Goal: Task Accomplishment & Management: Complete application form

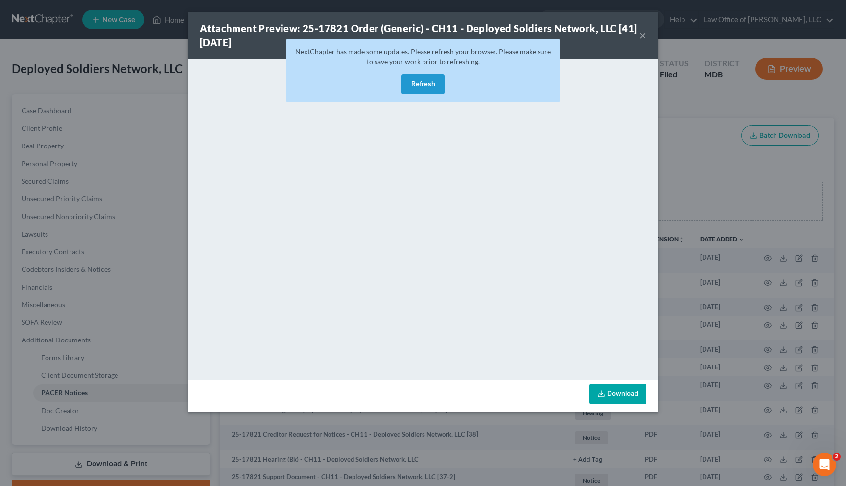
click at [423, 87] on button "Refresh" at bounding box center [423, 84] width 43 height 20
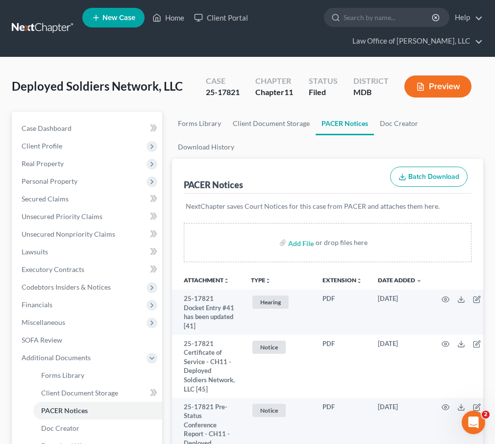
click at [34, 25] on link at bounding box center [43, 29] width 63 height 18
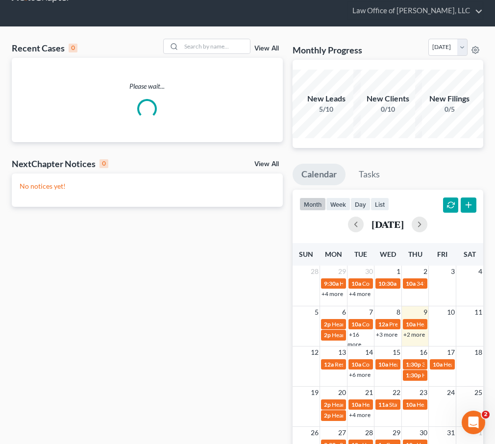
scroll to position [38, 0]
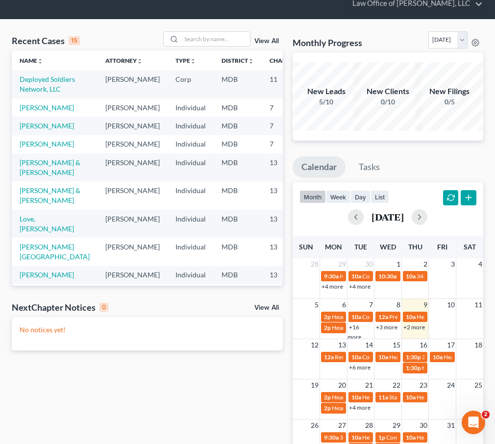
click at [413, 327] on link "+2 more" at bounding box center [414, 326] width 22 height 7
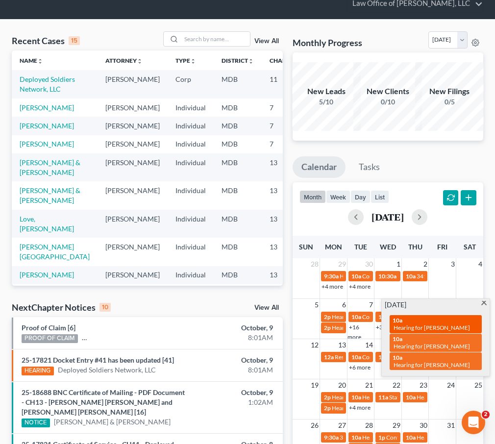
click at [412, 324] on span "Hearing for [PERSON_NAME]" at bounding box center [431, 327] width 76 height 7
select select "Days"
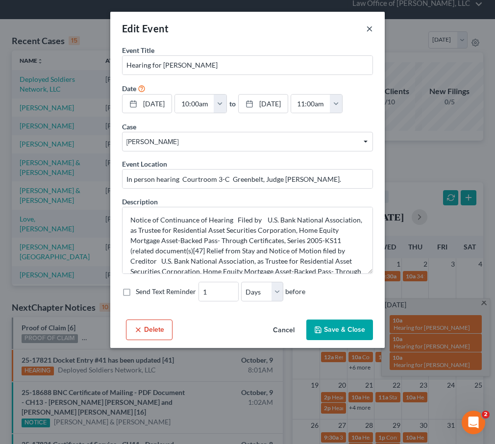
click at [370, 27] on button "×" at bounding box center [369, 29] width 7 height 12
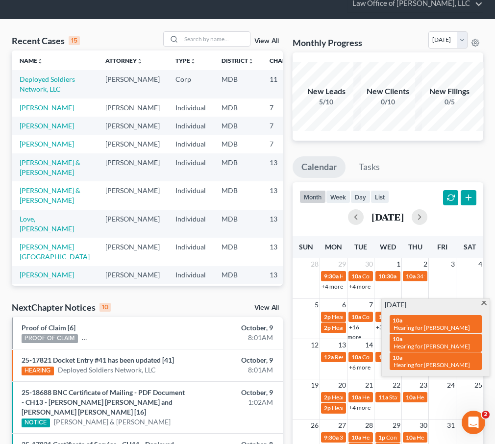
click at [482, 303] on span at bounding box center [483, 304] width 7 height 6
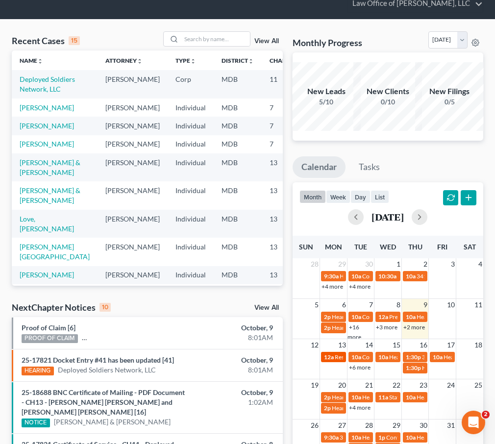
click at [335, 354] on span "Response Deadline - MTD AP" at bounding box center [372, 356] width 74 height 7
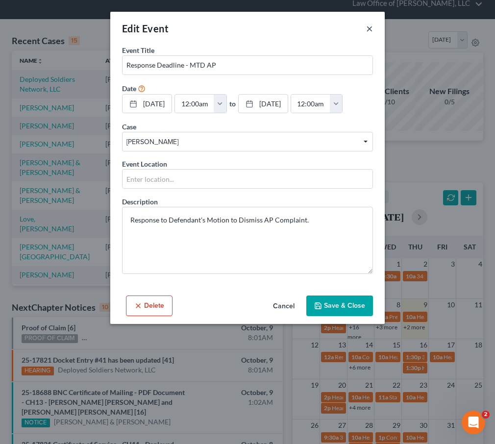
click at [369, 27] on button "×" at bounding box center [369, 29] width 7 height 12
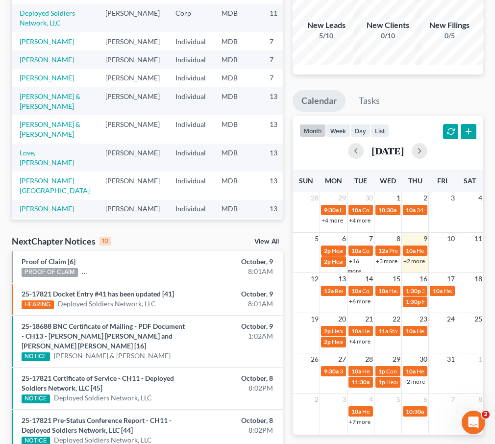
scroll to position [109, 0]
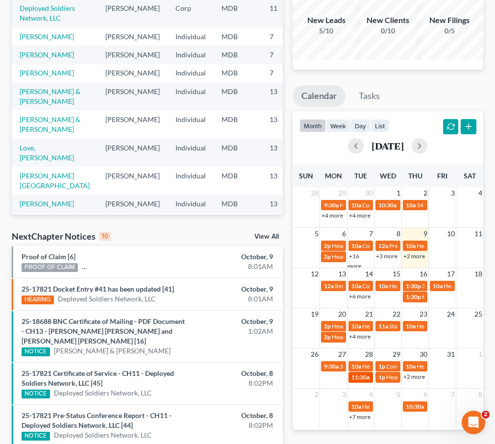
click at [352, 378] on span "11:30a" at bounding box center [360, 376] width 18 height 7
select select "Days"
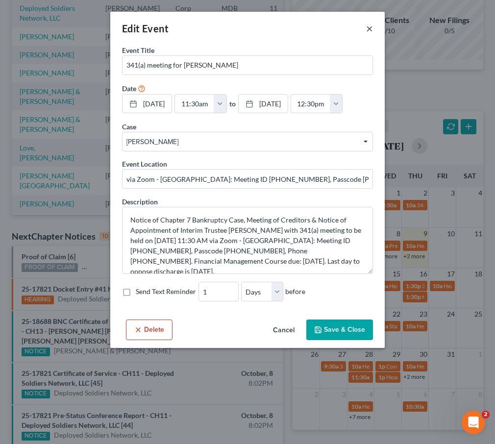
click at [370, 27] on button "×" at bounding box center [369, 29] width 7 height 12
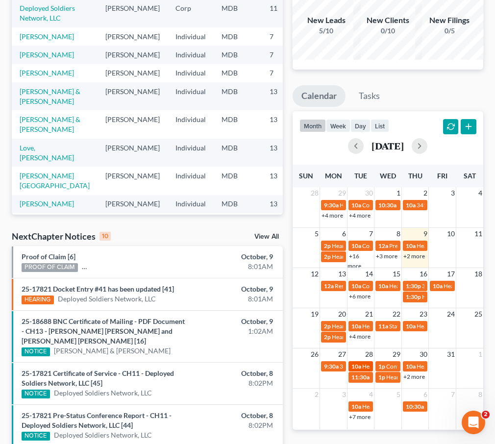
click at [362, 362] on span "Hearing for [PERSON_NAME] & [PERSON_NAME]" at bounding box center [426, 365] width 128 height 7
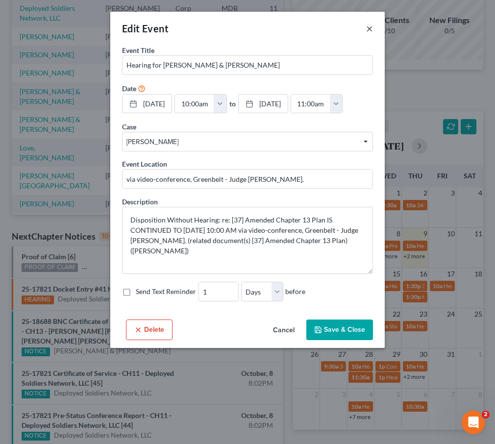
click at [367, 27] on button "×" at bounding box center [369, 29] width 7 height 12
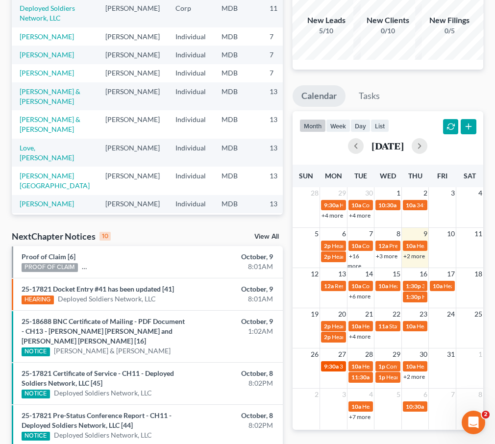
click at [334, 366] on span "9:30a" at bounding box center [331, 365] width 15 height 7
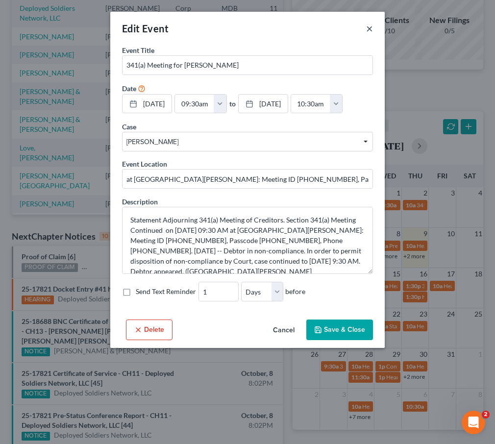
click at [369, 26] on button "×" at bounding box center [369, 29] width 7 height 12
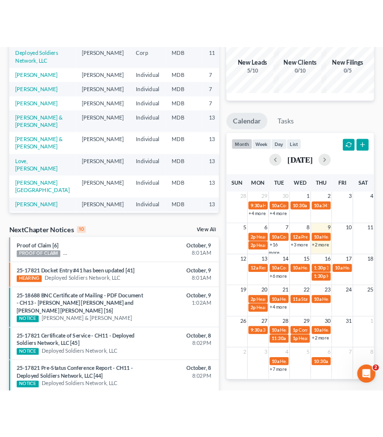
scroll to position [0, 0]
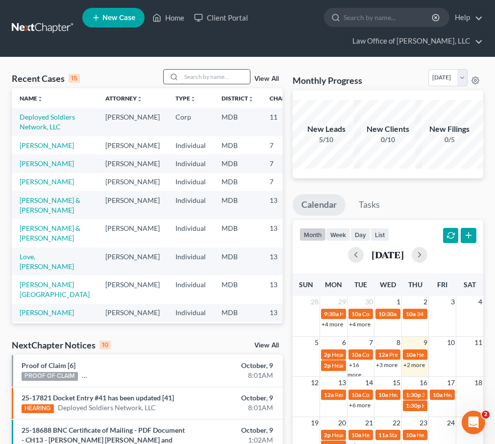
click at [198, 73] on input "search" at bounding box center [215, 77] width 69 height 14
type input "german"
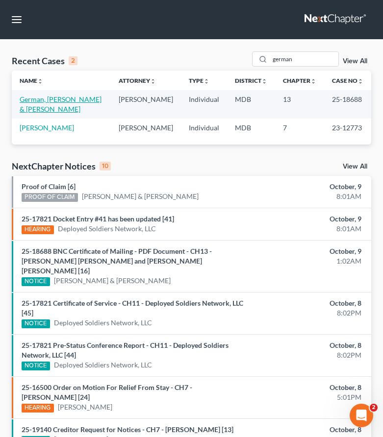
click at [68, 100] on link "German, [PERSON_NAME] & [PERSON_NAME]" at bounding box center [61, 104] width 82 height 18
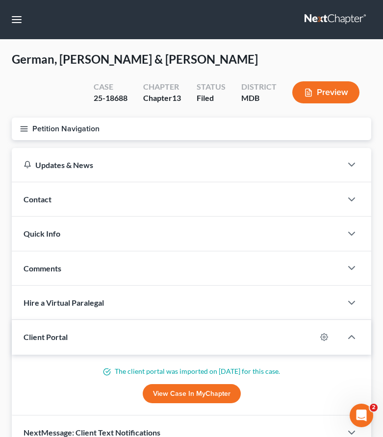
click at [23, 127] on icon "button" at bounding box center [24, 128] width 9 height 9
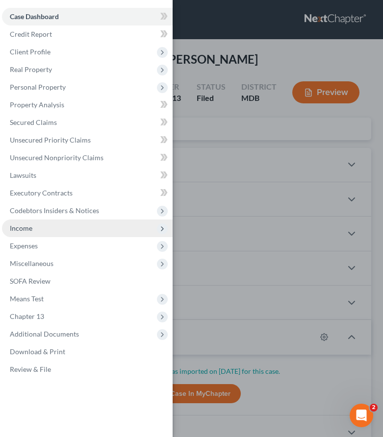
click at [29, 228] on span "Income" at bounding box center [21, 228] width 23 height 8
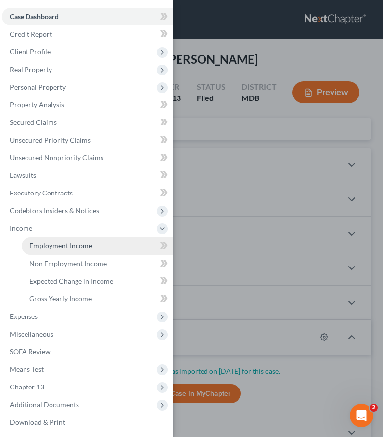
click at [42, 244] on span "Employment Income" at bounding box center [60, 245] width 63 height 8
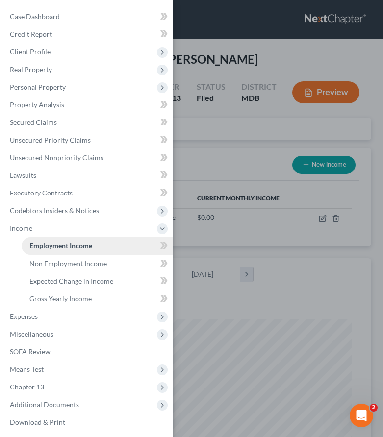
scroll to position [160, 339]
click at [207, 138] on div "Case Dashboard Payments Invoices Payments Payments Credit Report Client Profile" at bounding box center [191, 218] width 383 height 437
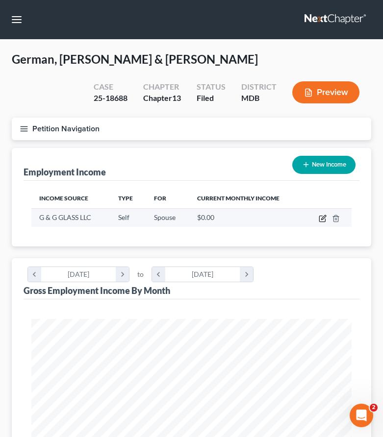
click at [324, 218] on icon "button" at bounding box center [322, 219] width 8 height 8
select select "1"
select select "21"
select select "0"
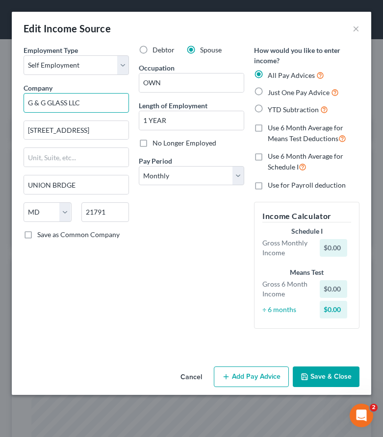
drag, startPoint x: 51, startPoint y: 101, endPoint x: 68, endPoint y: 103, distance: 16.3
click at [68, 103] on input "G & G GLASS LLC" at bounding box center [76, 103] width 105 height 20
type input "G & G Glass LLC"
drag, startPoint x: 167, startPoint y: 85, endPoint x: 112, endPoint y: 80, distance: 54.6
click at [112, 80] on div "Employment Type * Select Full or Part Time Employment Self Employment Company *…" at bounding box center [191, 195] width 345 height 300
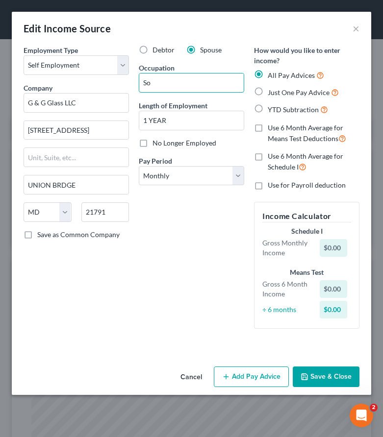
type input "S"
click at [164, 120] on input "1 YEAR" at bounding box center [191, 120] width 104 height 19
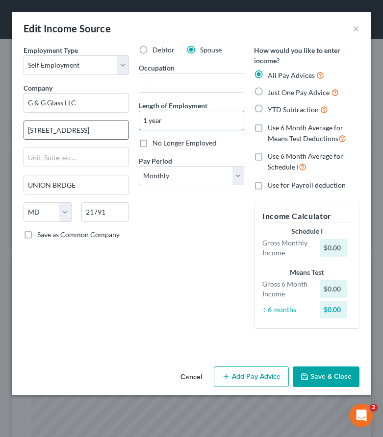
type input "1 year"
drag, startPoint x: 50, startPoint y: 131, endPoint x: 127, endPoint y: 131, distance: 76.9
click at [127, 131] on input "4800 GREEN VALLEY RD" at bounding box center [76, 130] width 104 height 19
type input "4800 GREEN VALLEY RD"
type input "1 year"
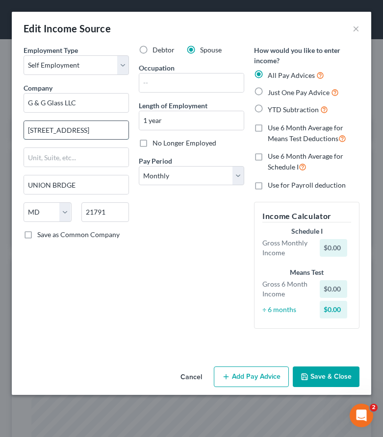
click at [118, 132] on input "4800 GREEN VALLEY RD" at bounding box center [76, 130] width 104 height 19
drag, startPoint x: 90, startPoint y: 129, endPoint x: 183, endPoint y: 129, distance: 92.6
click at [183, 129] on div "Employment Type * Select Full or Part Time Employment Self Employment Company *…" at bounding box center [191, 195] width 345 height 300
click at [91, 129] on input "4800 GREEN VALLEY RD" at bounding box center [76, 130] width 104 height 19
click at [67, 131] on input "4800 GREEN VALLEY RD" at bounding box center [76, 130] width 104 height 19
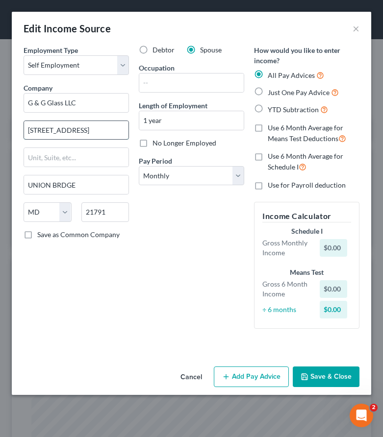
click at [89, 130] on input "4800 Green VALLEY RD" at bounding box center [76, 130] width 104 height 19
click at [94, 130] on input "4800 Green Valley RD" at bounding box center [76, 130] width 104 height 19
type input "4800 Green Valley Rd."
click at [112, 215] on input "21791" at bounding box center [105, 212] width 48 height 20
type input "21791"
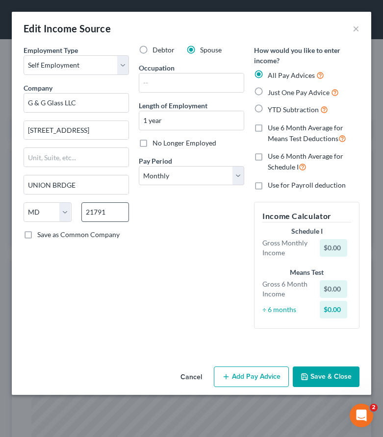
type input "Union Bridge"
click at [178, 89] on input "text" at bounding box center [191, 82] width 104 height 19
type input "Contractor"
click at [235, 375] on button "Add Pay Advice" at bounding box center [251, 376] width 75 height 21
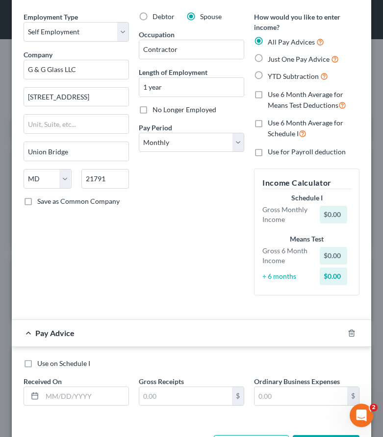
scroll to position [15, 0]
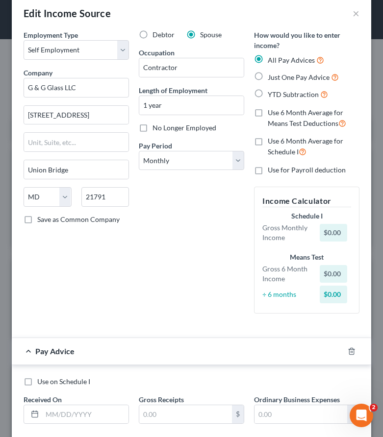
click at [267, 109] on label "Use 6 Month Average for Means Test Deductions" at bounding box center [313, 118] width 92 height 21
click at [271, 109] on input "Use 6 Month Average for Means Test Deductions" at bounding box center [274, 111] width 6 height 6
checkbox input "true"
click at [267, 141] on label "Use 6 Month Average for Schedule I" at bounding box center [313, 146] width 92 height 21
click at [271, 141] on input "Use 6 Month Average for Schedule I" at bounding box center [274, 139] width 6 height 6
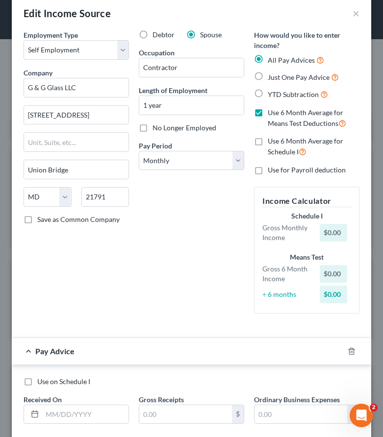
checkbox input "true"
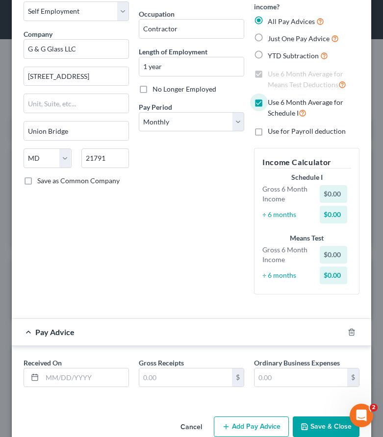
scroll to position [73, 0]
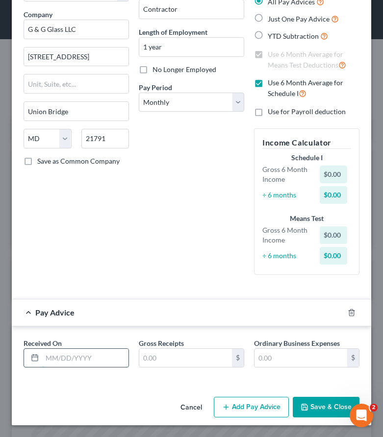
click at [57, 360] on input "text" at bounding box center [85, 358] width 86 height 19
click at [60, 351] on input "text" at bounding box center [85, 358] width 86 height 19
type input "08/31/2025"
type input "35,202"
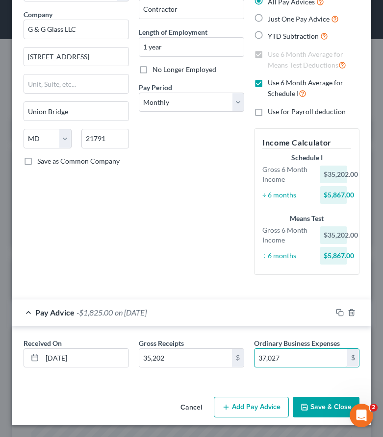
type input "37,027"
click at [243, 405] on button "Add Pay Advice" at bounding box center [251, 407] width 75 height 21
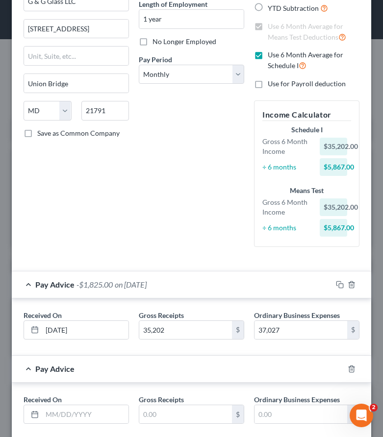
scroll to position [120, 0]
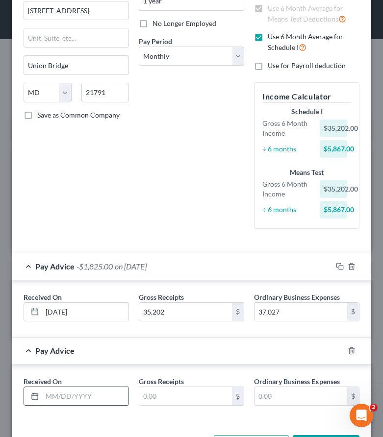
click at [86, 397] on input "text" at bounding box center [85, 396] width 86 height 19
type input "07/31/2025"
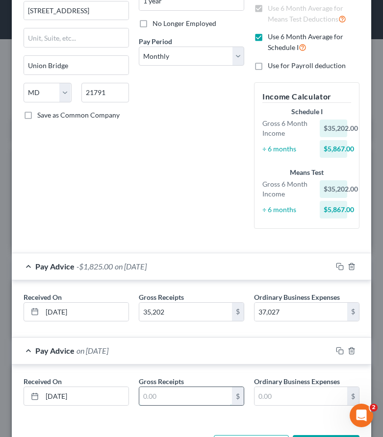
click at [164, 394] on input "text" at bounding box center [185, 396] width 93 height 19
type input "21,398"
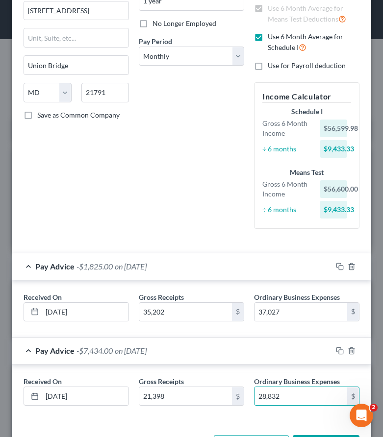
scroll to position [158, 0]
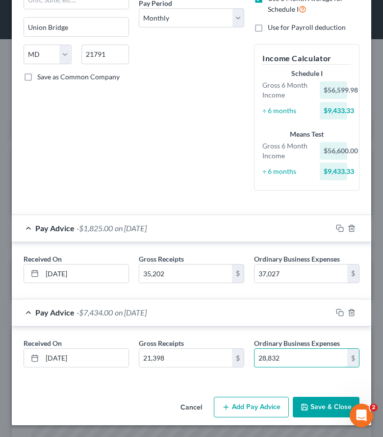
type input "28,832"
click at [254, 400] on button "Add Pay Advice" at bounding box center [251, 407] width 75 height 21
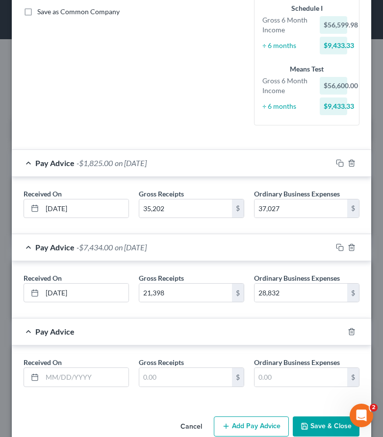
scroll to position [242, 0]
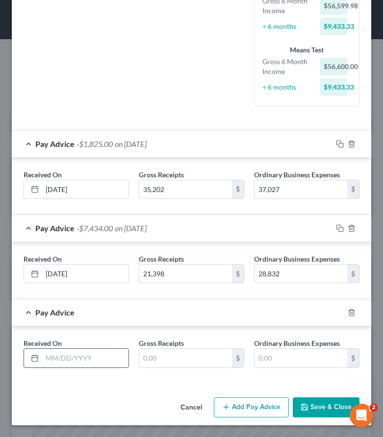
click at [92, 354] on input "text" at bounding box center [85, 358] width 86 height 19
type input "06/30/2025"
click at [162, 356] on input "text" at bounding box center [185, 358] width 93 height 19
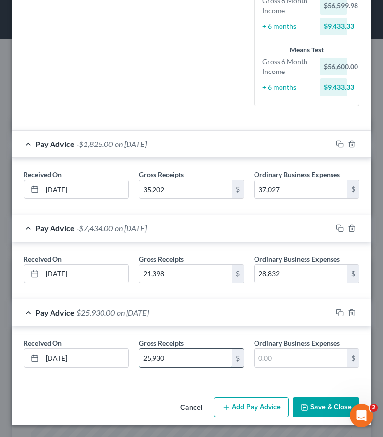
type input "25,930"
type input "9,963"
click at [245, 413] on button "Add Pay Advice" at bounding box center [251, 407] width 75 height 21
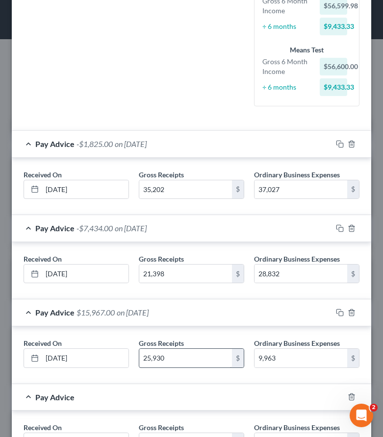
scroll to position [326, 0]
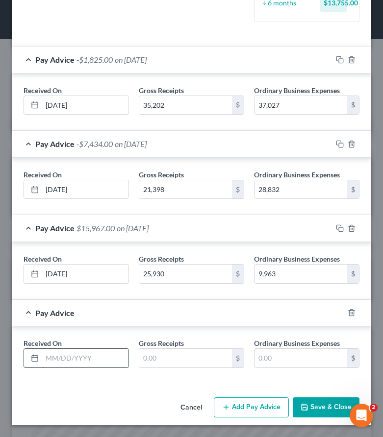
click at [68, 360] on input "text" at bounding box center [85, 358] width 86 height 19
type input "05/31/2025"
type input "18,947"
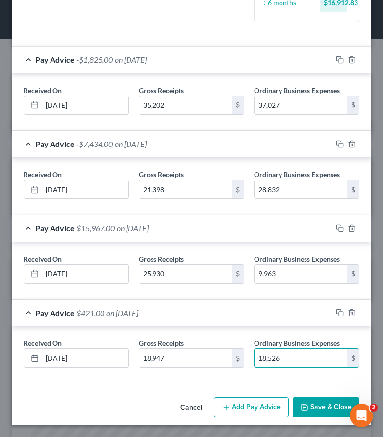
type input "18,526"
click at [233, 402] on button "Add Pay Advice" at bounding box center [251, 407] width 75 height 21
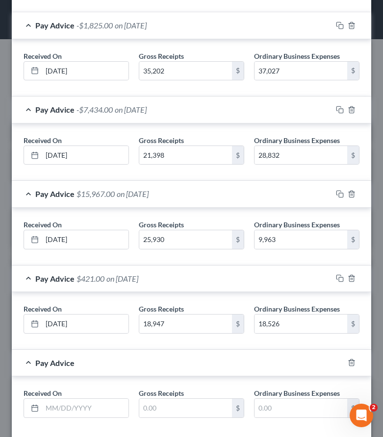
scroll to position [375, 0]
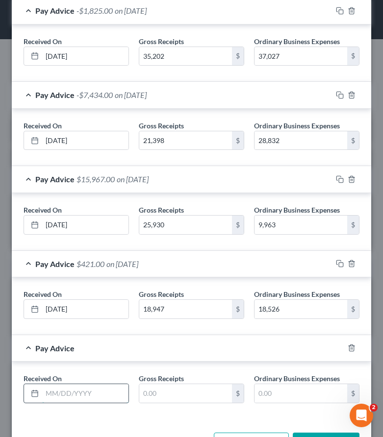
click at [62, 389] on input "text" at bounding box center [85, 393] width 86 height 19
type input "04/30/2025"
type input "4,676"
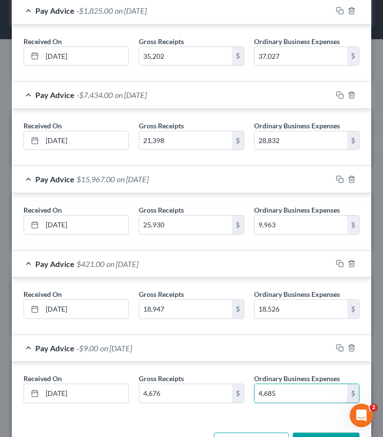
scroll to position [410, 0]
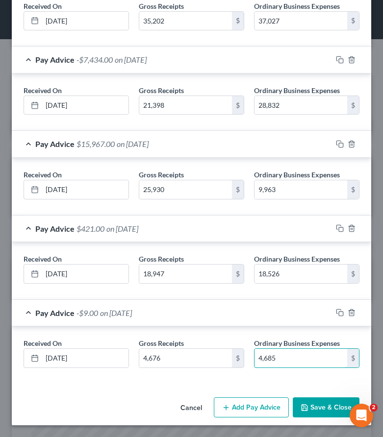
type input "4,685"
click at [243, 406] on button "Add Pay Advice" at bounding box center [251, 407] width 75 height 21
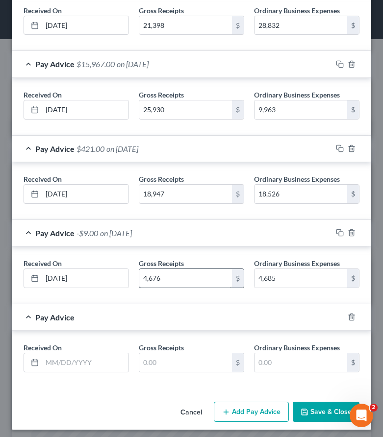
scroll to position [495, 0]
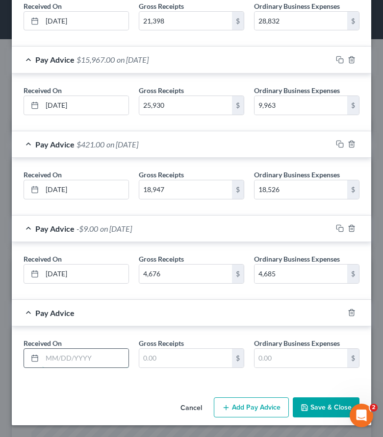
click at [93, 362] on input "text" at bounding box center [85, 358] width 86 height 19
type input "03/31/2025"
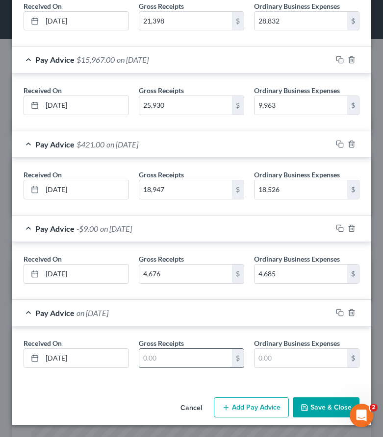
click at [166, 352] on input "text" at bounding box center [185, 358] width 93 height 19
type input "16,561"
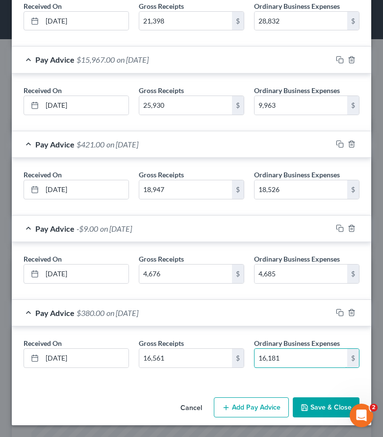
type input "16,181"
click at [313, 413] on button "Save & Close" at bounding box center [325, 407] width 67 height 21
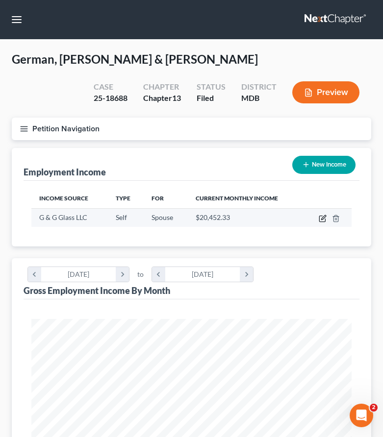
click at [322, 217] on icon "button" at bounding box center [323, 217] width 4 height 4
select select "1"
select select "21"
select select "0"
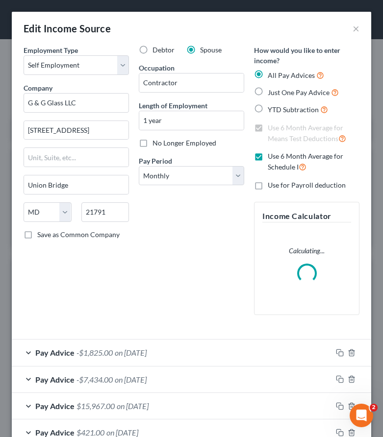
click at [145, 278] on div "Debtor Spouse Occupation Contractor Length of Employment 1 year No Longer Emplo…" at bounding box center [191, 184] width 115 height 278
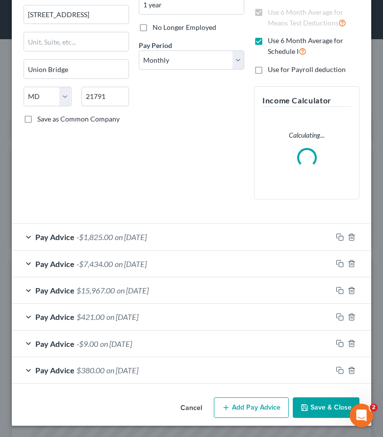
scroll to position [149, 0]
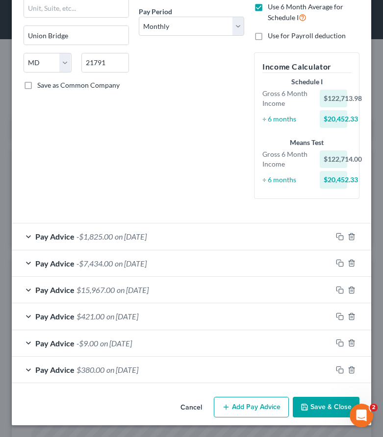
click at [296, 402] on button "Save & Close" at bounding box center [325, 407] width 67 height 21
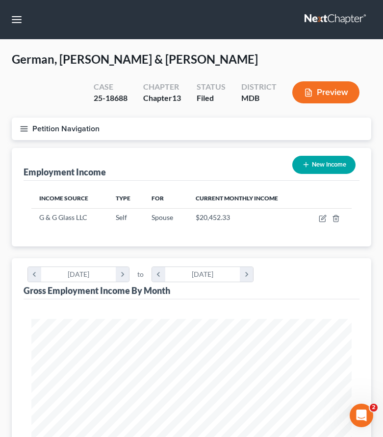
click at [310, 94] on icon "button" at bounding box center [308, 92] width 9 height 9
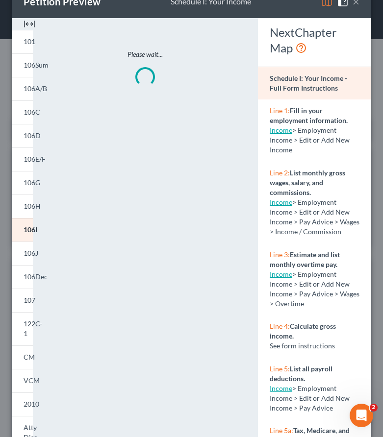
scroll to position [106, 0]
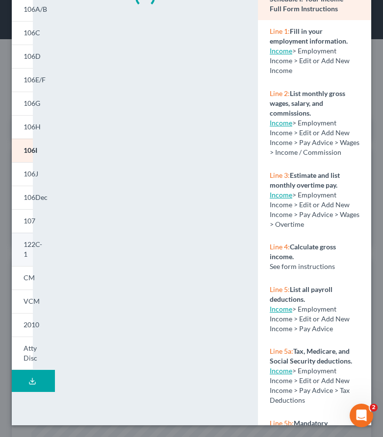
click at [26, 253] on span "122C-1" at bounding box center [33, 249] width 19 height 18
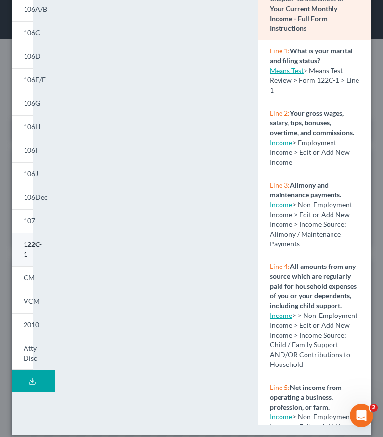
click at [26, 245] on span "122C-1" at bounding box center [33, 249] width 18 height 18
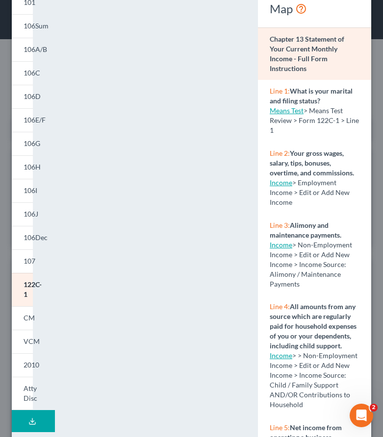
scroll to position [0, 0]
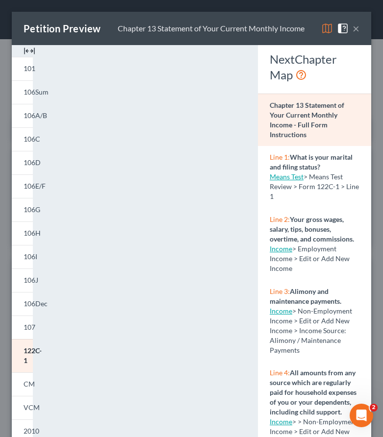
click at [353, 27] on button "×" at bounding box center [355, 29] width 7 height 12
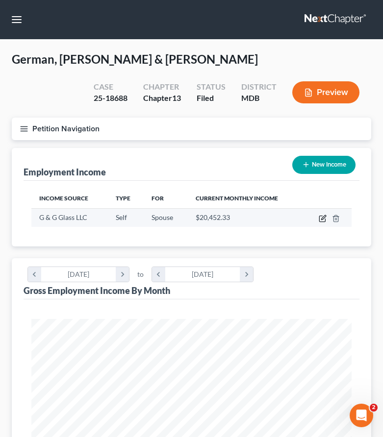
click at [322, 216] on icon "button" at bounding box center [322, 219] width 8 height 8
select select "1"
select select "21"
select select "0"
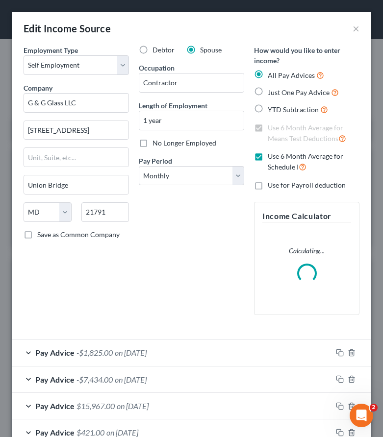
click at [152, 52] on label "Debtor" at bounding box center [163, 50] width 22 height 10
click at [156, 51] on input "Debtor" at bounding box center [159, 48] width 6 height 6
radio input "true"
click at [135, 280] on div "Debtor Spouse Occupation Contractor Length of Employment 1 year No Longer Emplo…" at bounding box center [191, 184] width 115 height 278
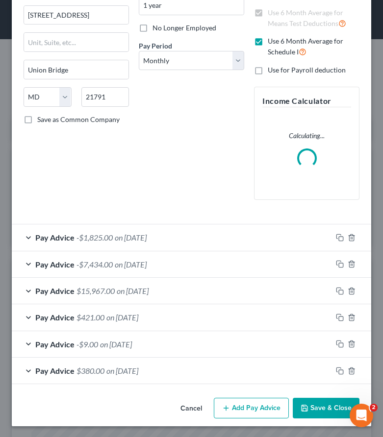
scroll to position [116, 0]
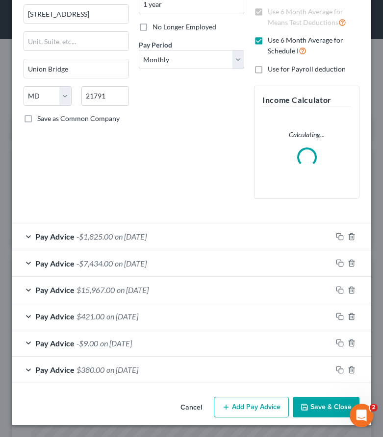
click at [331, 402] on button "Save & Close" at bounding box center [325, 407] width 67 height 21
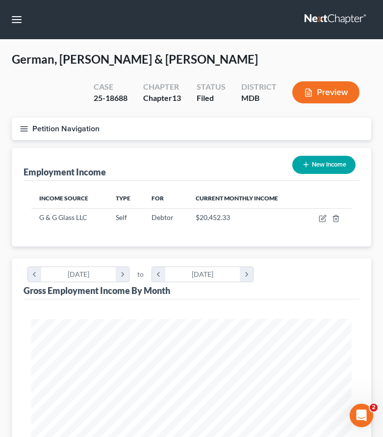
click at [22, 131] on line "button" at bounding box center [24, 131] width 7 height 0
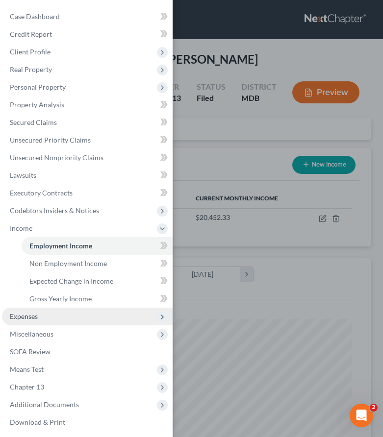
click at [34, 311] on span "Expenses" at bounding box center [87, 317] width 170 height 18
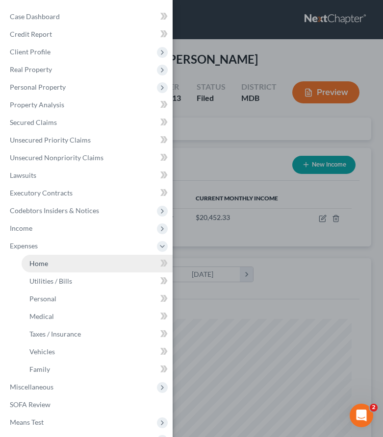
click at [37, 262] on span "Home" at bounding box center [38, 263] width 19 height 8
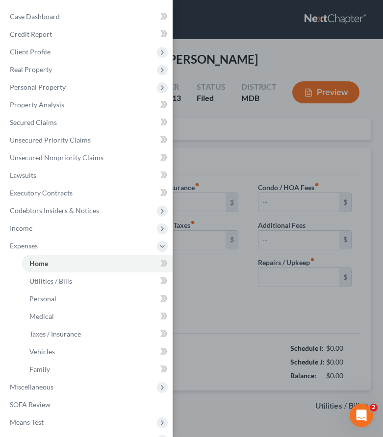
type input "2,826.49"
type input "87.50"
radio input "true"
type input "0.00"
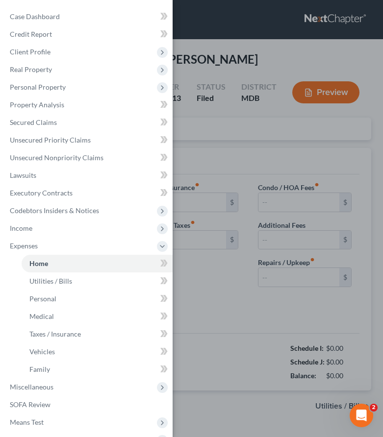
type input "200.00"
type input "0.00"
click at [199, 146] on div "Case Dashboard Payments Invoices Payments Payments Credit Report Client Profile" at bounding box center [191, 218] width 383 height 437
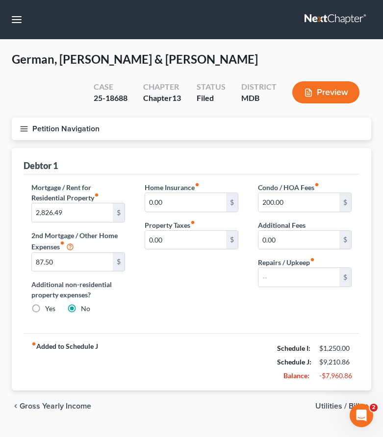
scroll to position [22, 0]
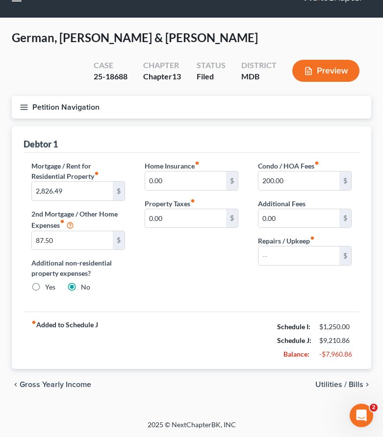
click at [327, 383] on span "Utilities / Bills" at bounding box center [339, 385] width 48 height 8
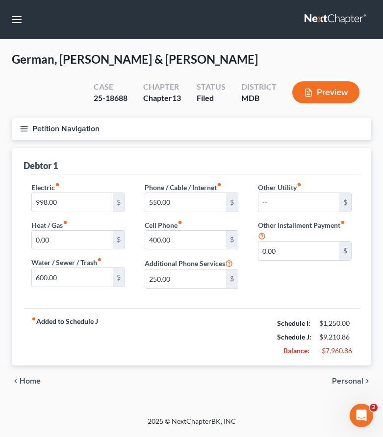
click at [350, 381] on span "Personal" at bounding box center [347, 381] width 31 height 8
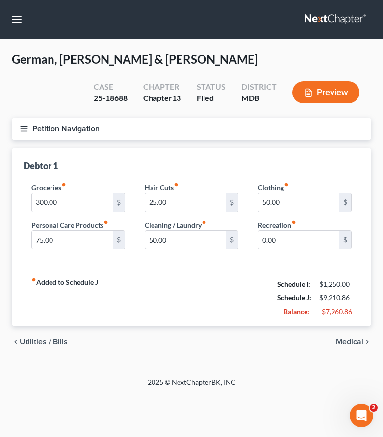
click at [350, 341] on span "Medical" at bounding box center [348, 342] width 27 height 8
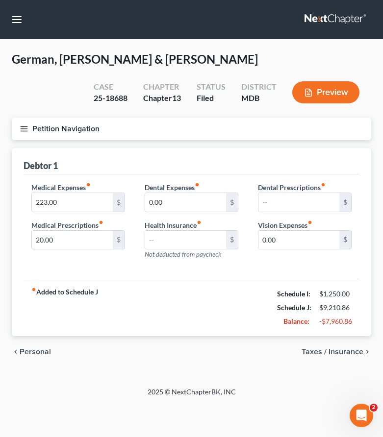
click at [335, 354] on span "Taxes / Insurance" at bounding box center [332, 352] width 62 height 8
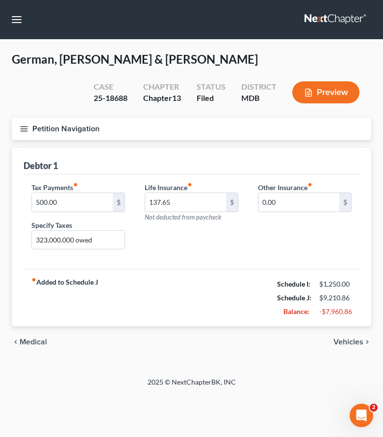
click at [341, 342] on span "Vehicles" at bounding box center [348, 342] width 30 height 8
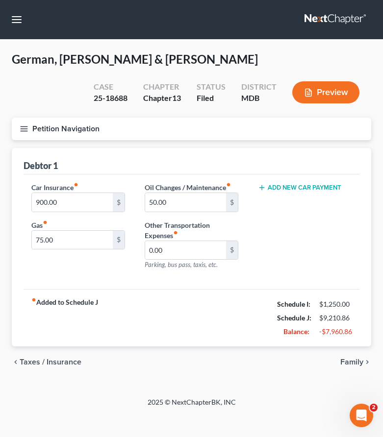
click at [347, 353] on div "chevron_left Taxes / Insurance Family chevron_right" at bounding box center [191, 361] width 359 height 31
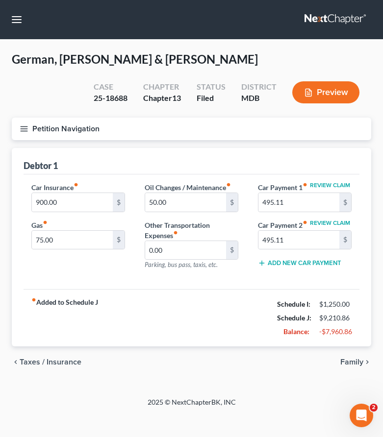
click at [348, 366] on span "Family" at bounding box center [351, 362] width 23 height 8
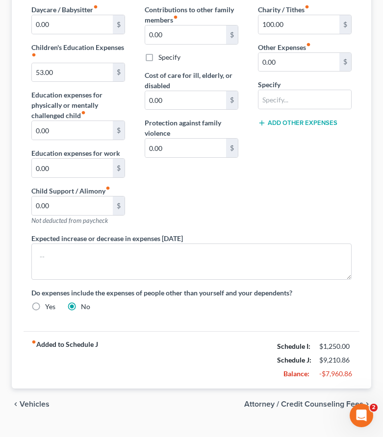
scroll to position [197, 0]
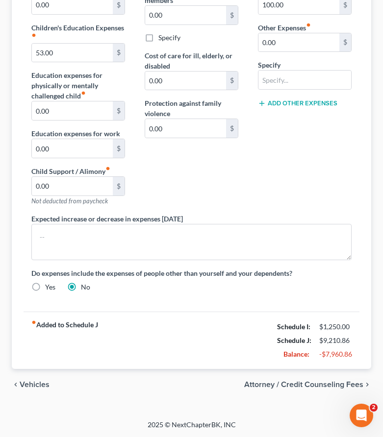
click at [32, 384] on span "Vehicles" at bounding box center [35, 385] width 30 height 8
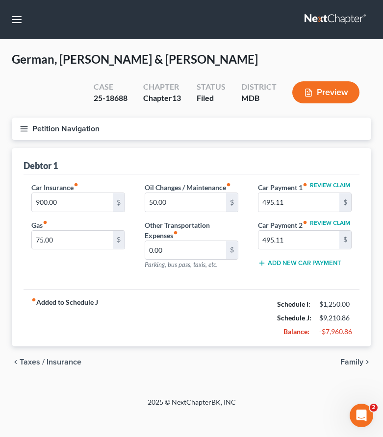
click at [27, 131] on line "button" at bounding box center [24, 131] width 7 height 0
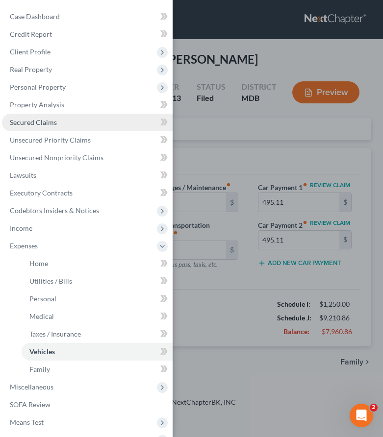
click at [24, 121] on span "Secured Claims" at bounding box center [33, 122] width 47 height 8
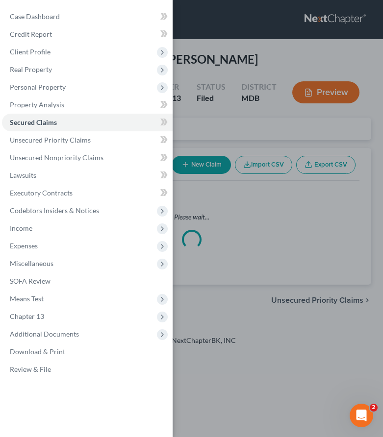
click at [230, 126] on div "Case Dashboard Payments Invoices Payments Payments Credit Report Client Profile" at bounding box center [191, 218] width 383 height 437
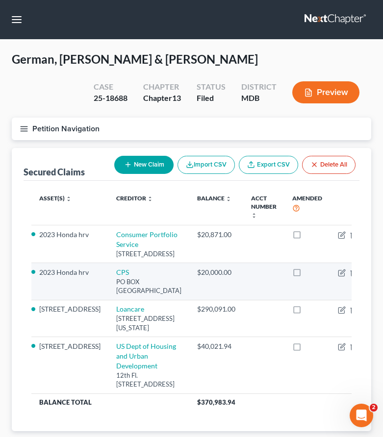
scroll to position [3, 0]
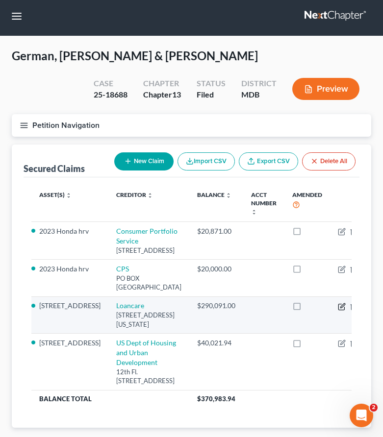
click at [337, 311] on icon "button" at bounding box center [341, 307] width 8 height 8
select select "48"
select select "0"
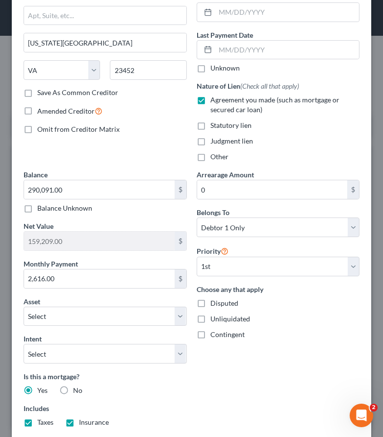
scroll to position [246, 0]
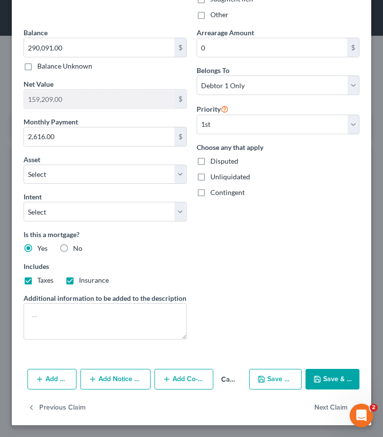
click at [328, 285] on div "Arrearage Amount 0 $ Belongs To * Select Debtor 1 Only Debtor 2 Only Debtor 1 A…" at bounding box center [278, 187] width 173 height 320
click at [324, 379] on button "Save & Close" at bounding box center [332, 379] width 54 height 21
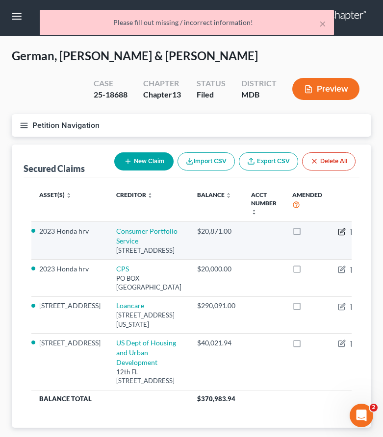
click at [340, 232] on icon "button" at bounding box center [342, 230] width 4 height 4
select select "4"
select select "0"
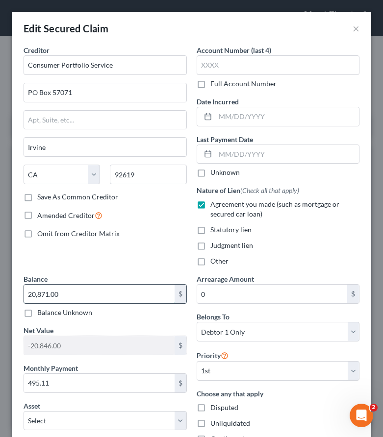
drag, startPoint x: 39, startPoint y: 294, endPoint x: 56, endPoint y: 296, distance: 17.3
click at [56, 296] on input "20,871.00" at bounding box center [99, 294] width 150 height 19
click at [62, 296] on input "20,871.00" at bounding box center [99, 294] width 150 height 19
drag, startPoint x: 62, startPoint y: 296, endPoint x: 40, endPoint y: 290, distance: 22.7
click at [40, 290] on input "20,871.00" at bounding box center [99, 294] width 150 height 19
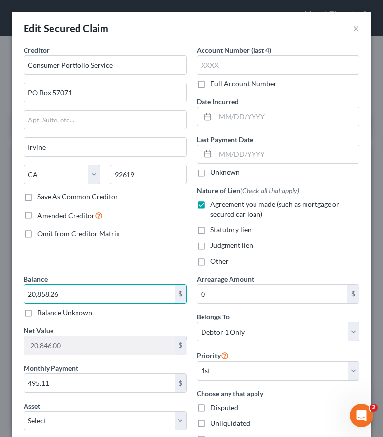
type input "20,858.26"
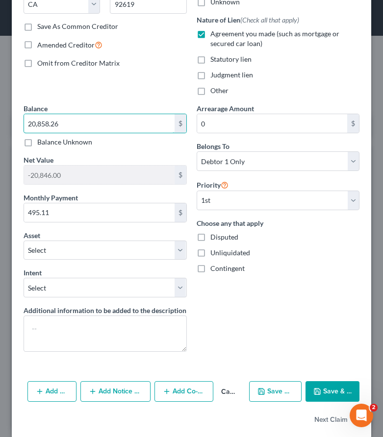
scroll to position [183, 0]
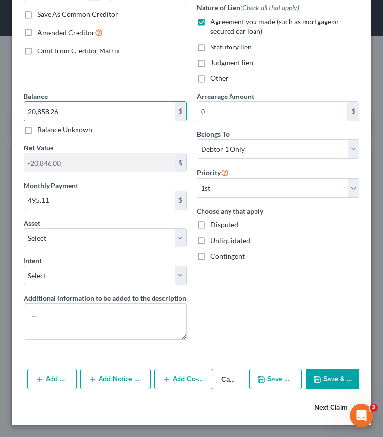
click at [321, 405] on button "Next Claim" at bounding box center [336, 407] width 45 height 21
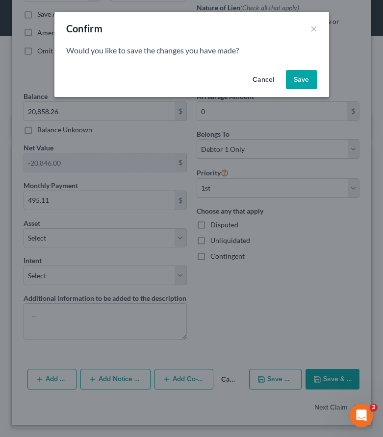
click at [300, 79] on button "Save" at bounding box center [301, 80] width 31 height 20
select select "4"
select select "2"
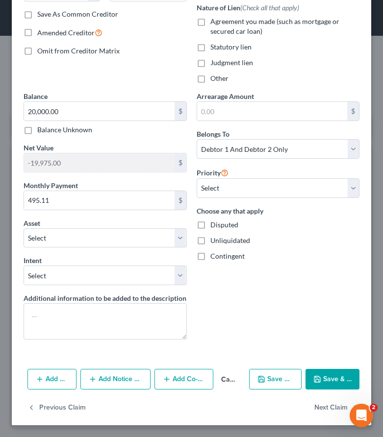
click at [228, 374] on button "Cancel" at bounding box center [229, 380] width 32 height 20
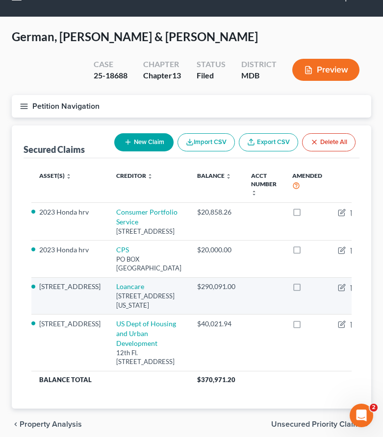
scroll to position [25, 0]
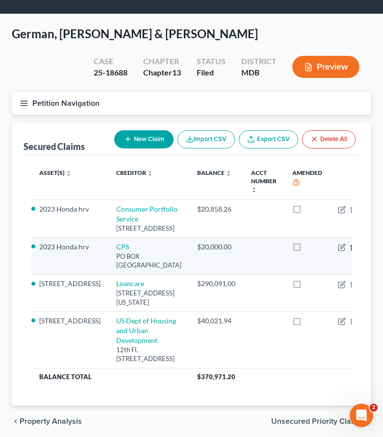
click at [349, 251] on icon "button" at bounding box center [353, 247] width 8 height 8
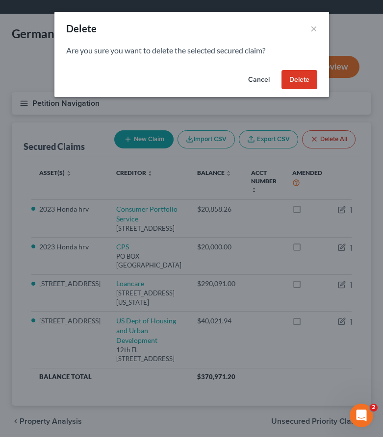
click at [294, 75] on button "Delete" at bounding box center [299, 80] width 36 height 20
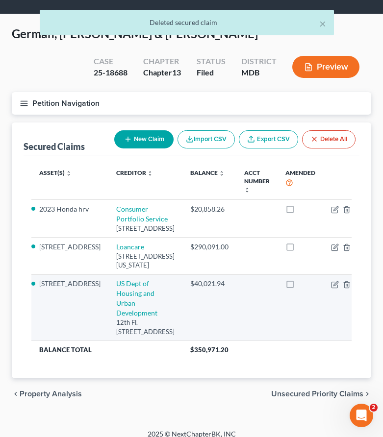
scroll to position [38, 0]
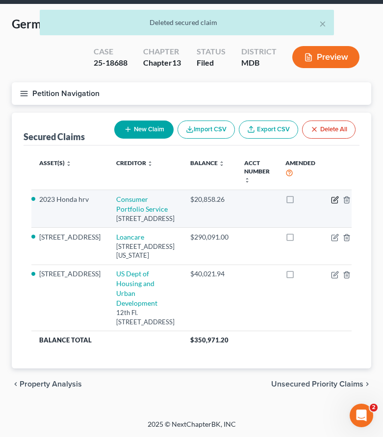
click at [331, 196] on icon "button" at bounding box center [335, 200] width 8 height 8
select select "4"
select select "0"
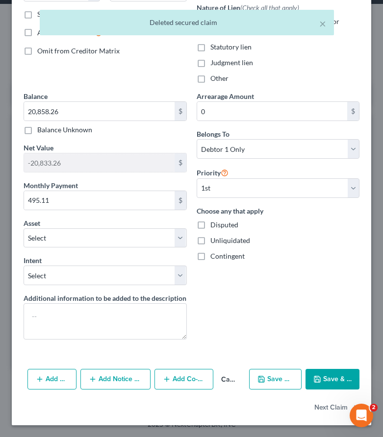
scroll to position [180, 0]
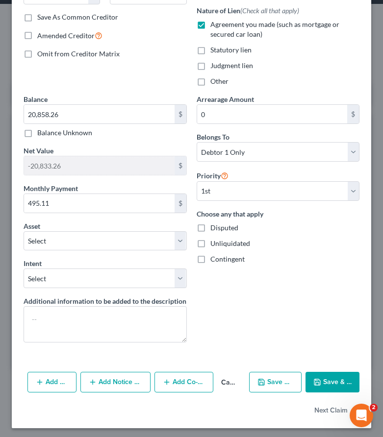
click at [319, 382] on icon "button" at bounding box center [317, 382] width 8 height 8
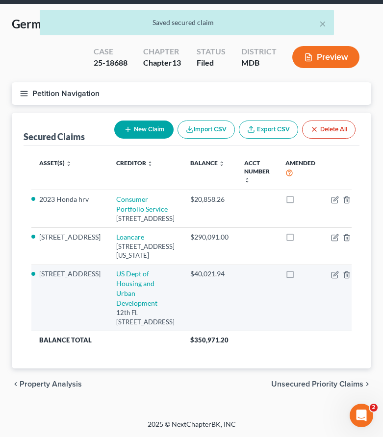
scroll to position [71, 0]
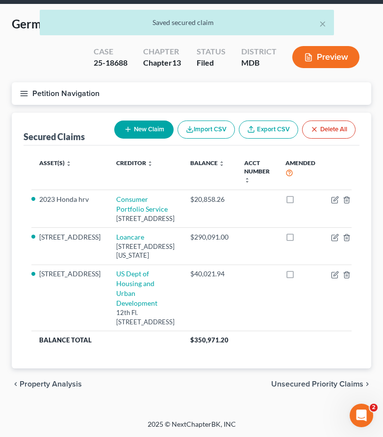
click at [302, 383] on span "Unsecured Priority Claims" at bounding box center [317, 384] width 92 height 8
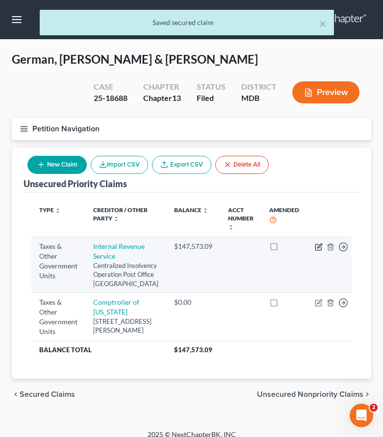
click at [314, 246] on icon "button" at bounding box center [318, 247] width 8 height 8
select select "0"
select select "39"
select select "2"
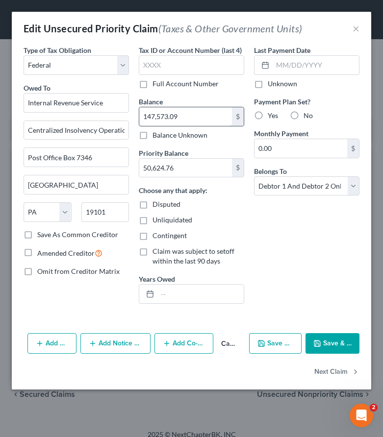
click at [189, 114] on input "147,573.09" at bounding box center [185, 116] width 93 height 19
type input "176,438.6"
click at [185, 161] on input "50,624.76" at bounding box center [185, 168] width 93 height 19
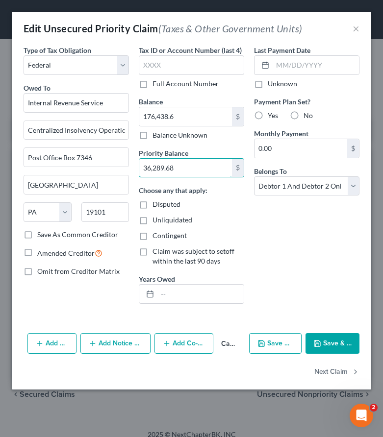
type input "36,289.68"
click at [333, 338] on button "Save & Close" at bounding box center [332, 343] width 54 height 21
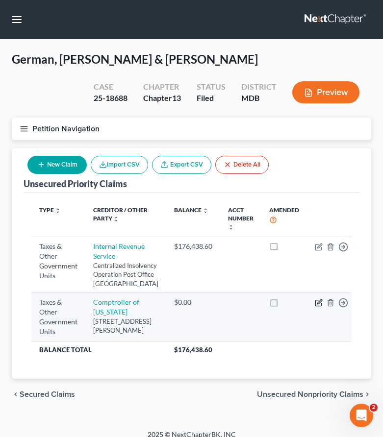
click at [317, 304] on icon "button" at bounding box center [319, 302] width 4 height 4
select select "2"
select select "21"
select select "2"
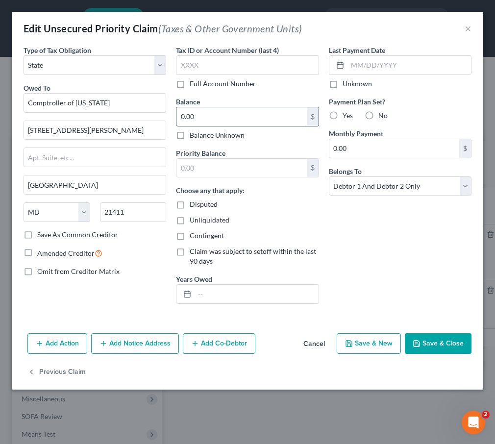
click at [219, 115] on input "0.00" at bounding box center [241, 116] width 130 height 19
click at [427, 344] on button "Save & Close" at bounding box center [438, 343] width 67 height 21
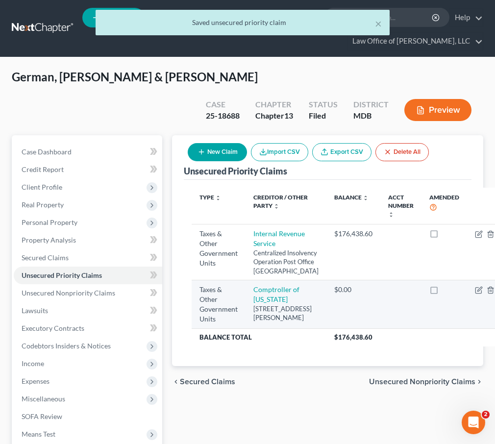
click at [494, 295] on icon "button" at bounding box center [503, 290] width 10 height 10
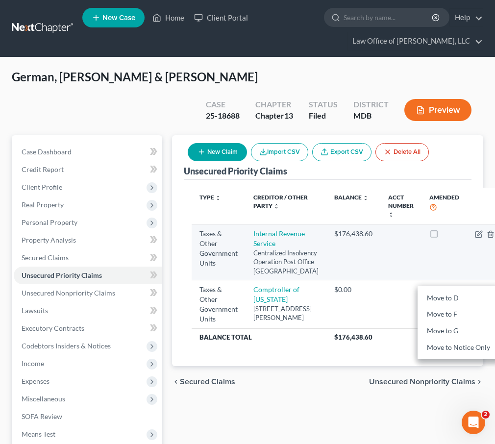
click at [421, 258] on td at bounding box center [444, 252] width 46 height 56
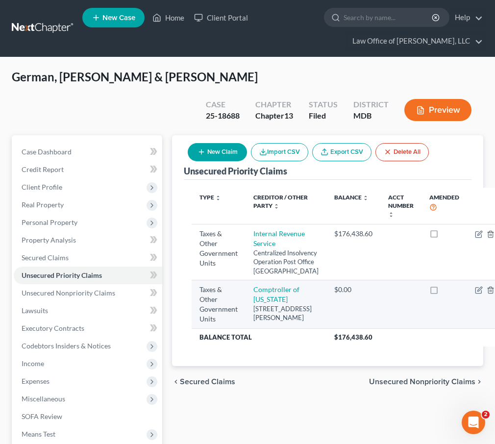
click at [267, 316] on td "Comptroller of Maryland 110 Carroll St., Annapolis, MD 21411" at bounding box center [285, 304] width 81 height 48
click at [264, 303] on link "Comptroller of Maryland" at bounding box center [276, 294] width 46 height 18
select select "2"
select select "21"
select select "2"
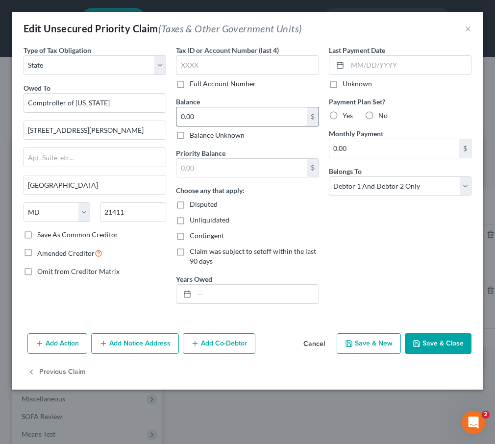
click at [209, 120] on input "0.00" at bounding box center [241, 116] width 130 height 19
click at [217, 117] on input "377,000" at bounding box center [241, 116] width 130 height 19
drag, startPoint x: 217, startPoint y: 117, endPoint x: 132, endPoint y: 111, distance: 85.4
click at [132, 111] on div "Type of Tax Obligation * Select Federal City State Franchise Tax Board Other Ow…" at bounding box center [247, 178] width 457 height 266
paste input "29,372.59"
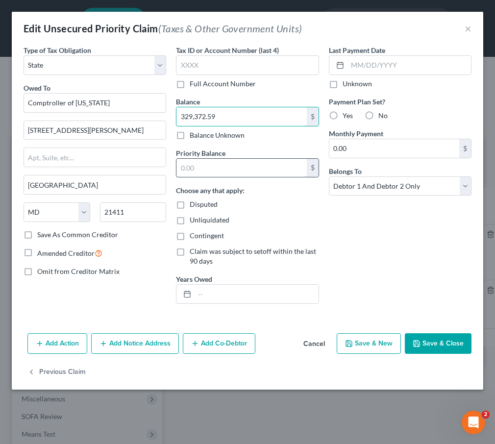
type input "329,372.59"
click at [219, 163] on input "text" at bounding box center [241, 168] width 130 height 19
type input "0"
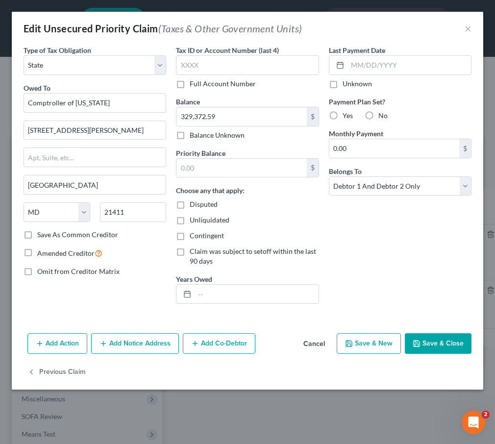
click at [434, 335] on button "Save & Close" at bounding box center [438, 343] width 67 height 21
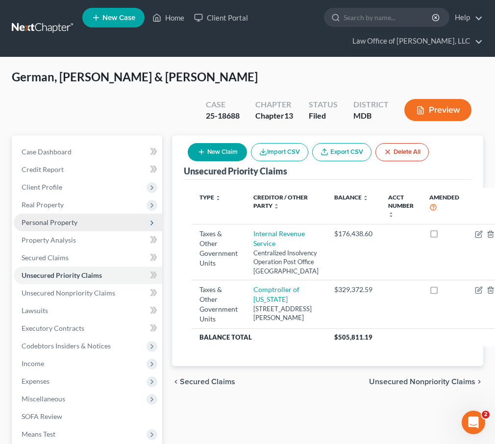
click at [41, 214] on span "Personal Property" at bounding box center [88, 223] width 148 height 18
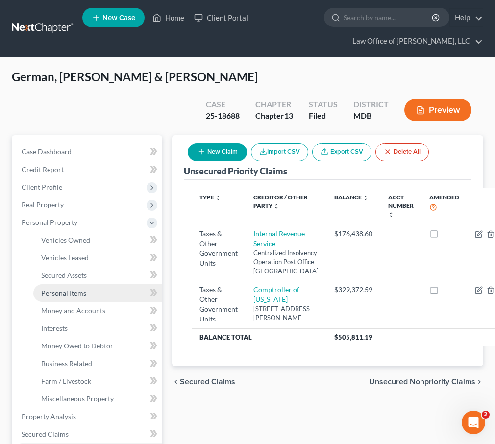
click at [53, 288] on span "Personal Items" at bounding box center [63, 292] width 45 height 8
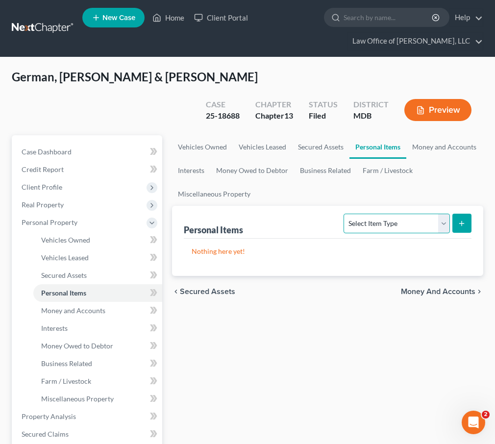
click at [431, 214] on select "Select Item Type Clothing Collectibles Of Value Electronics Firearms Household …" at bounding box center [396, 224] width 106 height 20
select select "clothing"
click at [345, 214] on select "Select Item Type Clothing Collectibles Of Value Electronics Firearms Household …" at bounding box center [396, 224] width 106 height 20
click at [460, 219] on icon "submit" at bounding box center [461, 223] width 8 height 8
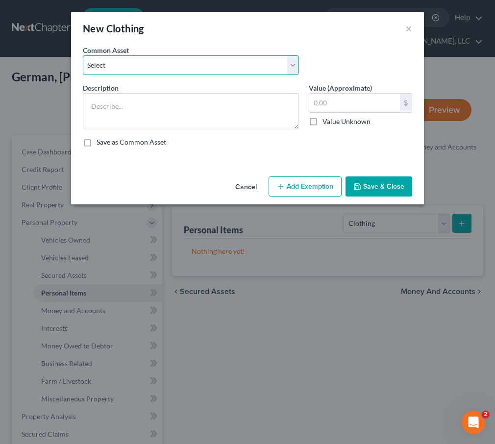
click at [141, 60] on select "Select Misc. used clothing" at bounding box center [191, 65] width 216 height 20
select select "0"
click at [83, 55] on select "Select Misc. used clothing" at bounding box center [191, 65] width 216 height 20
type textarea "Misc. used clothing"
type input "250.00"
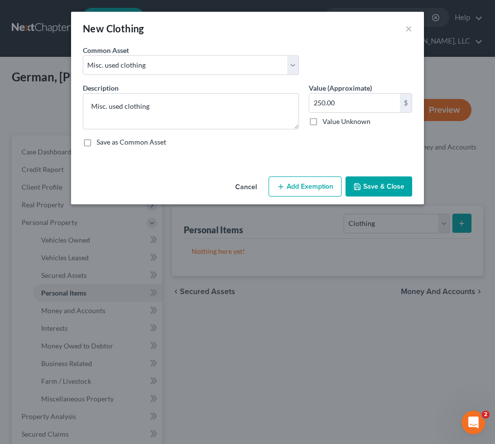
click at [378, 179] on button "Save & Close" at bounding box center [378, 186] width 67 height 21
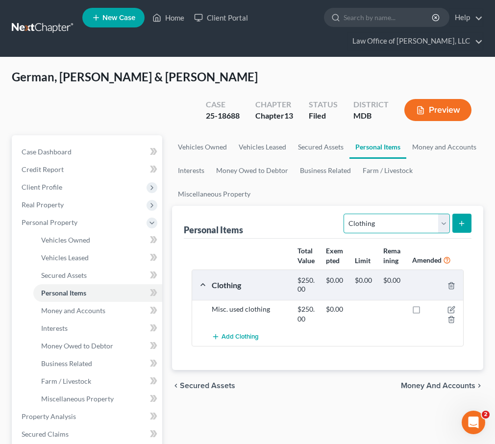
click at [386, 214] on select "Select Item Type Clothing Collectibles Of Value Electronics Firearms Household …" at bounding box center [396, 224] width 106 height 20
select select "jewelry"
click at [345, 214] on select "Select Item Type Clothing Collectibles Of Value Electronics Firearms Household …" at bounding box center [396, 224] width 106 height 20
click at [443, 214] on select "Select Item Type Clothing Collectibles Of Value Electronics Firearms Household …" at bounding box center [396, 224] width 106 height 20
click at [345, 214] on select "Select Item Type Clothing Collectibles Of Value Electronics Firearms Household …" at bounding box center [396, 224] width 106 height 20
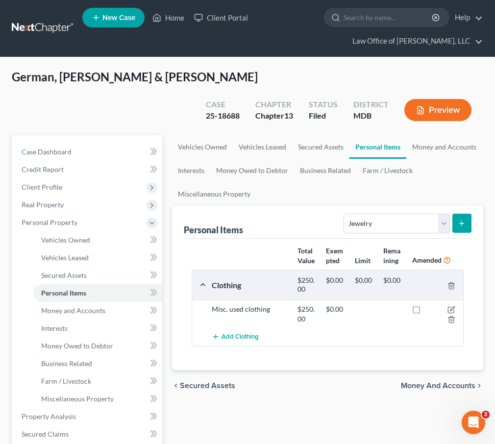
click at [466, 214] on button "submit" at bounding box center [461, 223] width 19 height 19
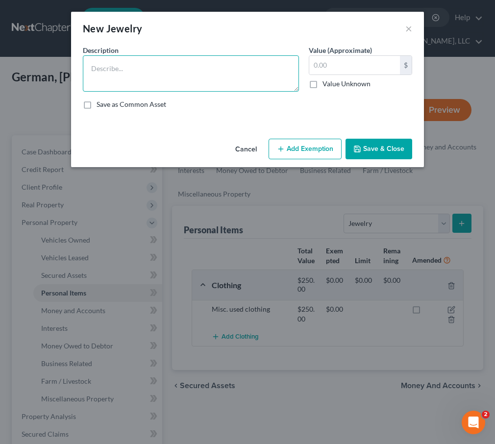
click at [109, 64] on textarea at bounding box center [191, 73] width 216 height 36
type textarea "Rings and watches."
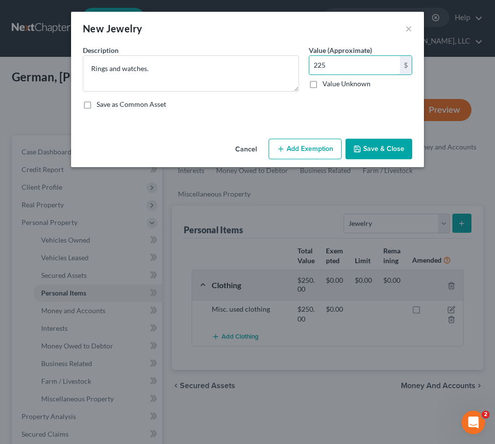
type input "225"
click at [371, 145] on button "Save & Close" at bounding box center [378, 149] width 67 height 21
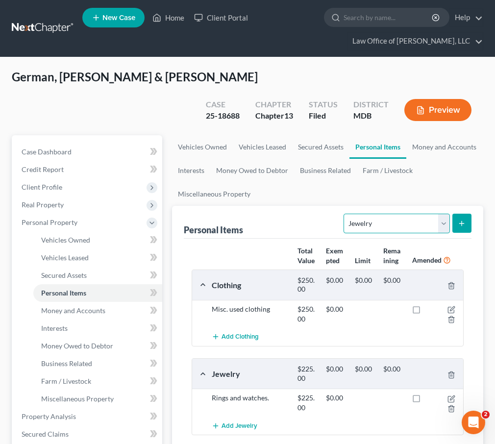
click at [373, 214] on select "Select Item Type Clothing Collectibles Of Value Electronics Firearms Household …" at bounding box center [396, 224] width 106 height 20
select select "sports_and_hobby_equipment"
click at [345, 214] on select "Select Item Type Clothing Collectibles Of Value Electronics Firearms Household …" at bounding box center [396, 224] width 106 height 20
click at [464, 219] on icon "submit" at bounding box center [461, 223] width 8 height 8
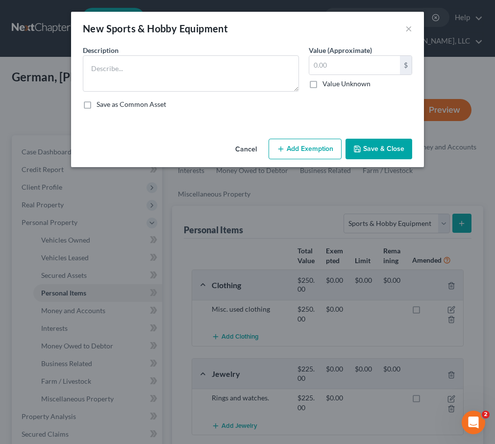
click at [134, 96] on div "Description * Value (Approximate) $ Value Unknown Balance Undetermined $ Value …" at bounding box center [247, 81] width 339 height 72
click at [132, 72] on textarea at bounding box center [191, 73] width 216 height 36
type textarea "Treadmill"
type input "150"
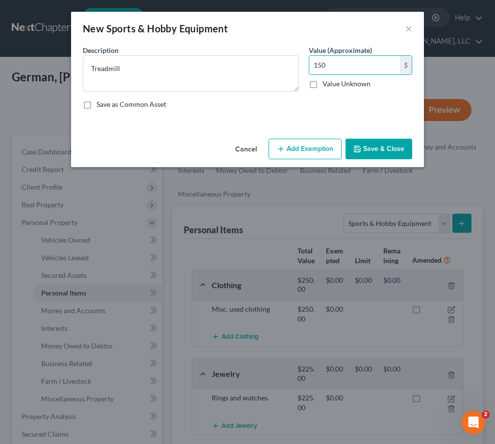
click at [374, 146] on button "Save & Close" at bounding box center [378, 149] width 67 height 21
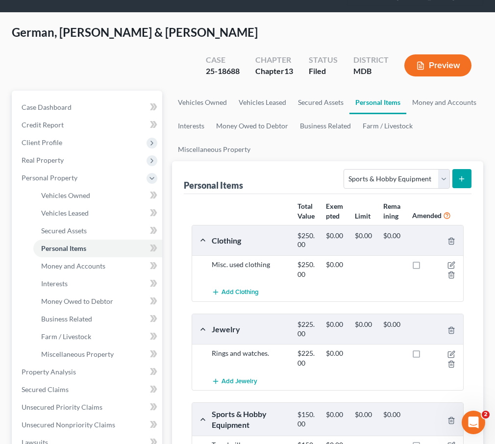
scroll to position [47, 0]
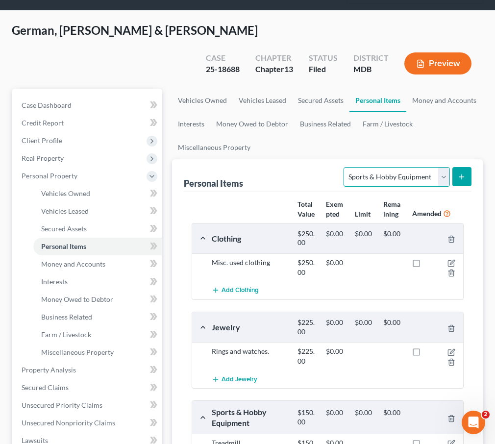
click at [356, 167] on select "Select Item Type Clothing Collectibles Of Value Electronics Firearms Household …" at bounding box center [396, 177] width 106 height 20
select select "electronics"
click at [345, 167] on select "Select Item Type Clothing Collectibles Of Value Electronics Firearms Household …" at bounding box center [396, 177] width 106 height 20
click at [460, 173] on icon "submit" at bounding box center [461, 177] width 8 height 8
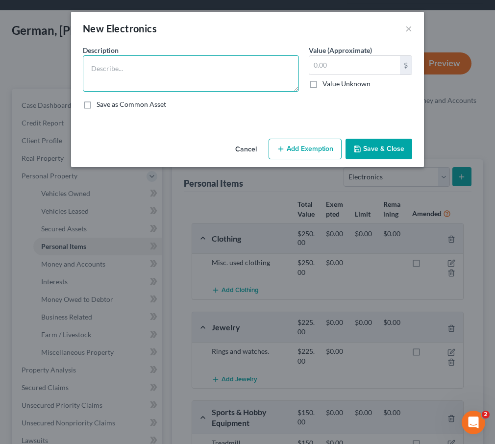
click at [182, 68] on textarea at bounding box center [191, 73] width 216 height 36
type textarea "R"
type textarea "TV, computers, and cell phones"
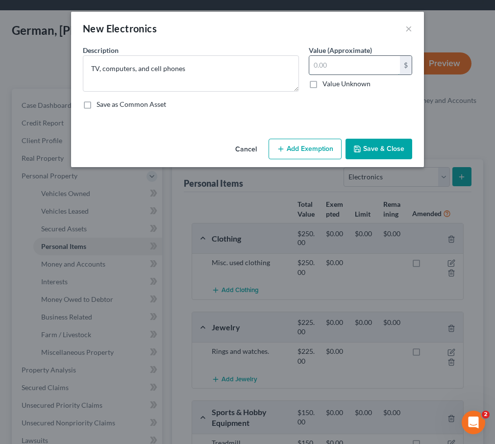
click at [326, 59] on input "text" at bounding box center [354, 65] width 91 height 19
type input "275"
click at [370, 144] on button "Save & Close" at bounding box center [378, 149] width 67 height 21
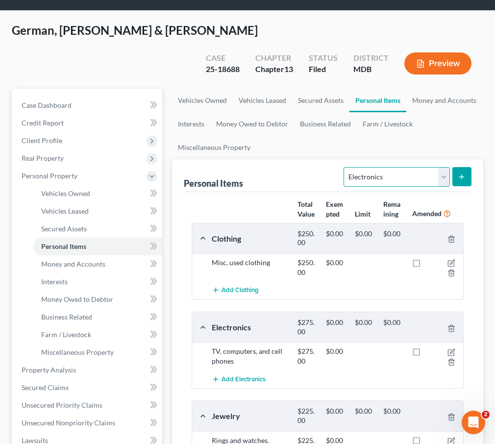
click at [407, 167] on select "Select Item Type Clothing Collectibles Of Value Electronics Firearms Household …" at bounding box center [396, 177] width 106 height 20
select select "household_goods"
click at [345, 167] on select "Select Item Type Clothing Collectibles Of Value Electronics Firearms Household …" at bounding box center [396, 177] width 106 height 20
click at [460, 173] on icon "submit" at bounding box center [461, 177] width 8 height 8
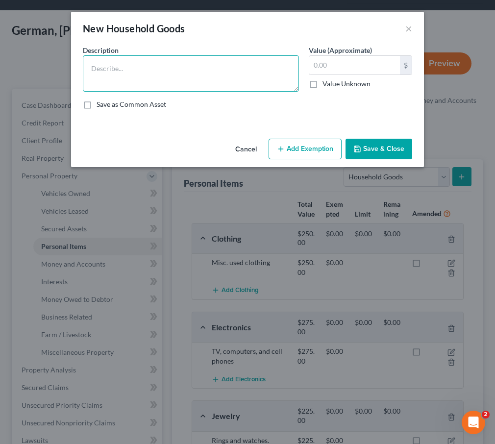
click at [172, 66] on textarea at bounding box center [191, 73] width 216 height 36
click at [256, 68] on textarea "Kitchen table & chairs, dishes/utensils, misc. cookware, beds, linens," at bounding box center [191, 73] width 216 height 36
click at [176, 77] on textarea "Kitchen table & chairs, dishes/utensils, misc. cookware, small appliances, beds…" at bounding box center [191, 73] width 216 height 36
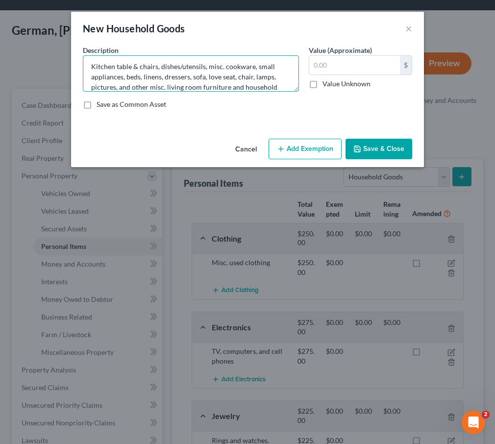
scroll to position [12, 0]
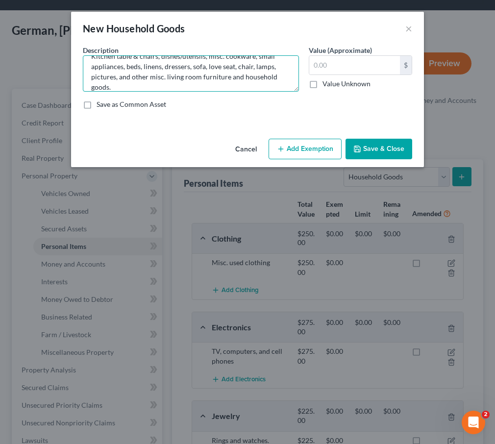
type textarea "Kitchen table & chairs, dishes/utensils, misc. cookware, small appliances, beds…"
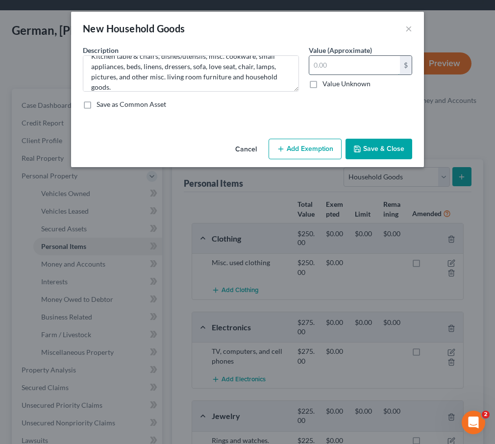
click at [333, 67] on input "text" at bounding box center [354, 65] width 91 height 19
type input "850"
click at [295, 149] on button "Add Exemption" at bounding box center [304, 149] width 73 height 21
select select "2"
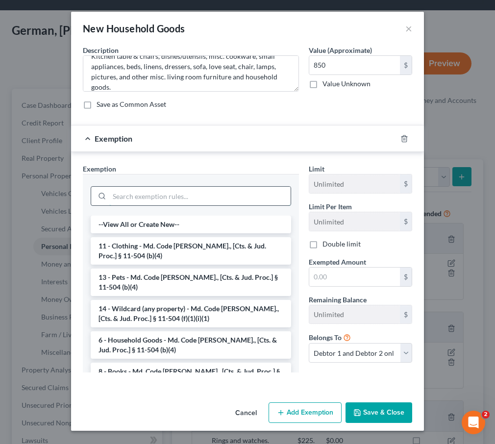
click at [136, 198] on input "search" at bounding box center [199, 196] width 181 height 19
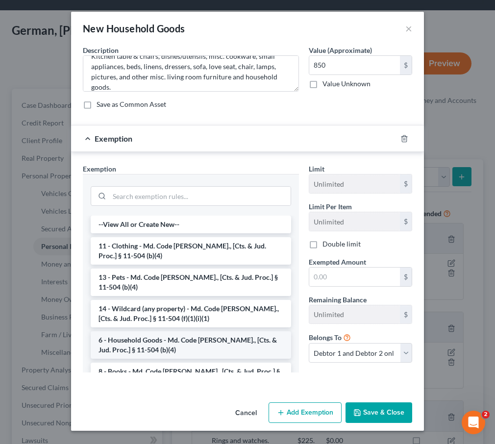
click at [144, 331] on li "6 - Household Goods - Md. Code Ann., [Cts. & Jud. Proc.] § 11-504 (b)(4)" at bounding box center [191, 344] width 200 height 27
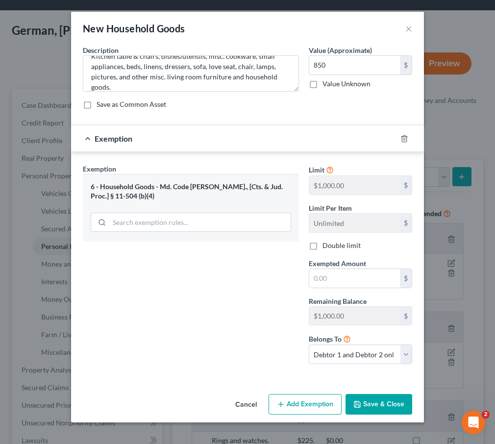
click at [322, 243] on label "Double limit" at bounding box center [341, 245] width 38 height 10
click at [326, 243] on input "Double limit" at bounding box center [329, 243] width 6 height 6
checkbox input "true"
click at [316, 271] on input "text" at bounding box center [354, 278] width 91 height 19
type input "850"
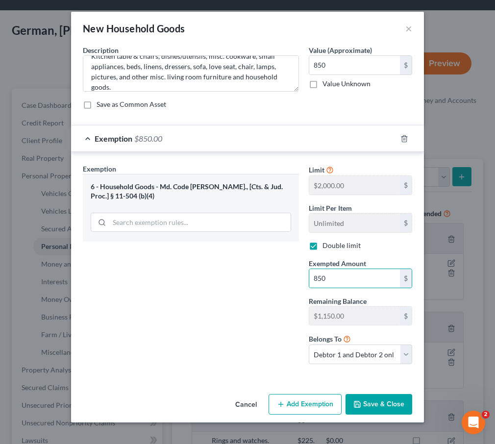
click at [375, 400] on button "Save & Close" at bounding box center [378, 404] width 67 height 21
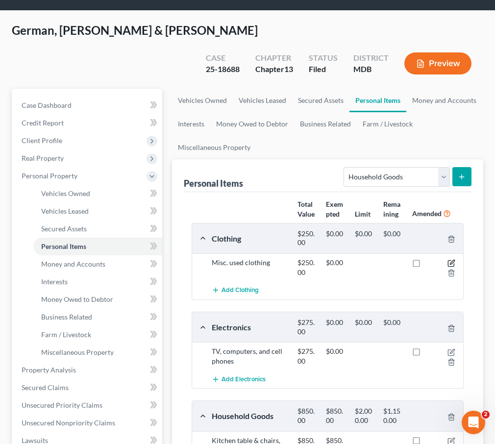
click at [451, 259] on icon "button" at bounding box center [451, 263] width 8 height 8
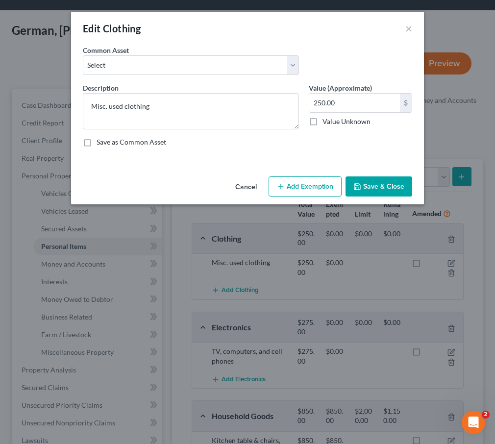
click at [287, 182] on button "Add Exemption" at bounding box center [304, 186] width 73 height 21
select select "2"
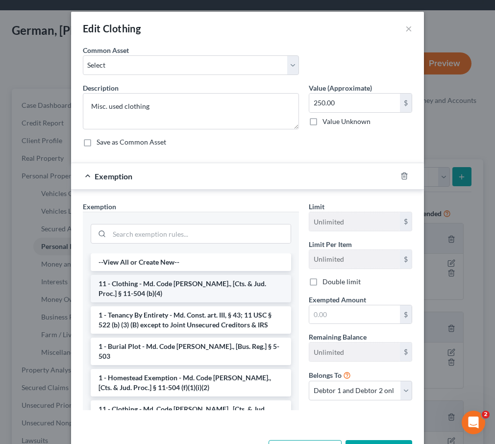
click at [130, 278] on li "11 - Clothing - Md. Code Ann., [Cts. & Jud. Proc.] § 11-504 (b)(4)" at bounding box center [191, 288] width 200 height 27
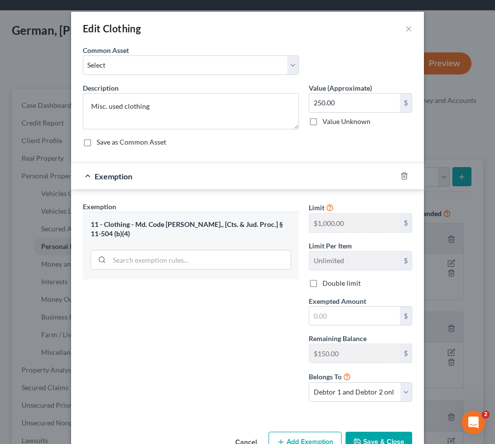
click at [322, 279] on label "Double limit" at bounding box center [341, 283] width 38 height 10
click at [326, 279] on input "Double limit" at bounding box center [329, 281] width 6 height 6
checkbox input "true"
click at [323, 315] on input "text" at bounding box center [354, 316] width 91 height 19
type input "250"
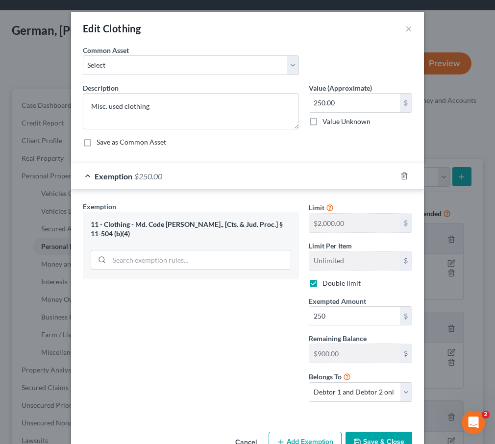
click at [260, 377] on div "Exemption Set must be selected for CA. Exemption * 11 - Clothing - Md. Code Ann…" at bounding box center [191, 305] width 226 height 208
click at [393, 438] on button "Save & Close" at bounding box center [378, 441] width 67 height 21
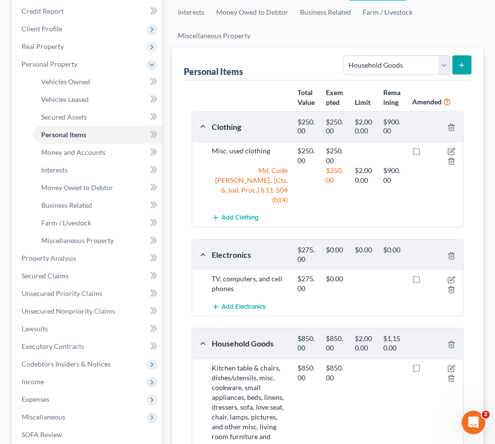
scroll to position [182, 0]
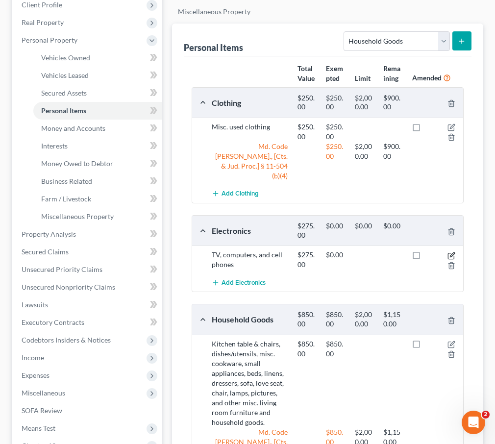
click at [448, 252] on icon "button" at bounding box center [451, 256] width 8 height 8
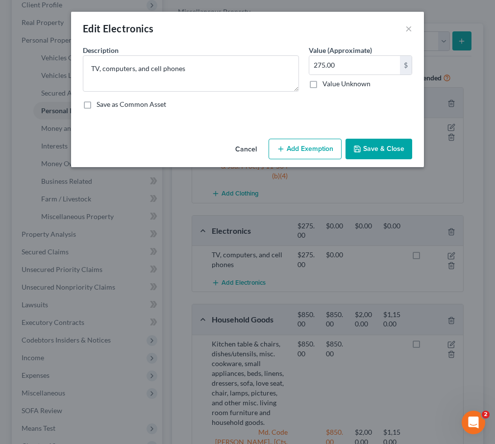
click at [286, 143] on button "Add Exemption" at bounding box center [304, 149] width 73 height 21
select select "2"
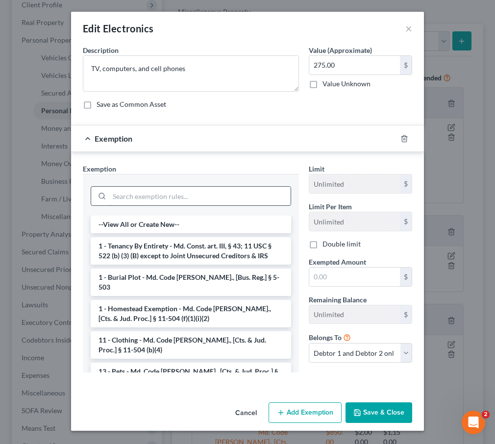
click at [130, 194] on input "search" at bounding box center [199, 196] width 181 height 19
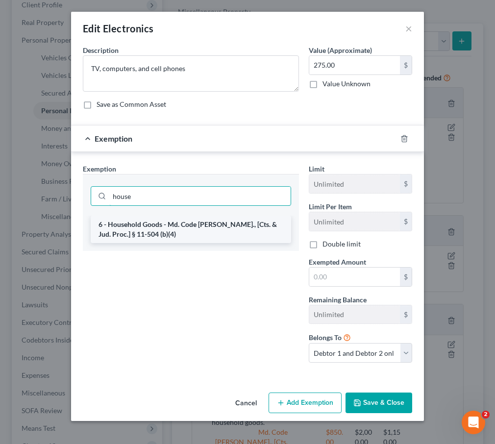
type input "house"
click at [133, 224] on li "6 - Household Goods - Md. Code Ann., [Cts. & Jud. Proc.] § 11-504 (b)(4)" at bounding box center [191, 229] width 200 height 27
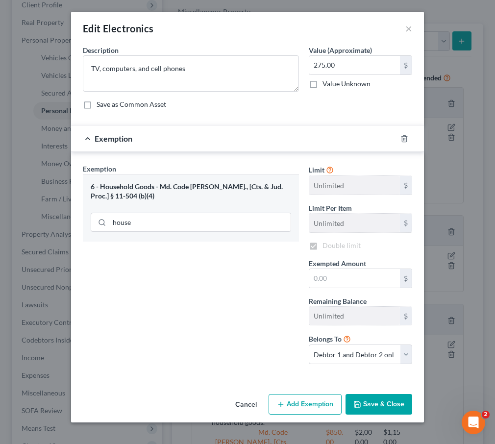
checkbox input "true"
click at [315, 277] on input "text" at bounding box center [354, 278] width 91 height 19
type input "275"
click at [249, 345] on div "Exemption Set must be selected for CA. Exemption * 6 - Household Goods - Md. Co…" at bounding box center [191, 268] width 226 height 208
click at [384, 402] on button "Save & Close" at bounding box center [378, 404] width 67 height 21
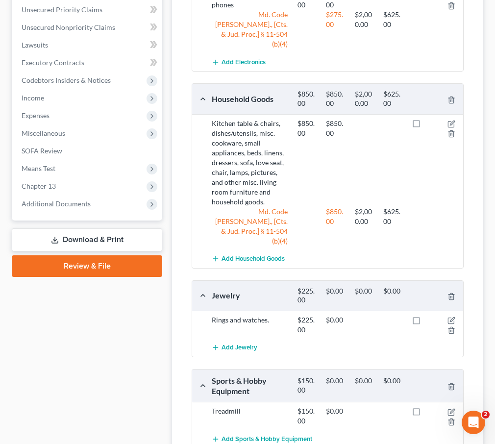
scroll to position [460, 0]
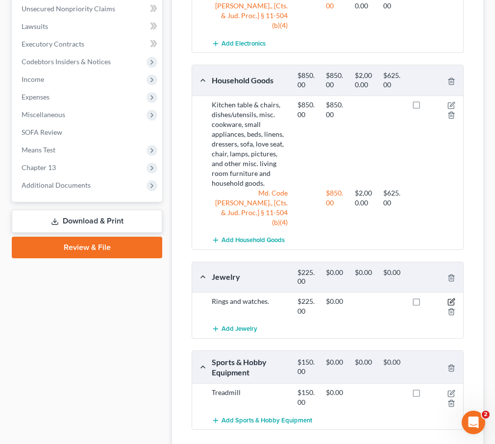
click at [452, 299] on icon "button" at bounding box center [452, 301] width 4 height 4
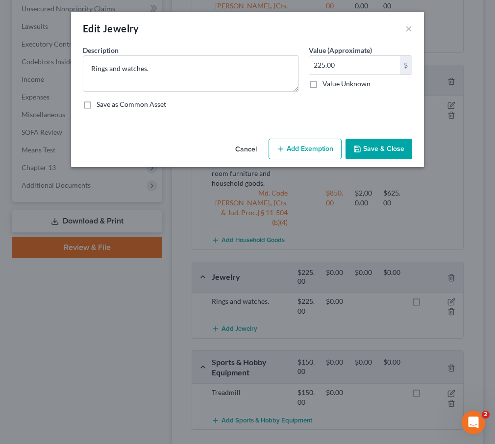
click at [311, 146] on button "Add Exemption" at bounding box center [304, 149] width 73 height 21
select select "2"
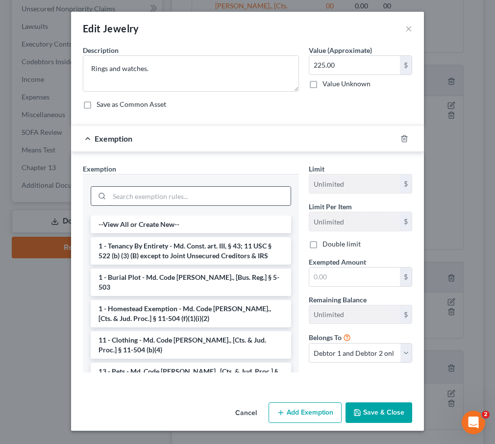
click at [192, 190] on input "search" at bounding box center [199, 196] width 181 height 19
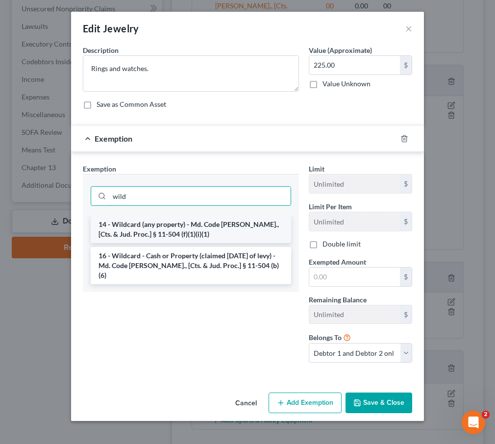
type input "wild"
click at [190, 225] on li "14 - Wildcard (any property) - Md. Code Ann., [Cts. & Jud. Proc.] § 11-504 (f)(…" at bounding box center [191, 229] width 200 height 27
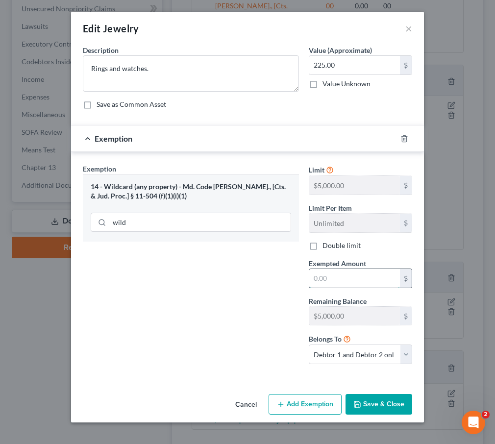
click at [325, 281] on input "text" at bounding box center [354, 278] width 91 height 19
type input "225"
click at [322, 246] on label "Double limit" at bounding box center [341, 245] width 38 height 10
click at [326, 246] on input "Double limit" at bounding box center [329, 243] width 6 height 6
checkbox input "true"
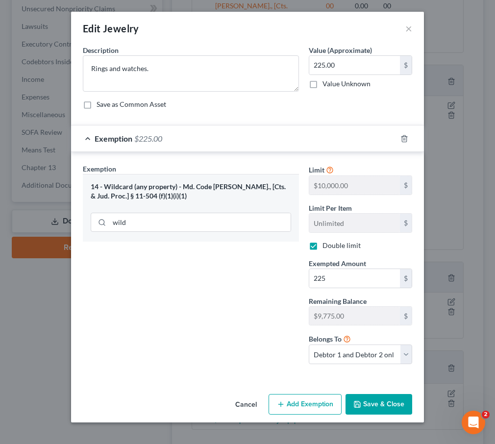
click at [372, 405] on button "Save & Close" at bounding box center [378, 404] width 67 height 21
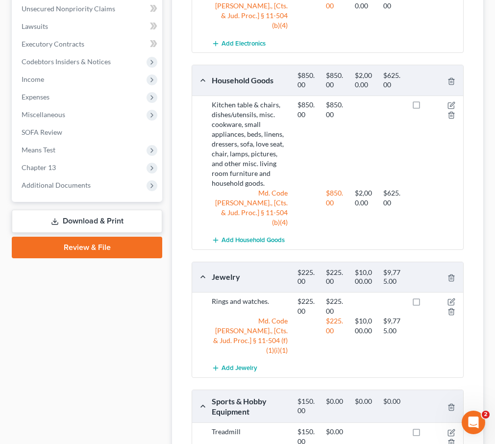
scroll to position [514, 0]
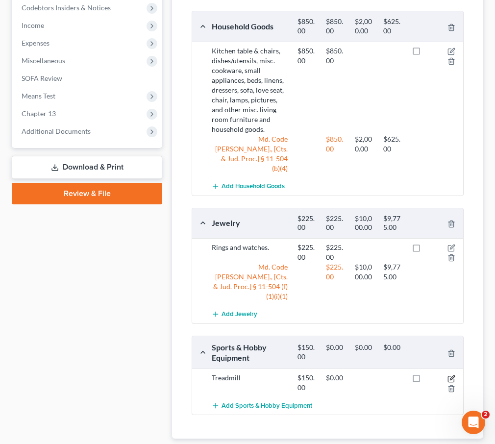
click at [451, 375] on icon "button" at bounding box center [452, 377] width 4 height 4
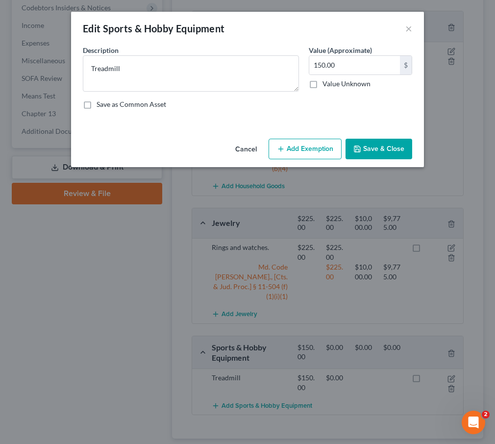
click at [294, 152] on button "Add Exemption" at bounding box center [304, 149] width 73 height 21
select select "2"
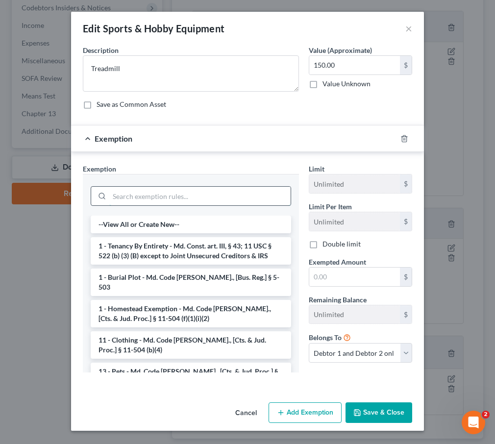
click at [149, 190] on input "search" at bounding box center [199, 196] width 181 height 19
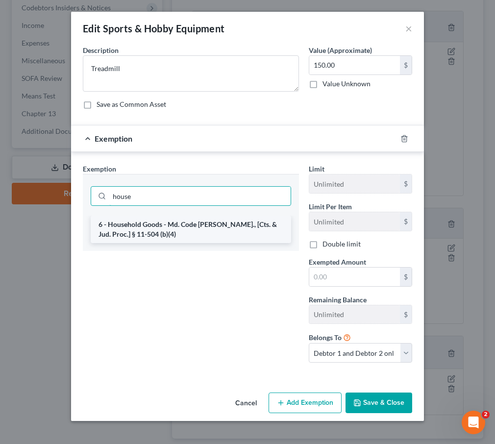
type input "house"
click at [150, 227] on li "6 - Household Goods - Md. Code Ann., [Cts. & Jud. Proc.] § 11-504 (b)(4)" at bounding box center [191, 229] width 200 height 27
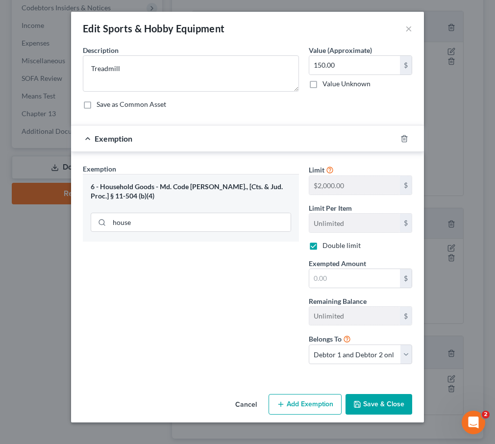
checkbox input "true"
click at [323, 288] on div "Limit $2,000.00 $ Limit Per Item Unlimited $ Double limit Exempted Amount * $ R…" at bounding box center [360, 268] width 113 height 208
click at [363, 405] on button "Save & Close" at bounding box center [378, 404] width 67 height 21
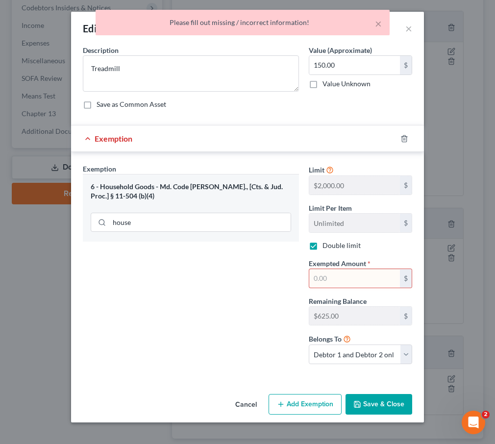
click at [377, 411] on button "Save & Close" at bounding box center [378, 404] width 67 height 21
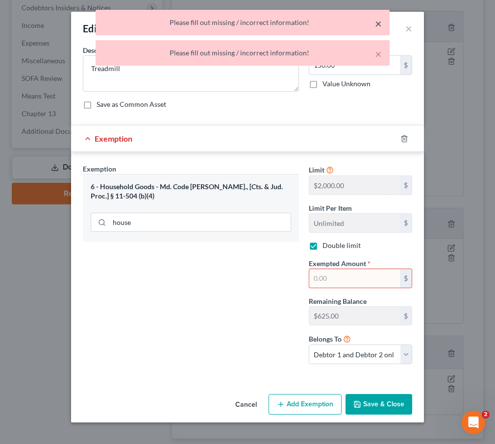
click at [377, 21] on button "×" at bounding box center [378, 24] width 7 height 12
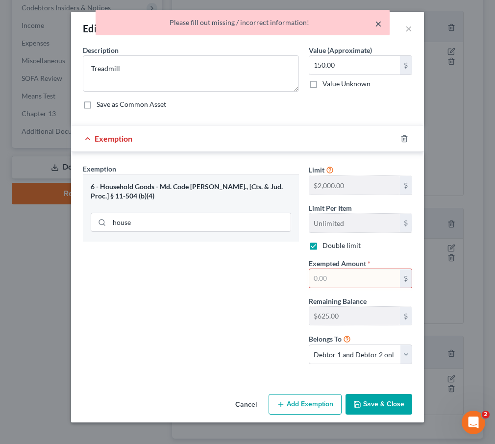
click at [377, 21] on button "×" at bounding box center [378, 24] width 7 height 12
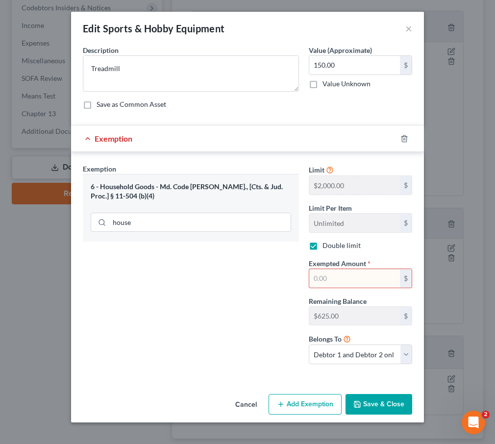
click at [331, 281] on input "text" at bounding box center [354, 278] width 91 height 19
type input "150"
click at [362, 405] on button "Save & Close" at bounding box center [378, 404] width 67 height 21
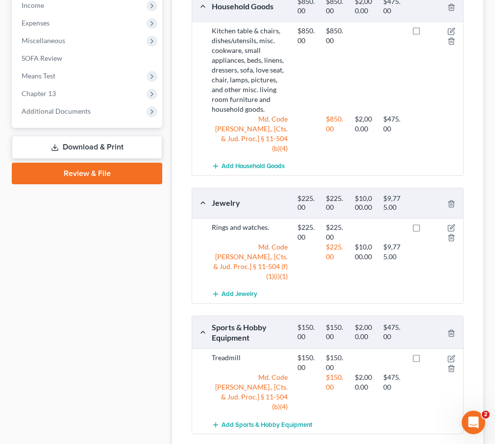
scroll to position [544, 0]
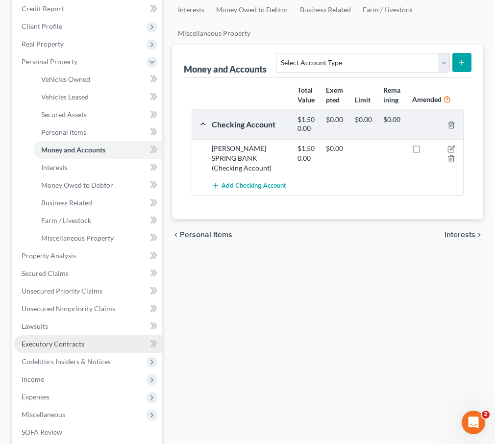
scroll to position [178, 0]
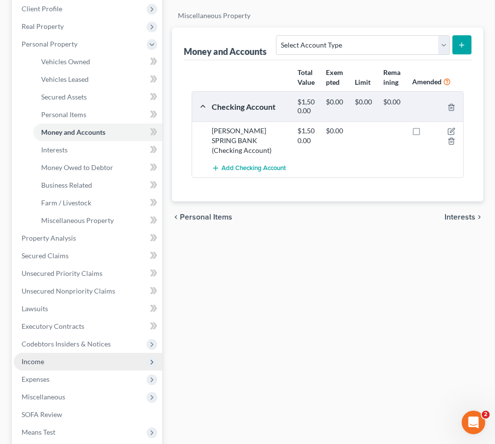
click at [47, 353] on span "Income" at bounding box center [88, 362] width 148 height 18
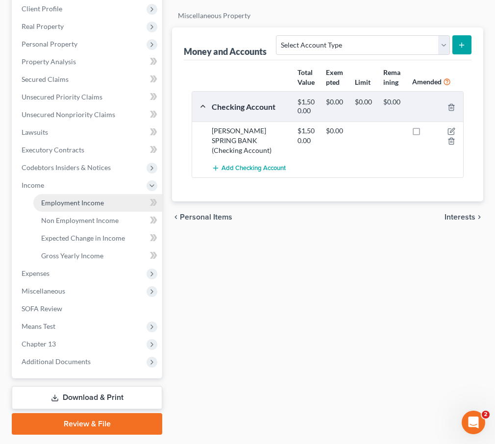
click at [60, 198] on span "Employment Income" at bounding box center [72, 202] width 63 height 8
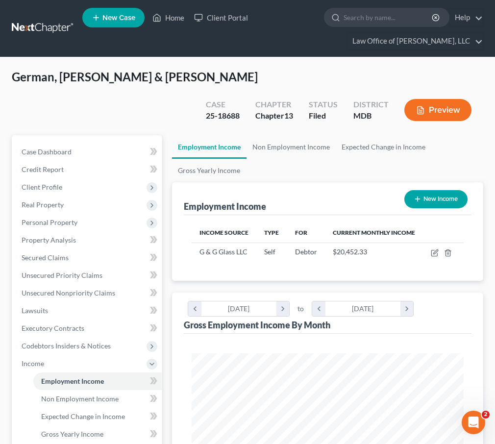
scroll to position [136, 291]
click at [434, 249] on icon "button" at bounding box center [435, 253] width 8 height 8
select select "1"
select select "21"
select select "0"
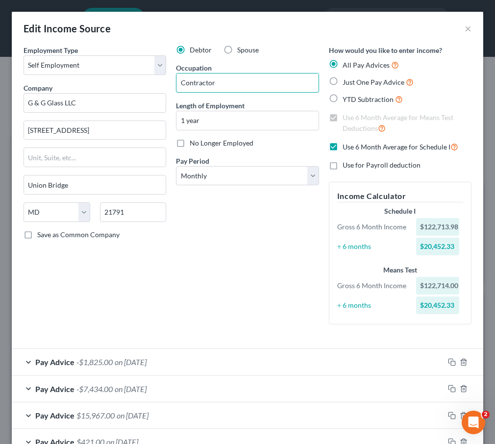
drag, startPoint x: 227, startPoint y: 83, endPoint x: 109, endPoint y: 83, distance: 118.5
click at [109, 83] on div "Employment Type * Select Full or Part Time Employment Self Employment Company *…" at bounding box center [247, 192] width 457 height 295
type input "Glass Installer"
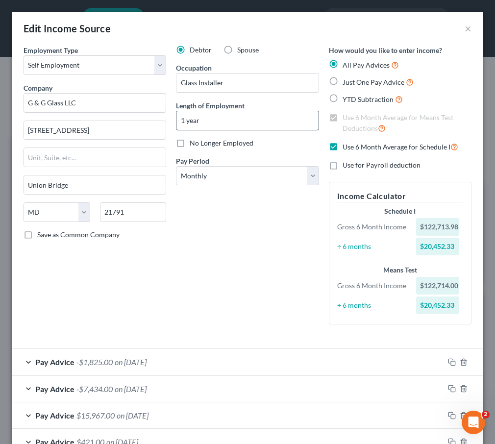
click at [185, 117] on input "1 year" at bounding box center [247, 120] width 142 height 19
click at [171, 357] on div "Pay Advice -$1,825.00 on 08/31/2025" at bounding box center [228, 362] width 432 height 26
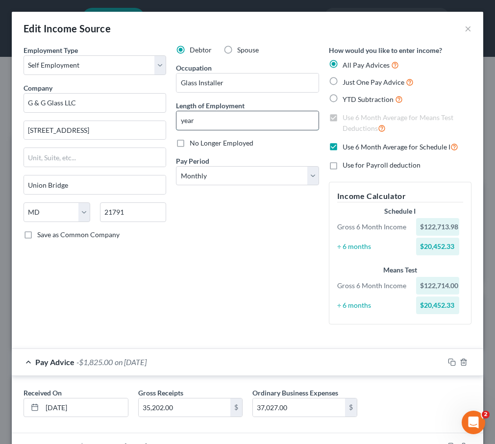
click at [182, 121] on input "year" at bounding box center [247, 120] width 142 height 19
type input "1 year"
click at [191, 287] on div "Debtor Spouse Occupation Glass Installer Length of Employment 1 year No Longer …" at bounding box center [247, 188] width 152 height 287
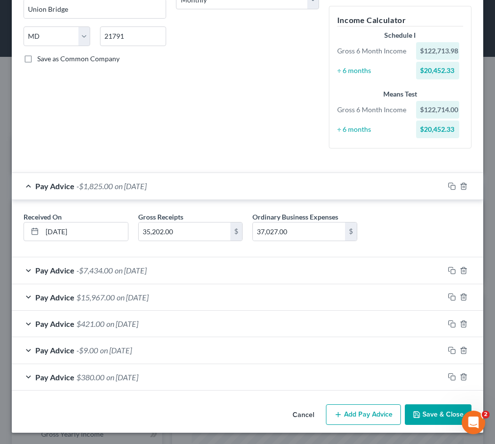
click at [426, 406] on button "Save & Close" at bounding box center [438, 414] width 67 height 21
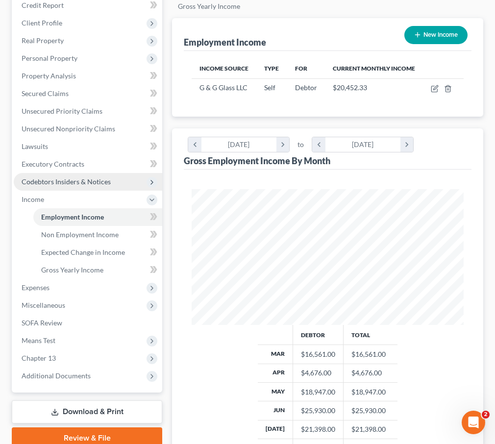
scroll to position [288, 0]
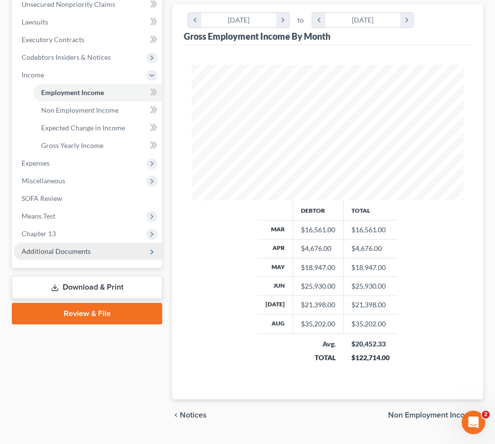
click at [48, 247] on span "Additional Documents" at bounding box center [56, 251] width 69 height 8
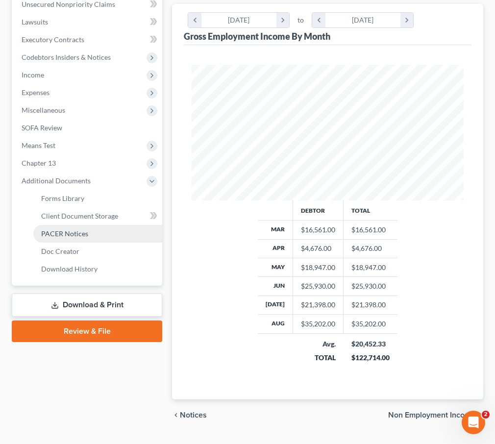
click at [49, 229] on span "PACER Notices" at bounding box center [64, 233] width 47 height 8
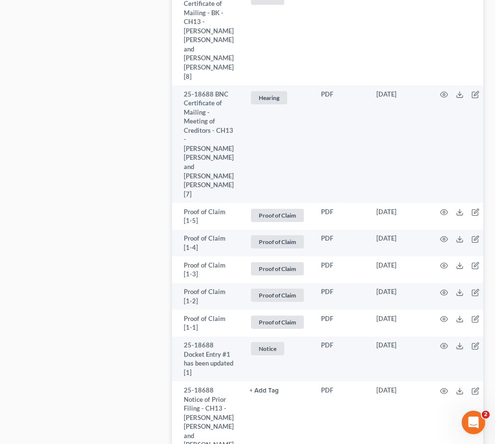
scroll to position [1851, 0]
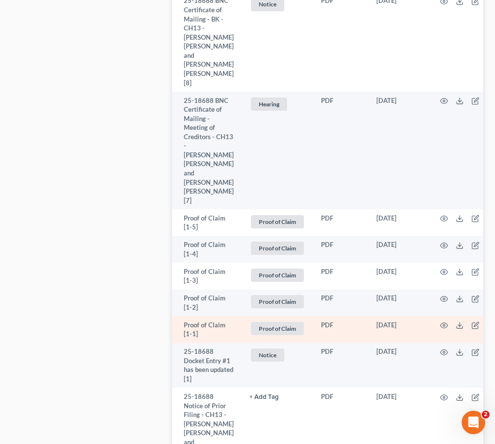
click at [440, 316] on td at bounding box center [469, 329] width 82 height 27
click at [440, 321] on icon "button" at bounding box center [444, 325] width 8 height 8
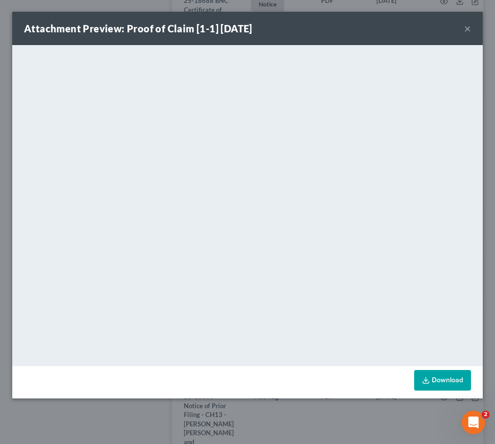
click at [465, 29] on button "×" at bounding box center [467, 29] width 7 height 12
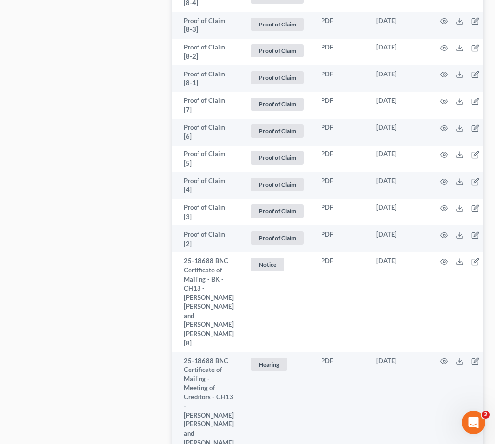
scroll to position [1591, 0]
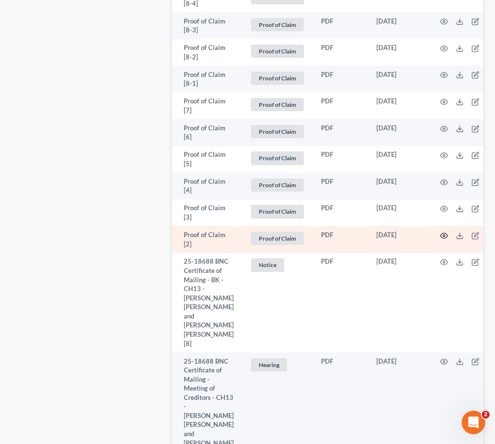
click at [442, 232] on icon "button" at bounding box center [444, 236] width 8 height 8
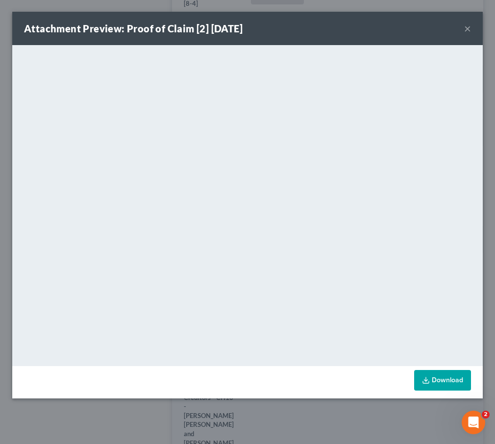
click at [470, 26] on button "×" at bounding box center [467, 29] width 7 height 12
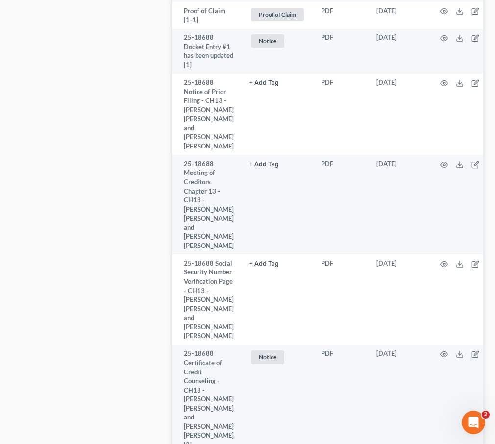
scroll to position [2236, 0]
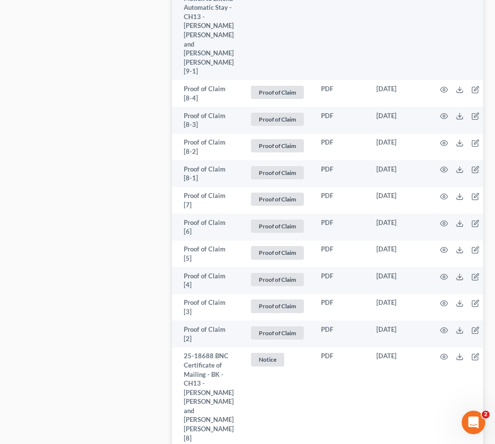
scroll to position [1591, 0]
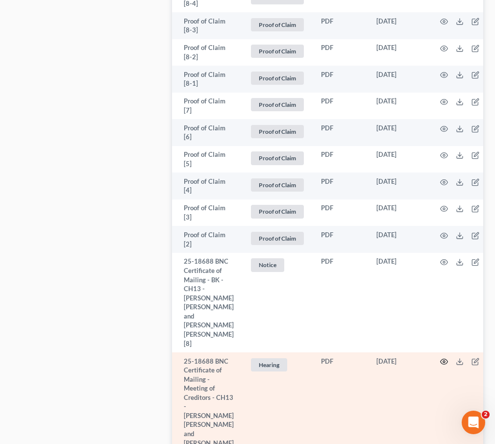
click at [440, 358] on icon "button" at bounding box center [444, 362] width 8 height 8
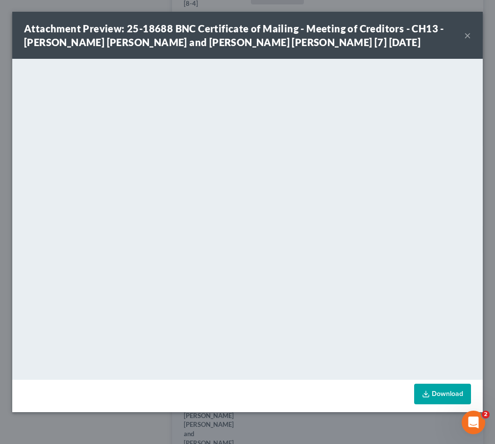
click at [466, 36] on button "×" at bounding box center [467, 35] width 7 height 12
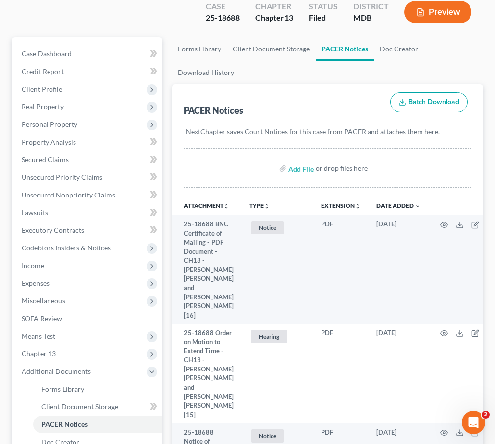
scroll to position [0, 0]
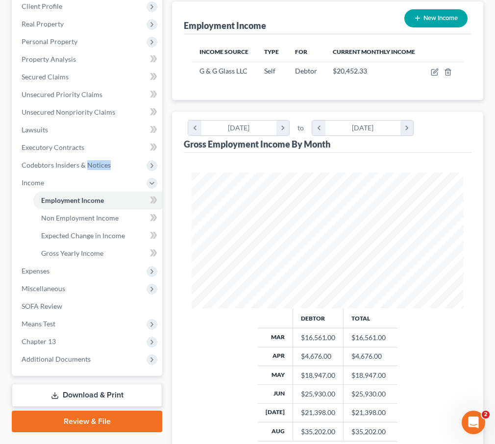
scroll to position [136, 291]
click at [48, 249] on span "Gross Yearly Income" at bounding box center [72, 253] width 62 height 8
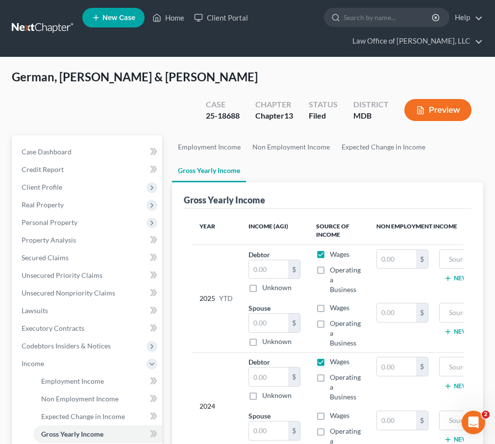
click at [330, 249] on label "Wages" at bounding box center [340, 254] width 20 height 10
click at [334, 249] on input "Wages" at bounding box center [337, 252] width 6 height 6
checkbox input "false"
click at [330, 265] on label "Operating a Business" at bounding box center [345, 279] width 31 height 29
click at [334, 265] on input "Operating a Business" at bounding box center [337, 268] width 6 height 6
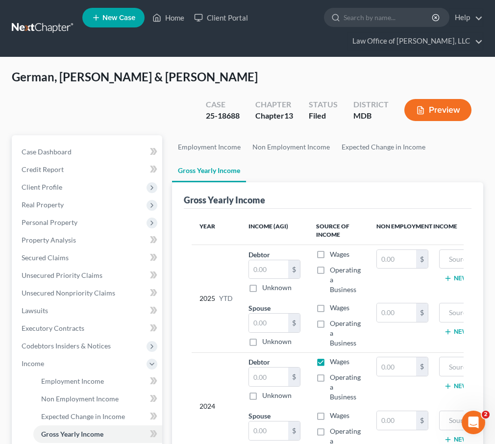
checkbox input "true"
click at [278, 260] on input "text" at bounding box center [268, 269] width 39 height 19
click at [284, 260] on input "143,302" at bounding box center [268, 269] width 39 height 19
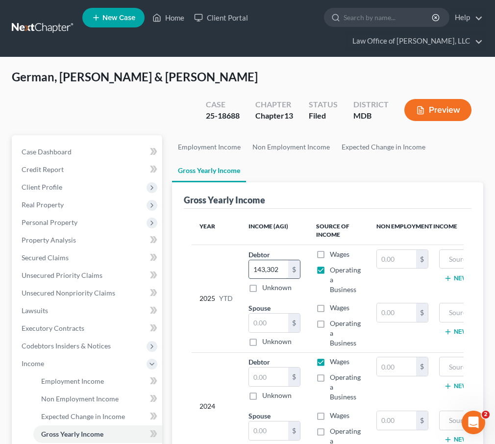
click at [280, 260] on input "143,302" at bounding box center [268, 269] width 39 height 19
type input "143,302.00"
click at [330, 357] on label "Wages" at bounding box center [340, 362] width 20 height 10
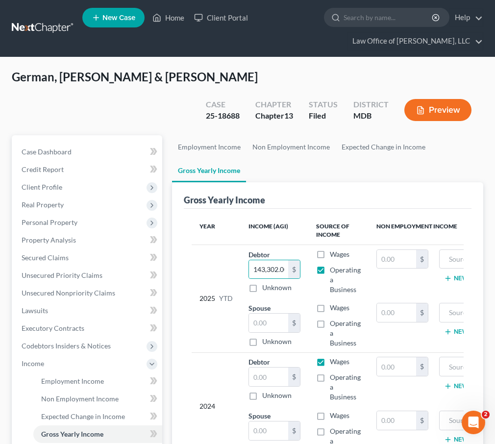
click at [334, 357] on input "Wages" at bounding box center [337, 360] width 6 height 6
checkbox input "false"
click at [330, 372] on label "Operating a Business" at bounding box center [345, 386] width 31 height 29
click at [334, 372] on input "Operating a Business" at bounding box center [337, 375] width 6 height 6
checkbox input "true"
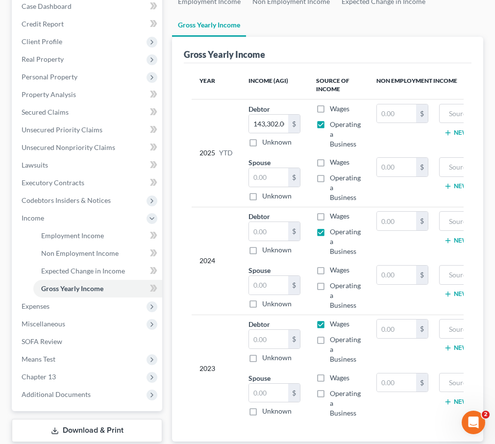
scroll to position [176, 0]
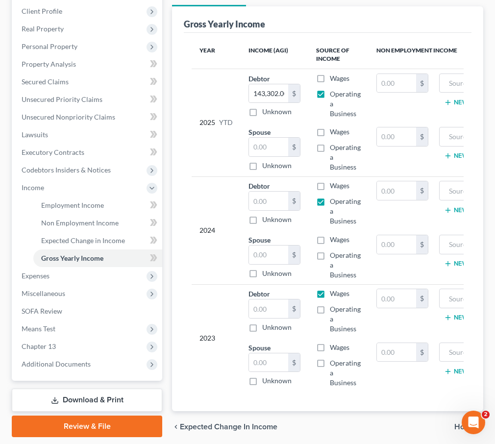
click at [330, 288] on label "Wages" at bounding box center [340, 293] width 20 height 10
click at [334, 288] on input "Wages" at bounding box center [337, 291] width 6 height 6
checkbox input "false"
click at [330, 304] on label "Operating a Business" at bounding box center [345, 318] width 31 height 29
click at [334, 304] on input "Operating a Business" at bounding box center [337, 307] width 6 height 6
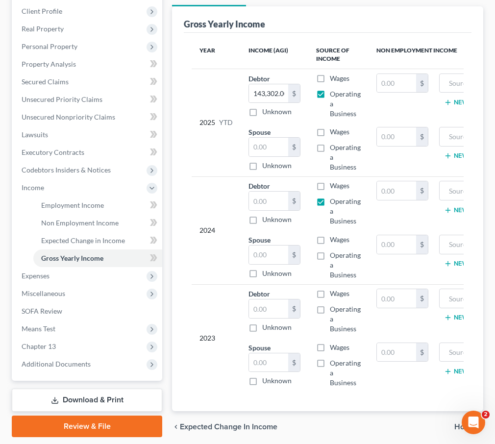
checkbox input "true"
click at [230, 289] on div "2023" at bounding box center [215, 337] width 33 height 98
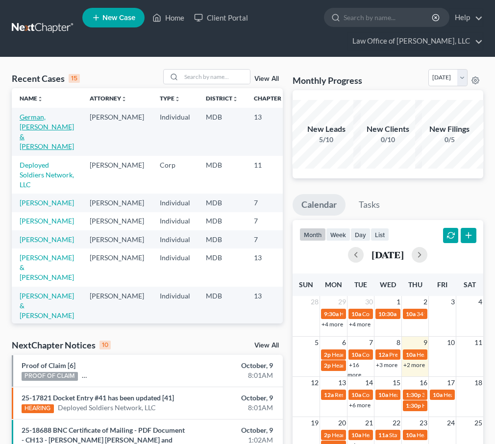
click at [33, 125] on link "German, Nicholas & Munoz, Karen" at bounding box center [47, 132] width 54 height 38
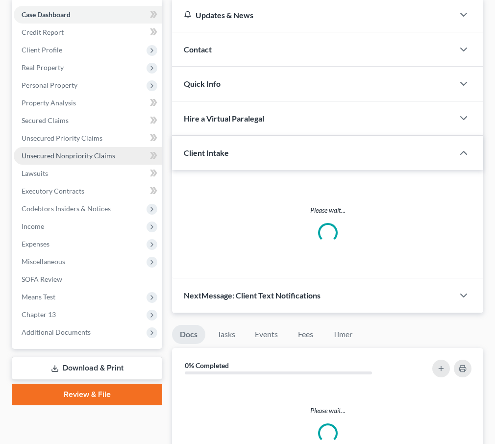
scroll to position [169, 0]
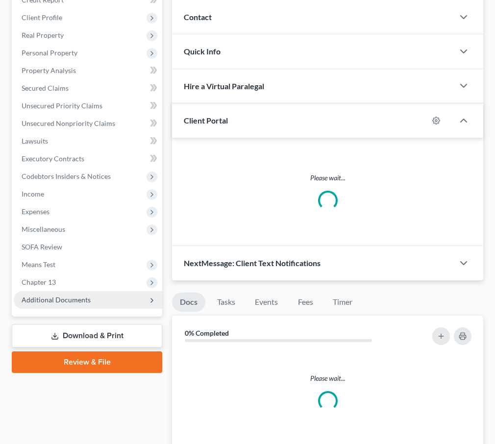
click at [51, 291] on span "Additional Documents" at bounding box center [88, 300] width 148 height 18
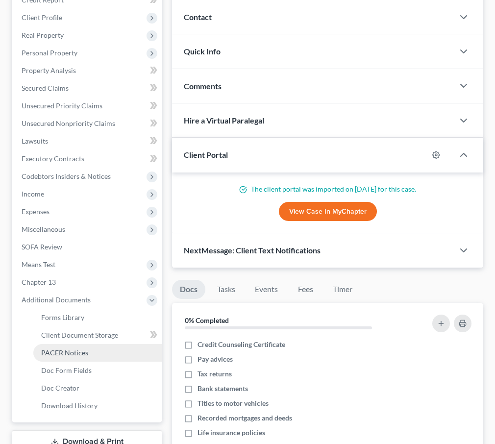
click at [58, 348] on span "PACER Notices" at bounding box center [64, 352] width 47 height 8
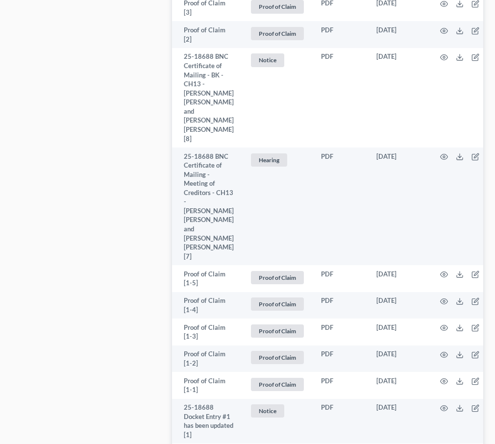
scroll to position [1795, 0]
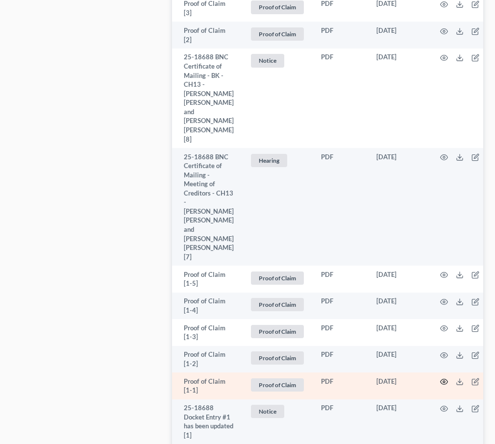
click at [442, 378] on icon "button" at bounding box center [444, 382] width 8 height 8
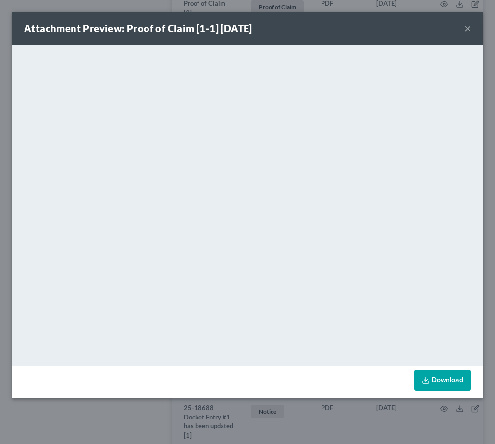
click at [468, 31] on button "×" at bounding box center [467, 29] width 7 height 12
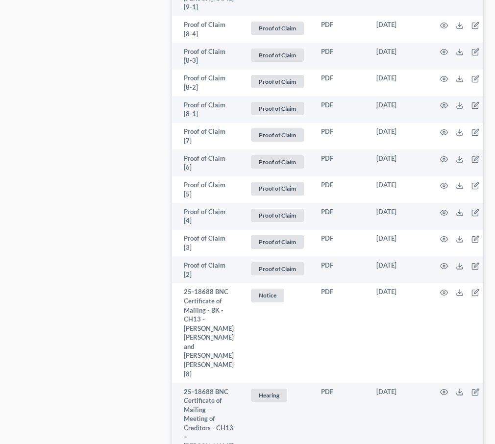
scroll to position [1558, 0]
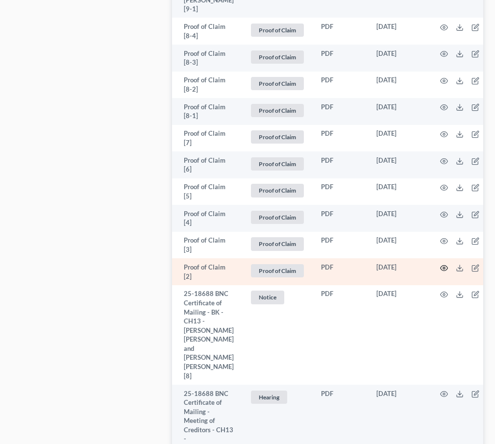
click at [440, 265] on icon "button" at bounding box center [443, 267] width 7 height 5
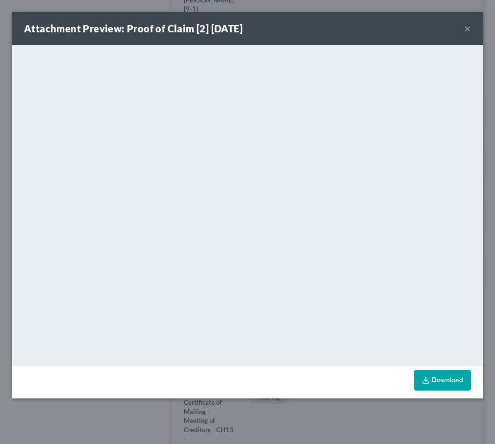
click at [467, 31] on button "×" at bounding box center [467, 29] width 7 height 12
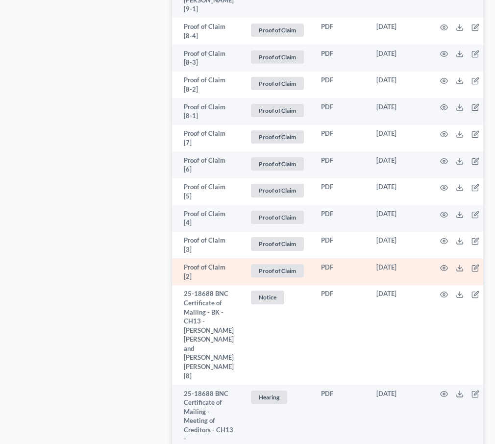
scroll to position [1555, 0]
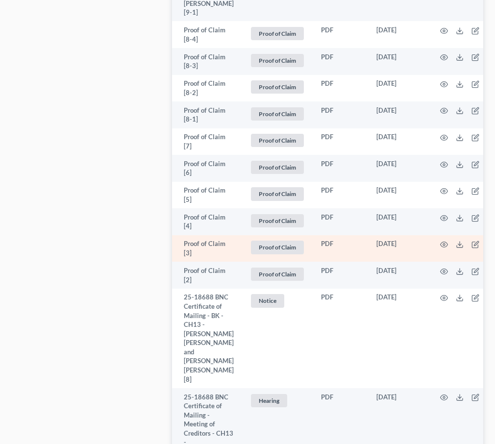
click at [446, 235] on td at bounding box center [469, 248] width 82 height 27
click at [441, 240] on icon "button" at bounding box center [444, 244] width 8 height 8
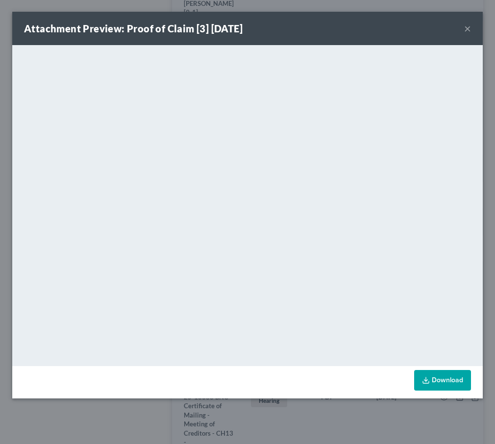
click at [468, 28] on button "×" at bounding box center [467, 29] width 7 height 12
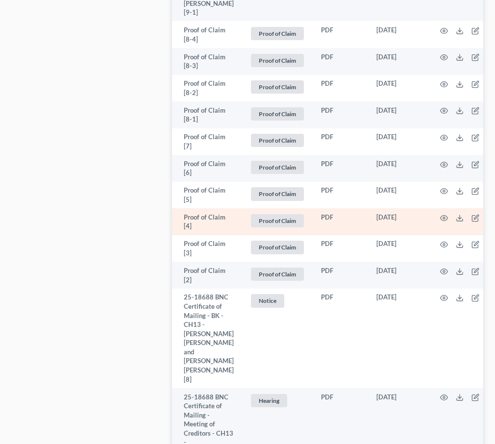
click at [445, 208] on td at bounding box center [469, 221] width 82 height 27
click at [442, 215] on icon "button" at bounding box center [443, 217] width 7 height 5
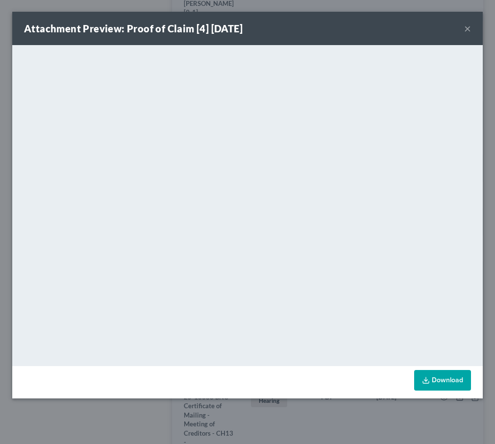
click at [476, 29] on div "Attachment Preview: Proof of Claim [4] 09/24/2025 ×" at bounding box center [247, 28] width 470 height 33
click at [475, 28] on div "Attachment Preview: Proof of Claim [4] 09/24/2025 ×" at bounding box center [247, 28] width 470 height 33
click at [465, 30] on button "×" at bounding box center [467, 29] width 7 height 12
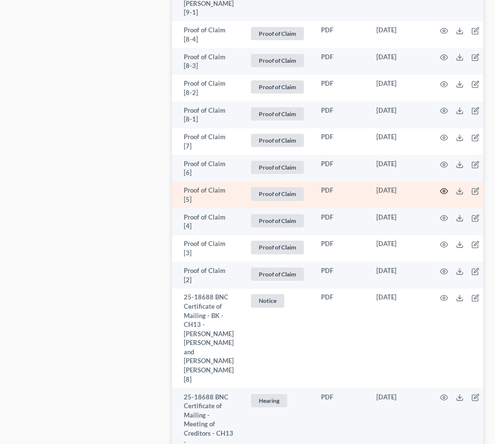
click at [444, 189] on icon "button" at bounding box center [443, 191] width 7 height 5
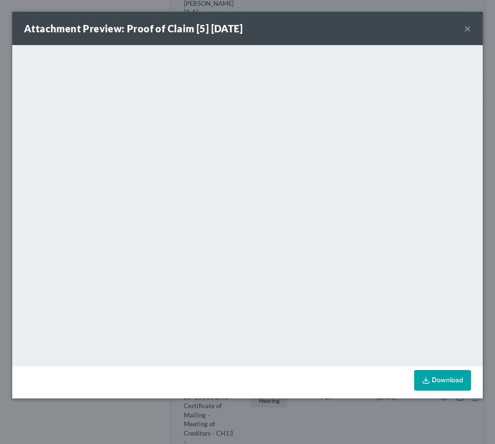
click at [467, 30] on button "×" at bounding box center [467, 29] width 7 height 12
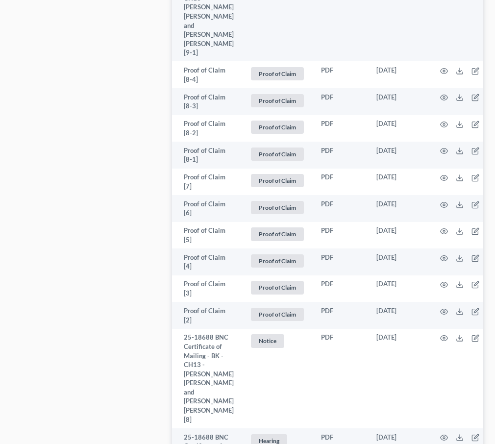
scroll to position [1502, 0]
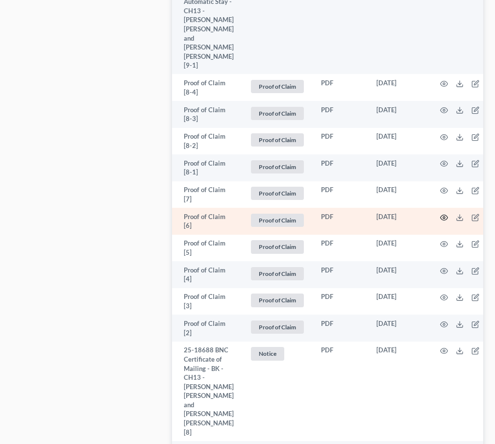
click at [442, 214] on icon "button" at bounding box center [444, 218] width 8 height 8
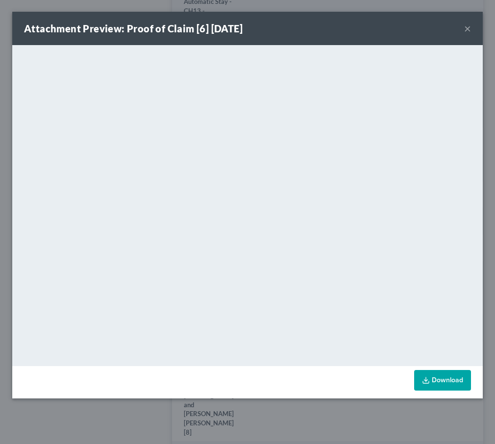
click at [465, 28] on button "×" at bounding box center [467, 29] width 7 height 12
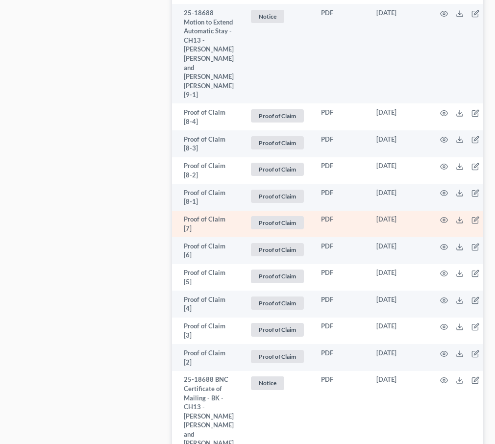
scroll to position [1469, 0]
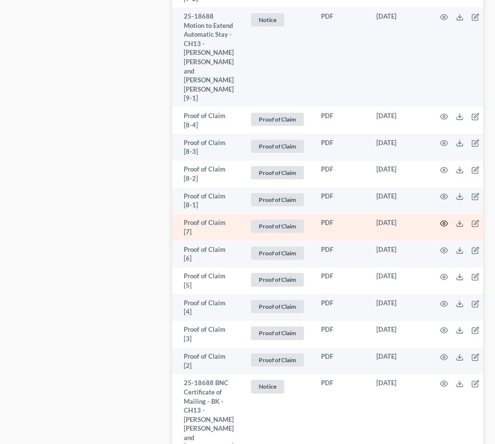
click at [440, 221] on icon "button" at bounding box center [443, 223] width 7 height 5
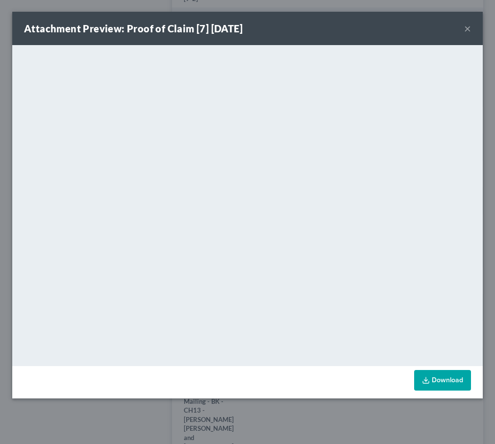
click at [467, 30] on button "×" at bounding box center [467, 29] width 7 height 12
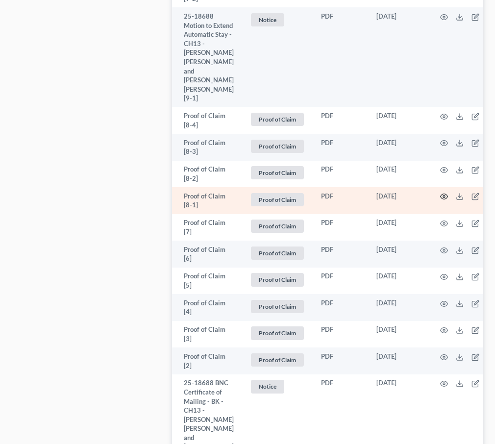
click at [440, 192] on icon "button" at bounding box center [444, 196] width 8 height 8
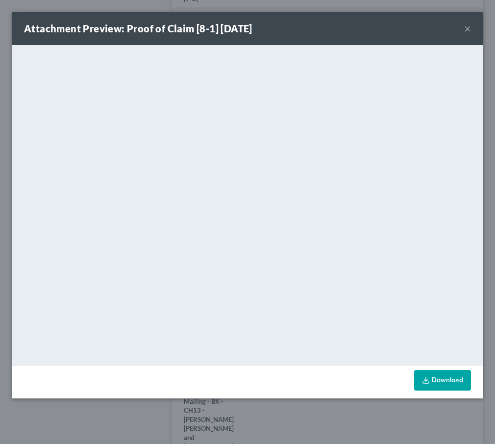
click at [461, 27] on div "Attachment Preview: Proof of Claim [8-1] 09/24/2025 ×" at bounding box center [247, 28] width 470 height 33
click at [466, 27] on button "×" at bounding box center [467, 29] width 7 height 12
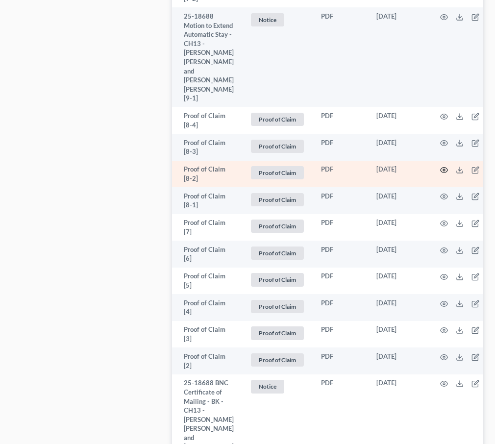
click at [440, 166] on icon "button" at bounding box center [444, 170] width 8 height 8
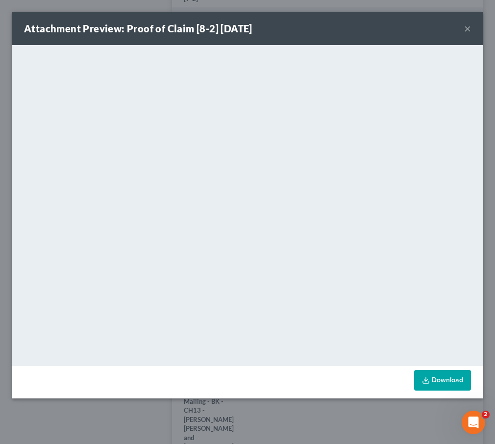
scroll to position [0, 0]
click at [465, 32] on button "×" at bounding box center [467, 29] width 7 height 12
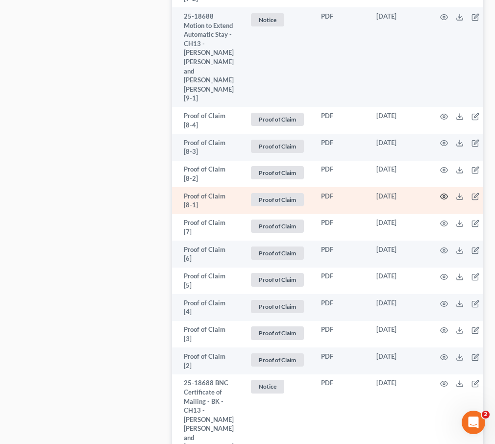
click at [440, 192] on icon "button" at bounding box center [444, 196] width 8 height 8
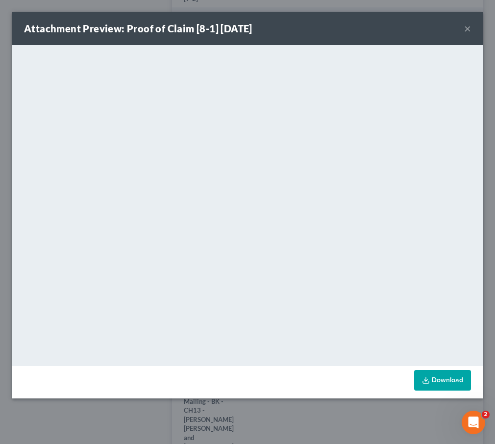
click at [469, 25] on button "×" at bounding box center [467, 29] width 7 height 12
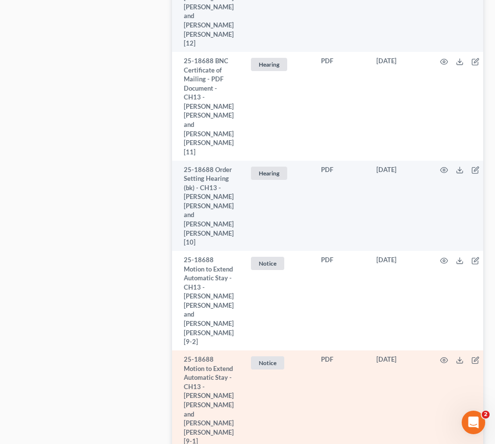
scroll to position [1127, 0]
click at [440, 355] on icon "button" at bounding box center [444, 359] width 8 height 8
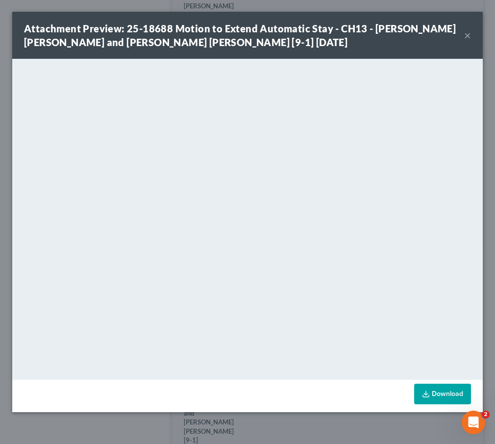
click at [468, 36] on button "×" at bounding box center [467, 35] width 7 height 12
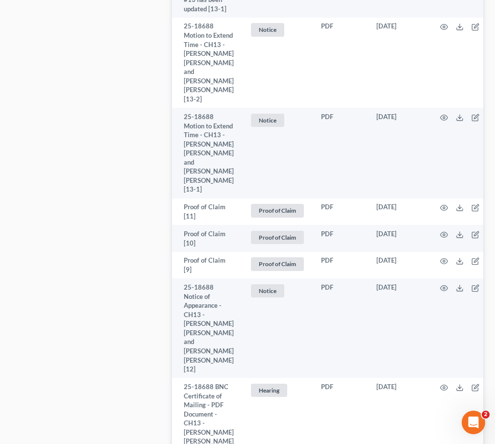
scroll to position [789, 0]
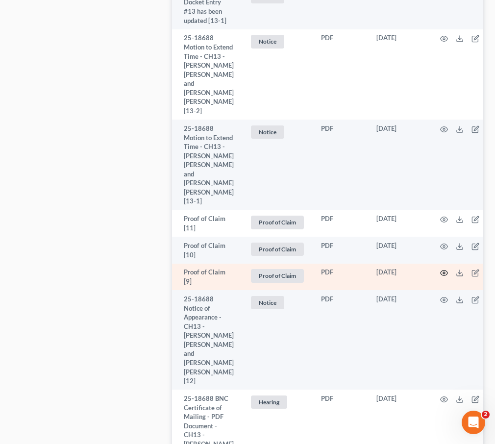
click at [440, 269] on icon "button" at bounding box center [444, 273] width 8 height 8
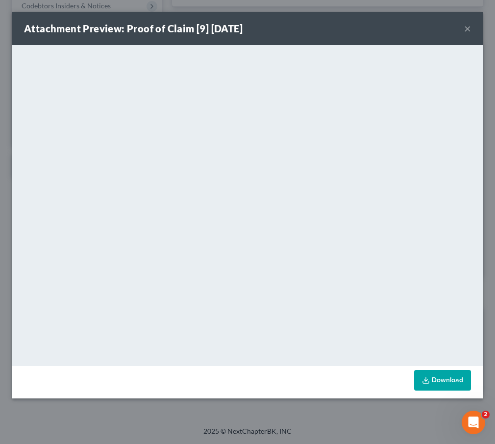
scroll to position [169, 0]
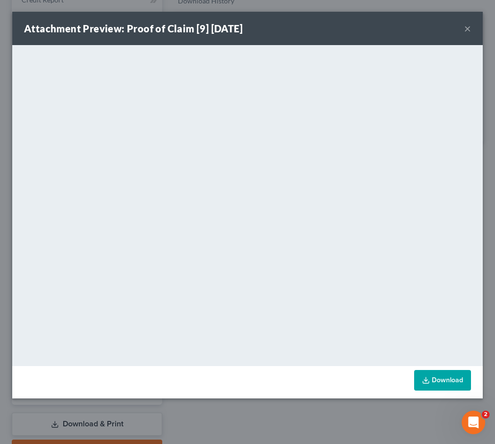
scroll to position [169, 0]
click at [469, 26] on button "×" at bounding box center [467, 29] width 7 height 12
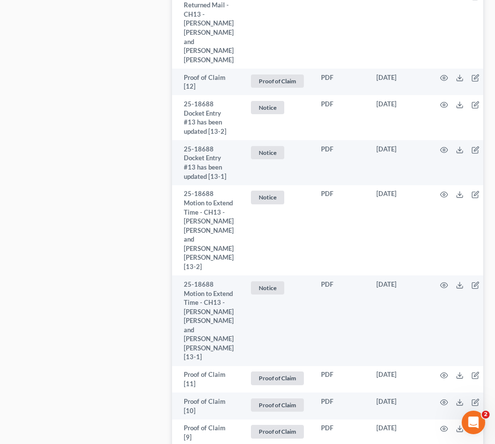
scroll to position [639, 0]
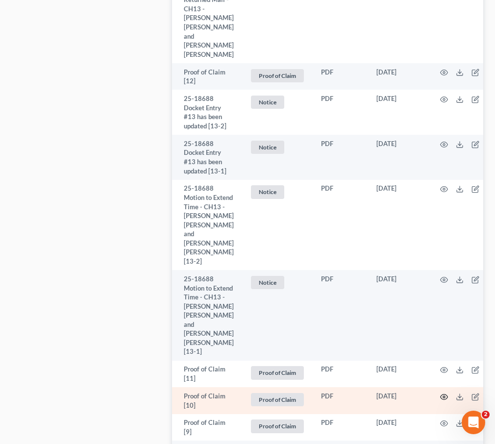
click at [443, 396] on circle "button" at bounding box center [444, 397] width 2 height 2
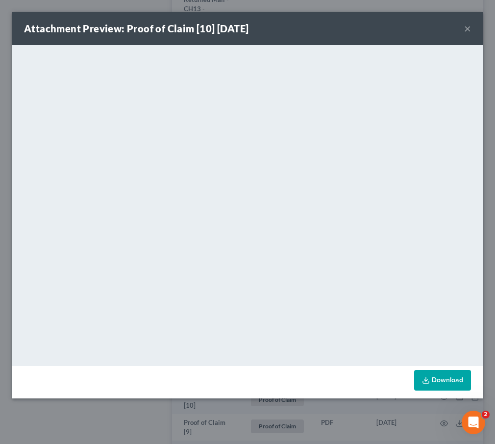
click at [469, 32] on button "×" at bounding box center [467, 29] width 7 height 12
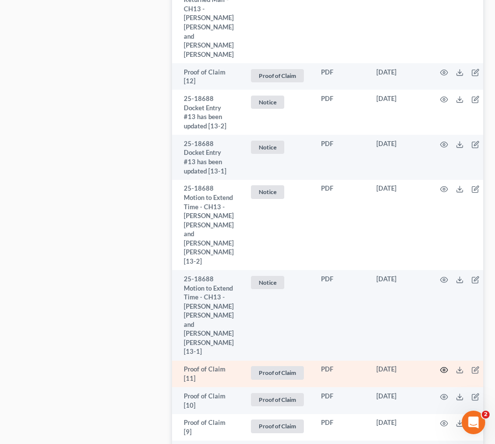
click at [440, 367] on icon "button" at bounding box center [443, 369] width 7 height 5
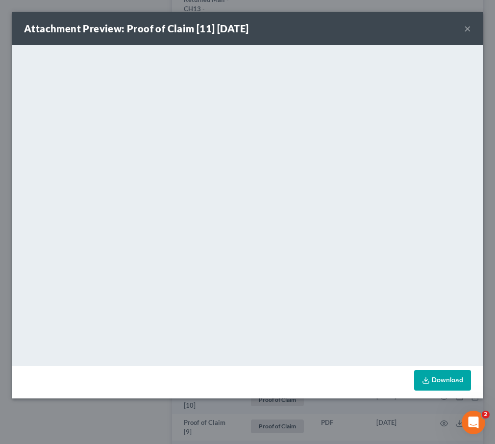
click at [468, 28] on button "×" at bounding box center [467, 29] width 7 height 12
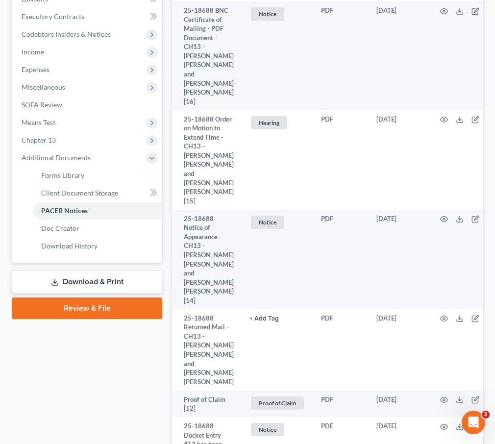
scroll to position [0, 0]
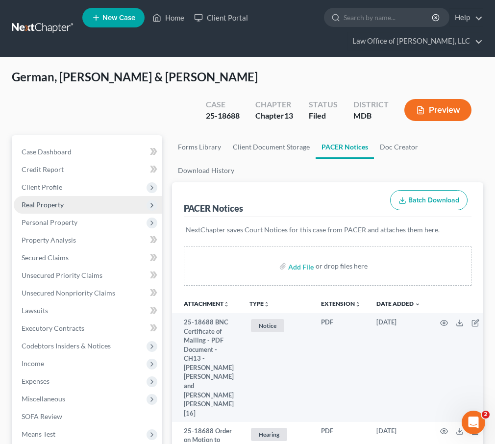
click at [36, 200] on span "Real Property" at bounding box center [43, 204] width 42 height 8
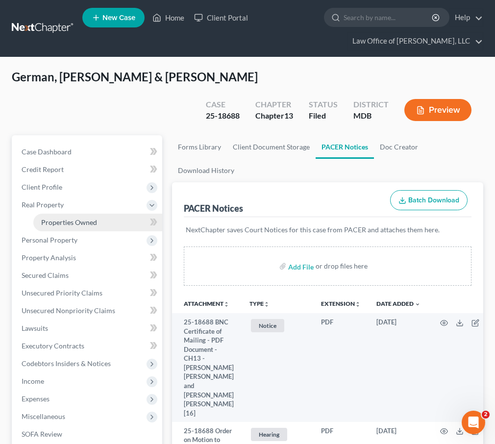
click at [43, 218] on span "Properties Owned" at bounding box center [69, 222] width 56 height 8
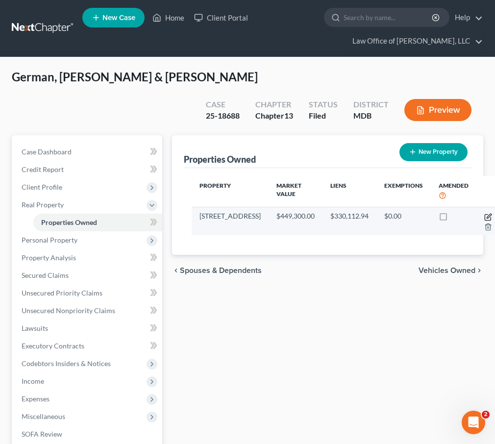
click at [484, 213] on icon "button" at bounding box center [488, 217] width 8 height 8
select select "21"
select select "10"
select select "2"
select select "5"
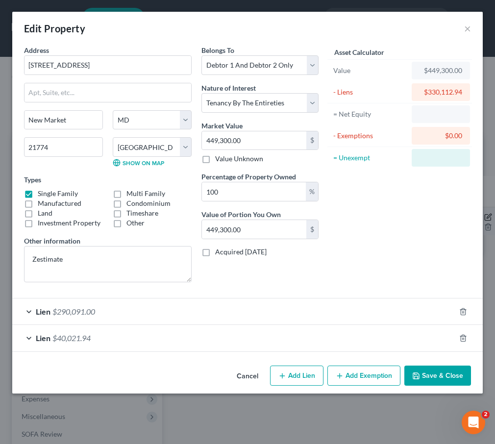
click at [457, 192] on div "Asset Calculator Value $449,300.00 - Liens $330,112.94 = Net Equity - Exemption…" at bounding box center [399, 167] width 152 height 245
click at [383, 379] on button "Add Exemption" at bounding box center [363, 375] width 73 height 21
select select "2"
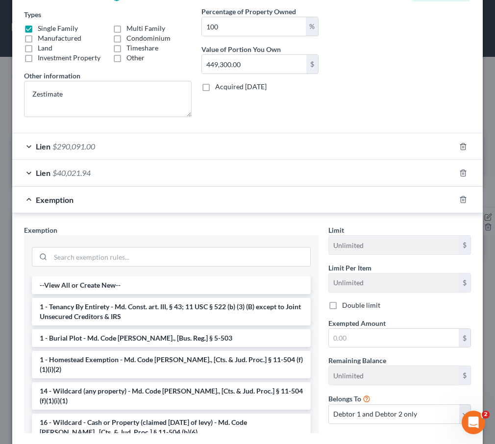
scroll to position [224, 0]
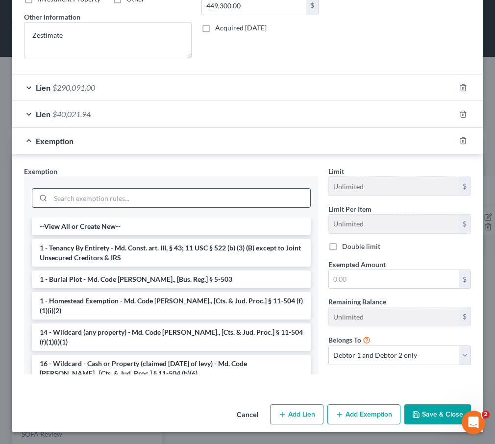
click at [88, 198] on input "search" at bounding box center [180, 198] width 260 height 19
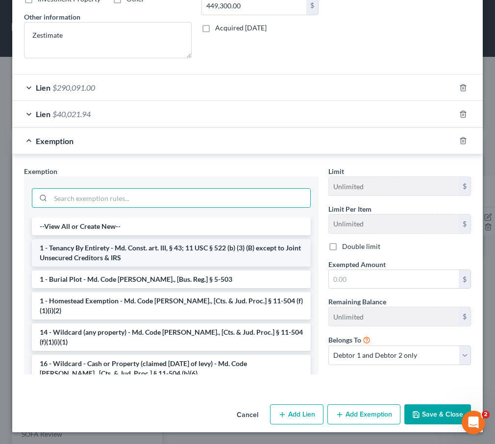
click at [89, 249] on li "1 - Tenancy By Entirety - Md. Const. art. III, § 43; 11 USC § 522 (b) (3) (B) e…" at bounding box center [171, 252] width 279 height 27
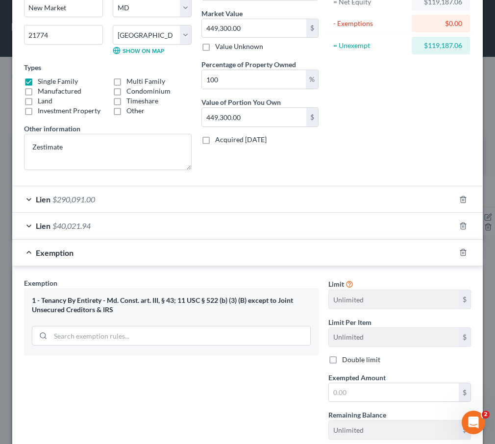
scroll to position [216, 0]
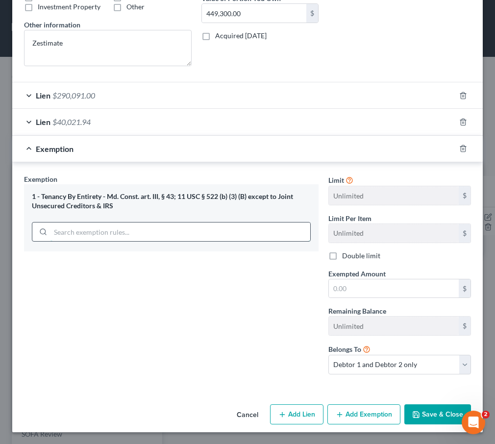
click at [62, 237] on input "search" at bounding box center [180, 231] width 260 height 19
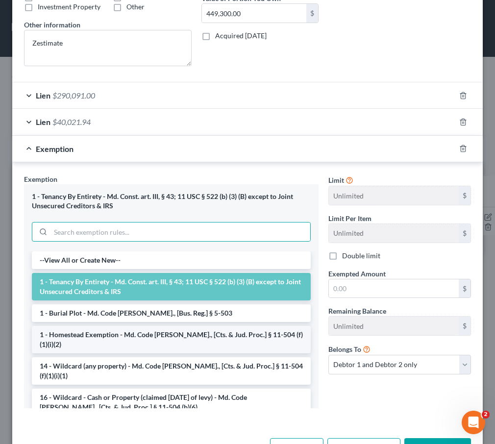
click at [67, 335] on li "1 - Homestead Exemption - Md. Code Ann., [Cts. & Jud. Proc.] § 11-504 (f)(1)(i)…" at bounding box center [171, 339] width 279 height 27
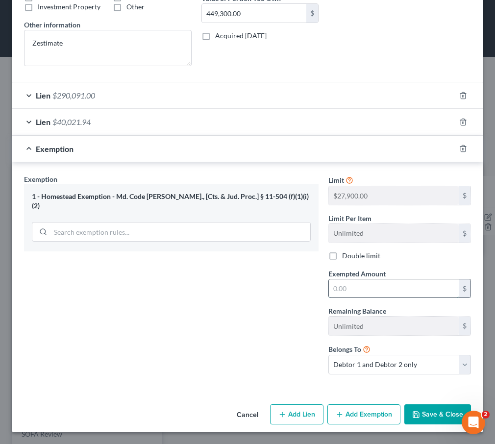
click at [347, 281] on input "text" at bounding box center [394, 288] width 130 height 19
type input "27,900"
click at [433, 415] on button "Save & Close" at bounding box center [437, 414] width 67 height 21
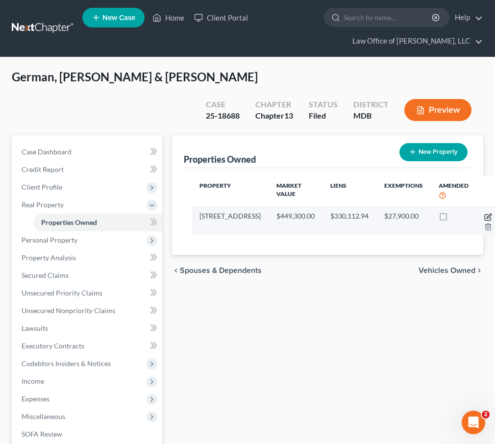
click at [484, 213] on icon "button" at bounding box center [488, 217] width 8 height 8
select select "21"
select select "10"
select select "2"
select select "5"
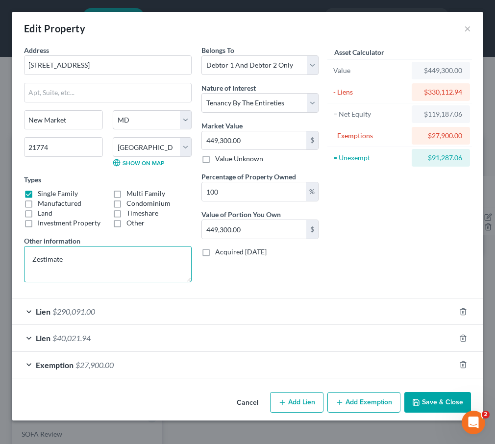
drag, startPoint x: 80, startPoint y: 257, endPoint x: 5, endPoint y: 255, distance: 74.5
click at [5, 255] on div "Edit Property × Address * 6756 W. Lakeridge Rd. New Market State AL AK AR AZ CA…" at bounding box center [247, 222] width 495 height 444
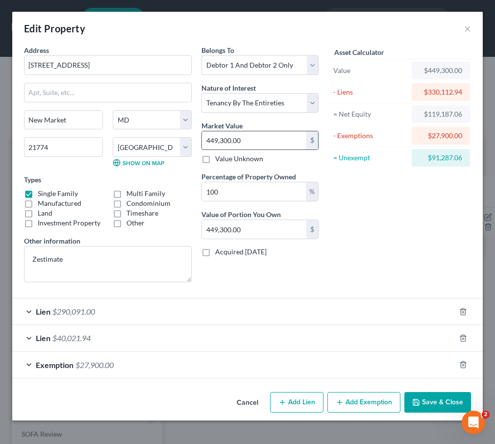
click at [291, 143] on input "449,300.00" at bounding box center [254, 140] width 104 height 19
type input "4"
type input "4.00"
type input "40"
type input "40.00"
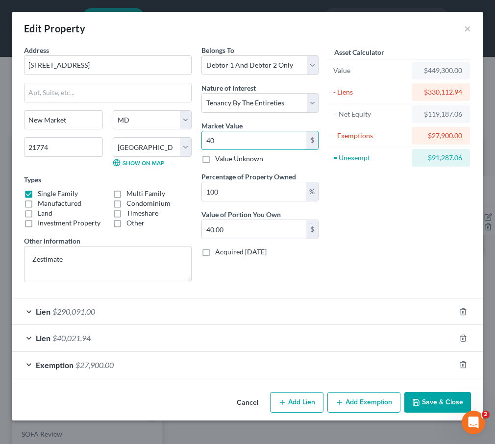
type input "404"
type input "404.00"
type input "4043"
type input "4,043.00"
type input "4,0437"
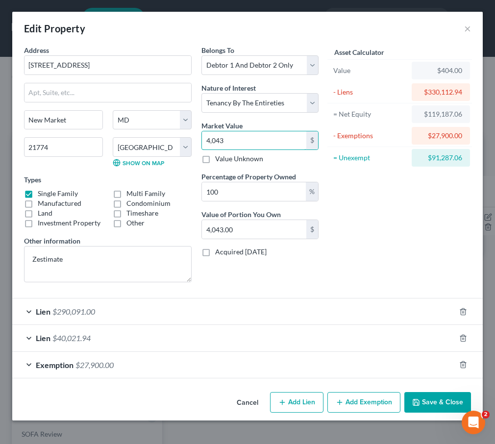
type input "40,437.00"
type input "4,04370"
type input "404,370.00"
type input "404,370"
click at [70, 261] on textarea "Zestimate" at bounding box center [108, 264] width 168 height 36
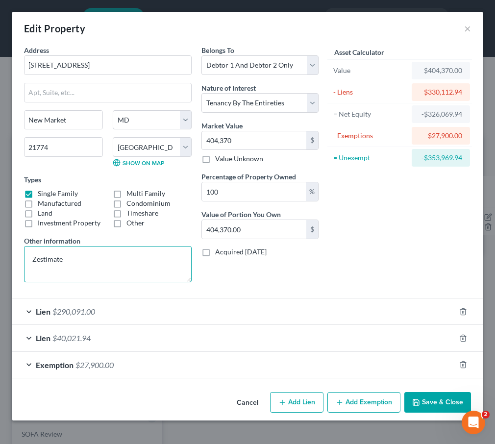
drag, startPoint x: 70, startPoint y: 261, endPoint x: -17, endPoint y: 261, distance: 86.7
click at [0, 261] on html "Home New Case Client Portal Law Office of David Cahn, LLC david@cahnlawoffice.c…" at bounding box center [247, 298] width 495 height 597
type textarea "k"
type textarea "$449,300.00 FMV less 10% cost of sale equals $404,370.00 MV."
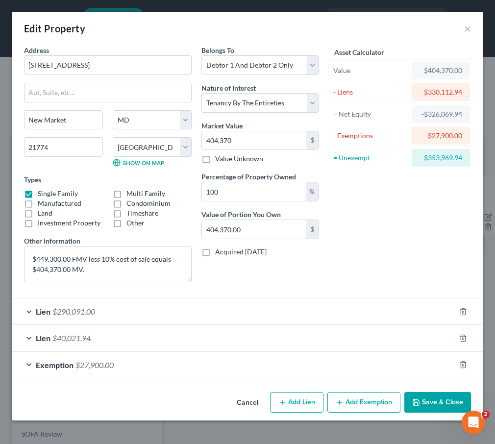
click at [428, 398] on button "Save & Close" at bounding box center [437, 402] width 67 height 21
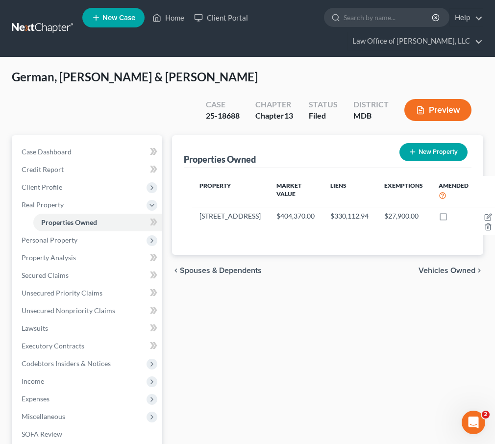
click at [435, 266] on span "Vehicles Owned" at bounding box center [446, 270] width 57 height 8
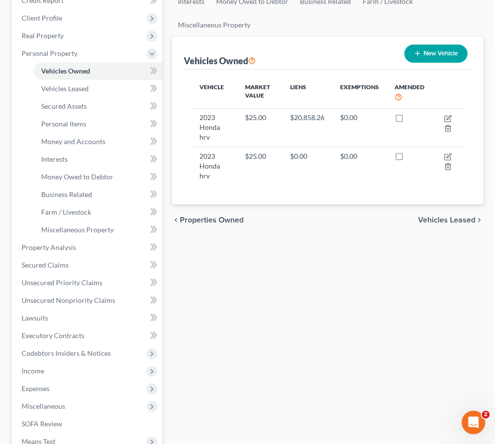
scroll to position [164, 0]
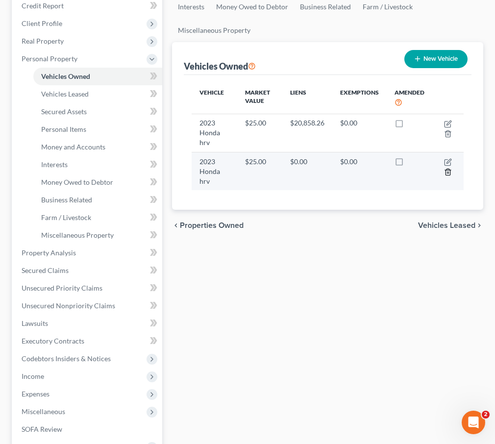
click at [446, 168] on icon "button" at bounding box center [448, 172] width 8 height 8
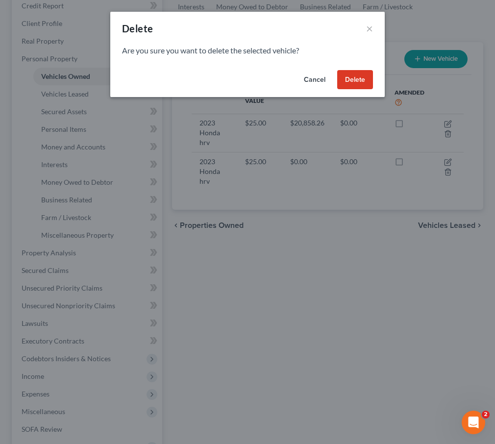
click at [360, 81] on button "Delete" at bounding box center [355, 80] width 36 height 20
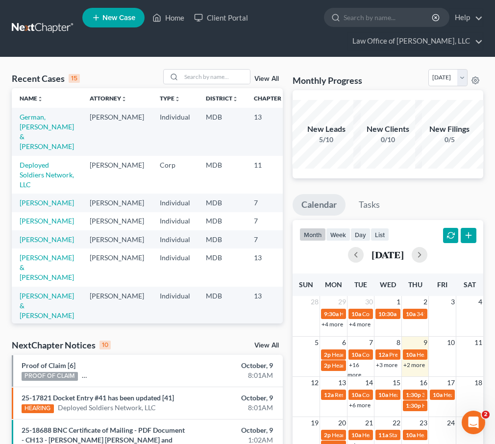
click at [417, 361] on link "+2 more" at bounding box center [414, 364] width 22 height 7
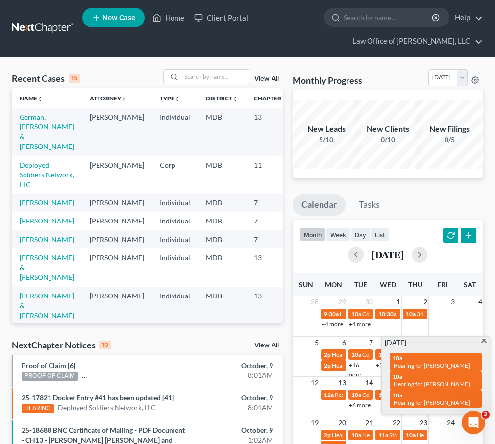
click at [483, 339] on span at bounding box center [483, 341] width 7 height 6
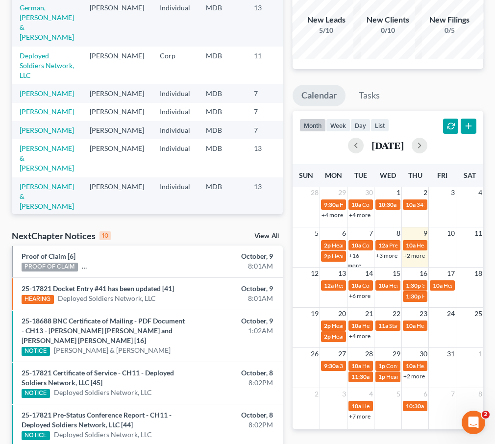
scroll to position [111, 0]
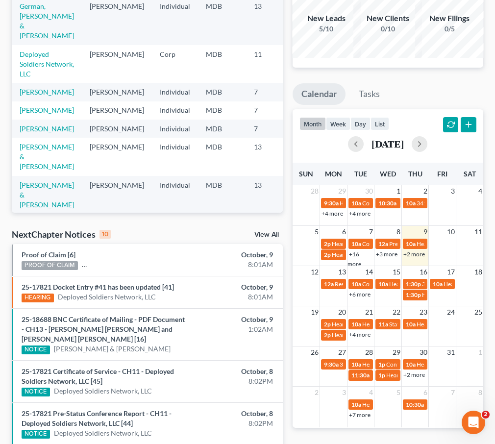
click at [357, 332] on link "+4 more" at bounding box center [360, 334] width 22 height 7
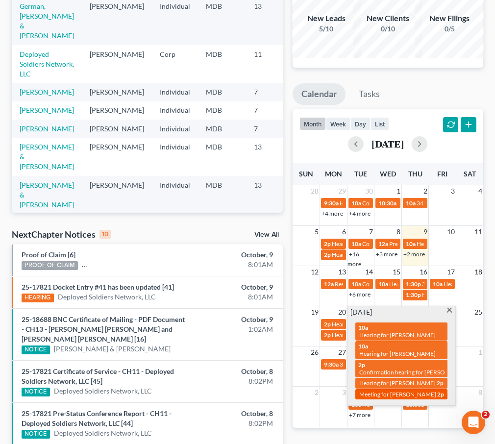
click at [377, 390] on span "Meeting for [PERSON_NAME]" at bounding box center [397, 393] width 77 height 7
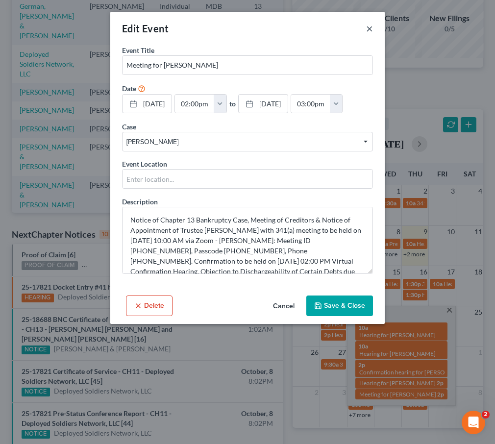
click at [369, 28] on button "×" at bounding box center [369, 29] width 7 height 12
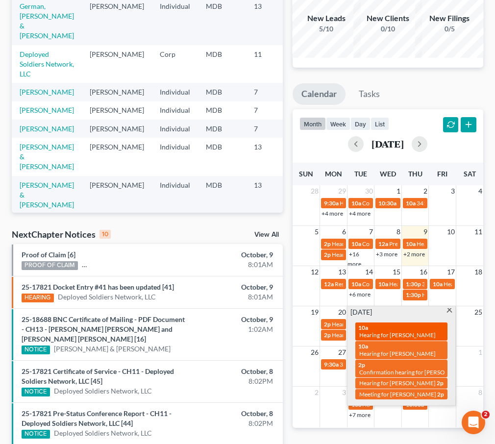
click at [387, 331] on span "Hearing for [PERSON_NAME]" at bounding box center [397, 334] width 76 height 7
select select "Days"
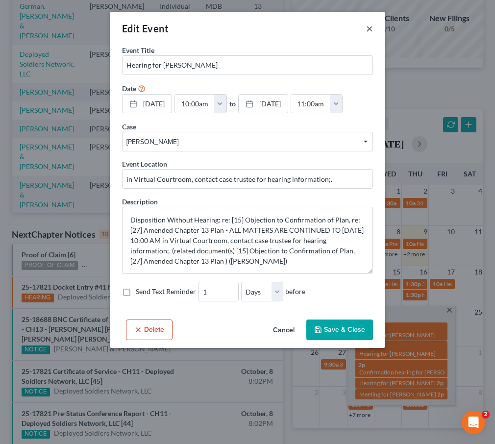
click at [369, 31] on button "×" at bounding box center [369, 29] width 7 height 12
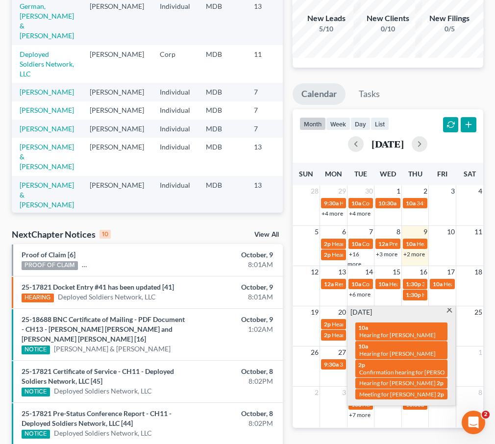
click at [450, 313] on span at bounding box center [448, 311] width 7 height 6
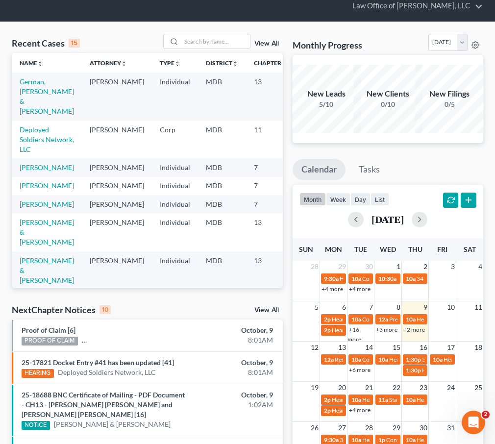
scroll to position [0, 0]
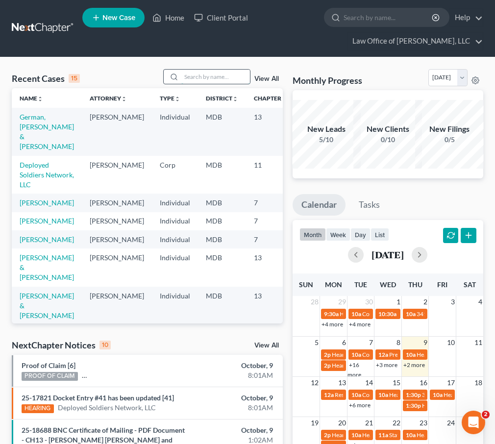
click at [193, 79] on input "search" at bounding box center [215, 77] width 69 height 14
type input "[PERSON_NAME]"
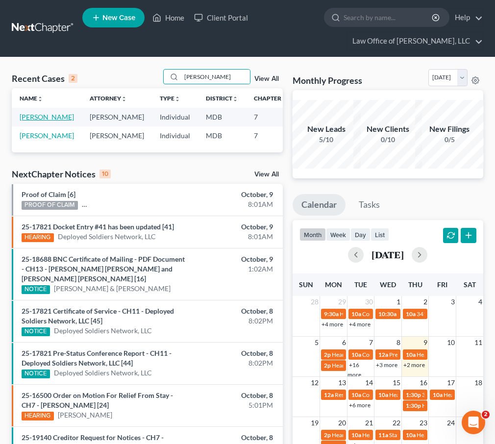
click at [32, 118] on link "[PERSON_NAME]" at bounding box center [47, 117] width 54 height 8
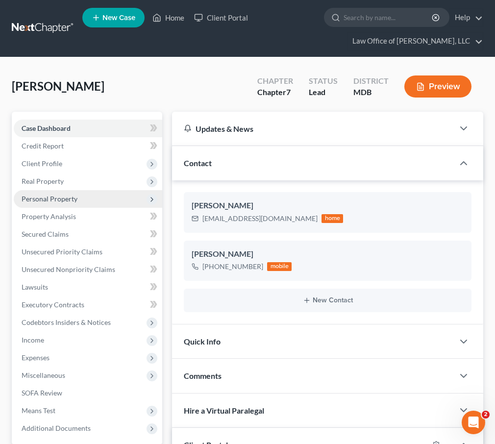
click at [58, 196] on span "Personal Property" at bounding box center [50, 198] width 56 height 8
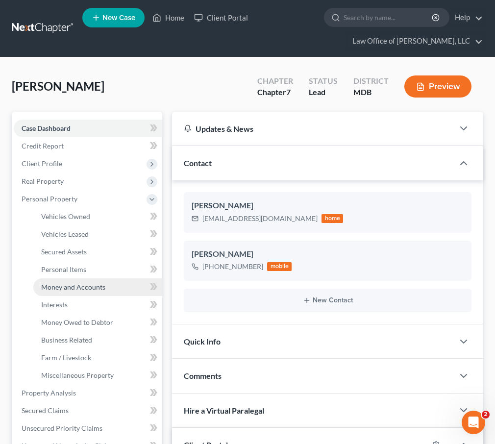
click at [59, 285] on span "Money and Accounts" at bounding box center [73, 287] width 64 height 8
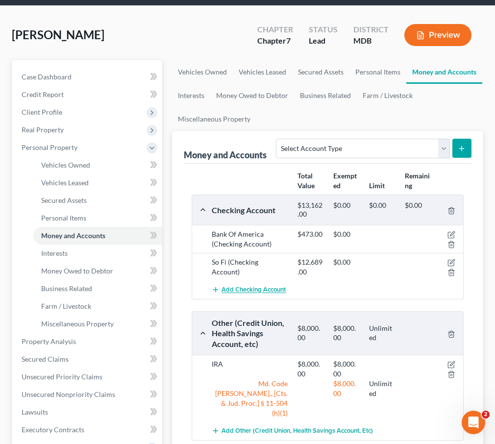
scroll to position [76, 0]
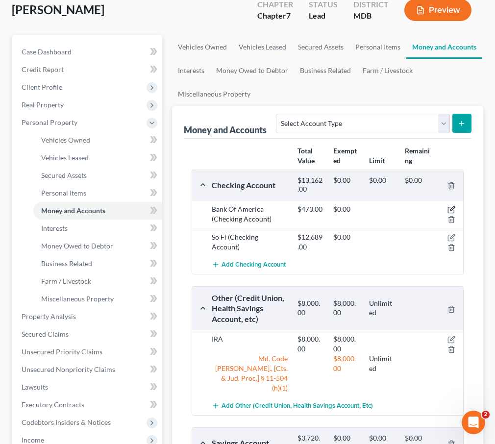
click at [451, 208] on icon "button" at bounding box center [452, 209] width 4 height 4
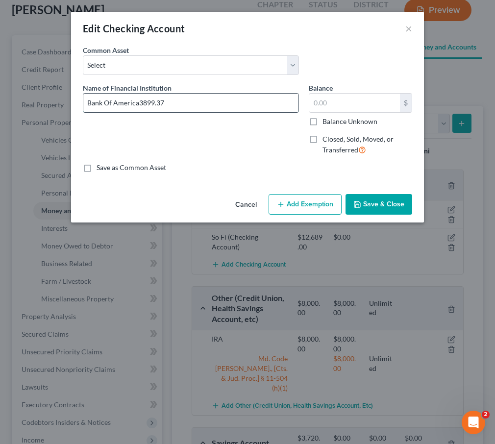
drag, startPoint x: 139, startPoint y: 104, endPoint x: 186, endPoint y: 104, distance: 46.5
click at [186, 104] on input "Bank Of America3899.37" at bounding box center [190, 103] width 215 height 19
type input "Bank Of America"
click at [341, 102] on input "text" at bounding box center [354, 103] width 91 height 19
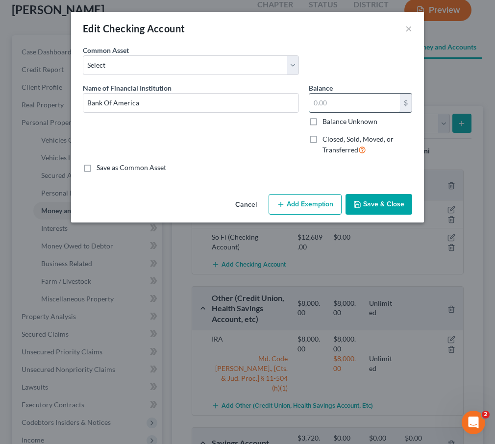
paste input "3899.37"
type input "3899.37"
click at [378, 205] on button "Save & Close" at bounding box center [378, 204] width 67 height 21
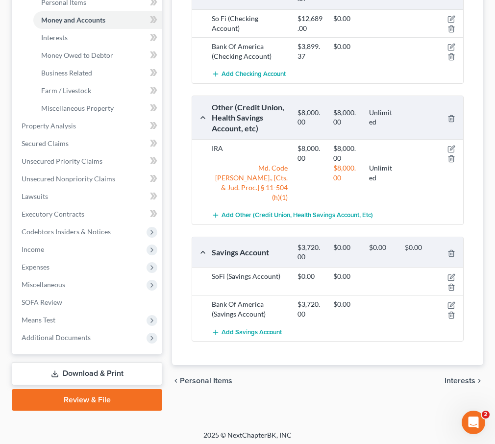
scroll to position [270, 0]
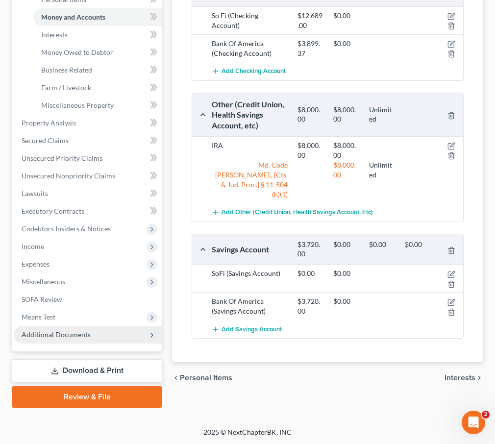
click at [52, 338] on span "Additional Documents" at bounding box center [88, 335] width 148 height 18
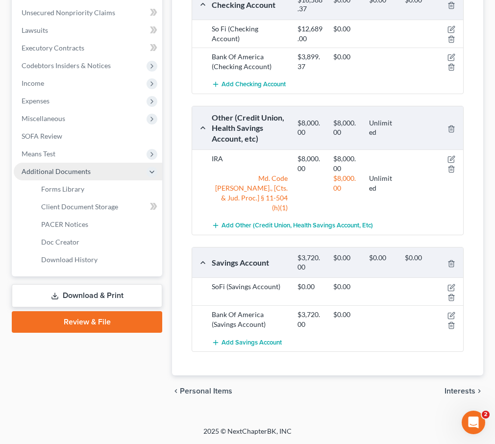
scroll to position [246, 0]
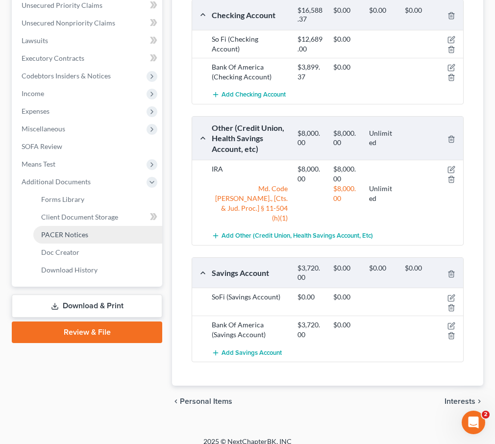
click at [50, 233] on span "PACER Notices" at bounding box center [64, 234] width 47 height 8
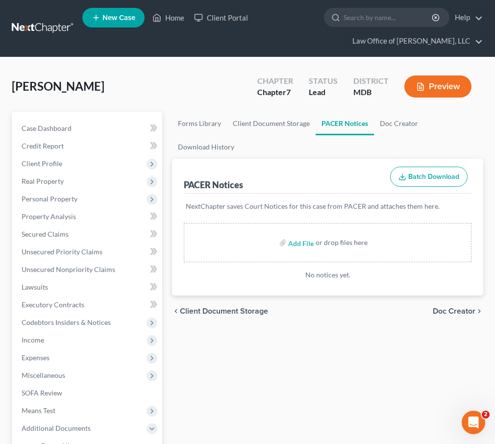
click at [205, 312] on span "Client Document Storage" at bounding box center [224, 311] width 88 height 8
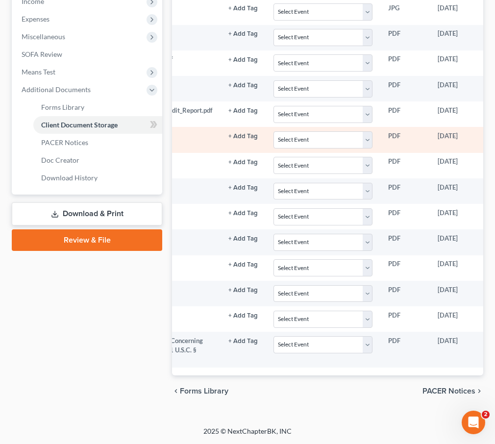
scroll to position [0, 198]
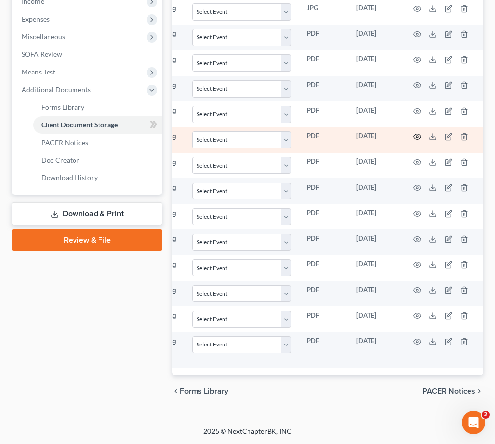
click at [413, 137] on icon "button" at bounding box center [417, 137] width 8 height 8
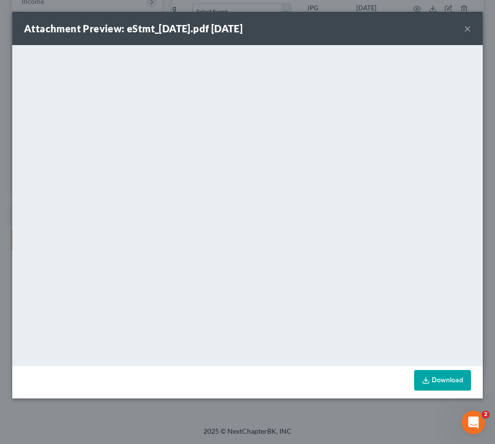
click at [470, 27] on button "×" at bounding box center [467, 29] width 7 height 12
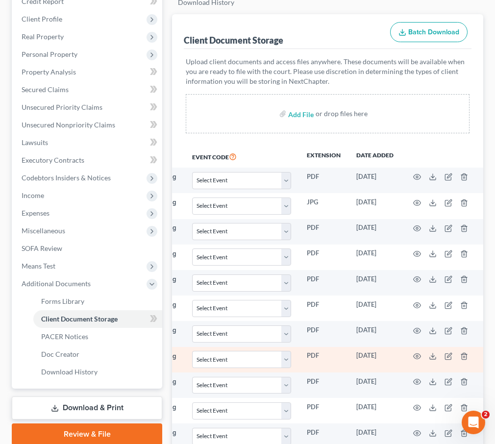
scroll to position [143, 0]
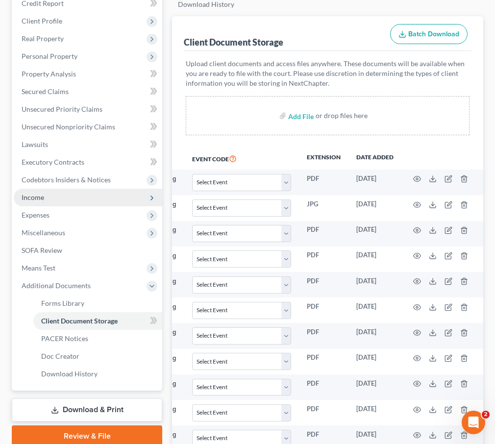
click at [47, 197] on span "Income" at bounding box center [88, 198] width 148 height 18
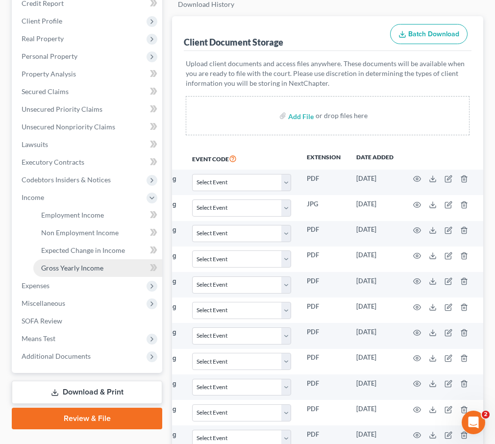
click at [66, 264] on span "Gross Yearly Income" at bounding box center [72, 267] width 62 height 8
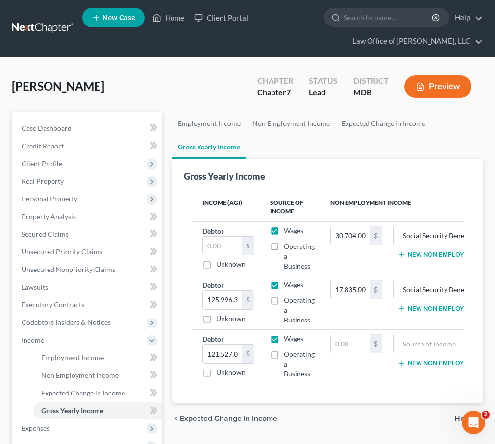
scroll to position [0, 50]
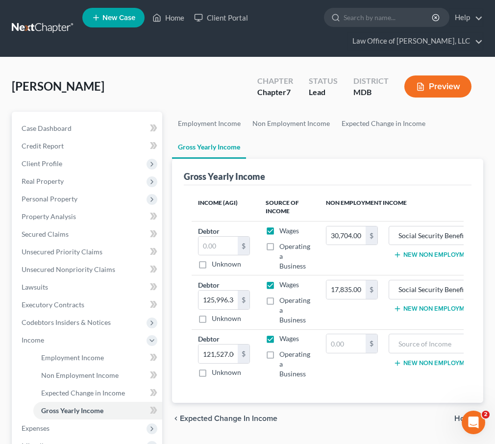
click at [356, 160] on div "Gross Yearly Income" at bounding box center [327, 172] width 287 height 26
click at [65, 355] on span "Employment Income" at bounding box center [72, 357] width 63 height 8
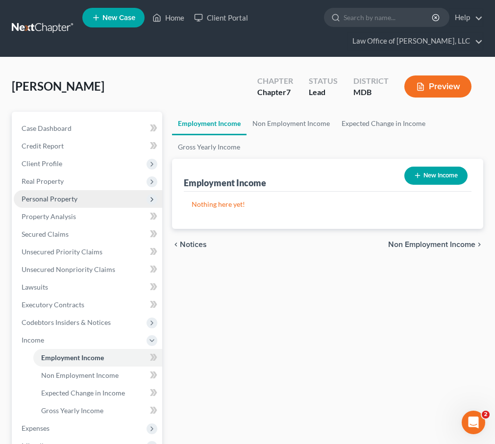
click at [37, 196] on span "Personal Property" at bounding box center [50, 198] width 56 height 8
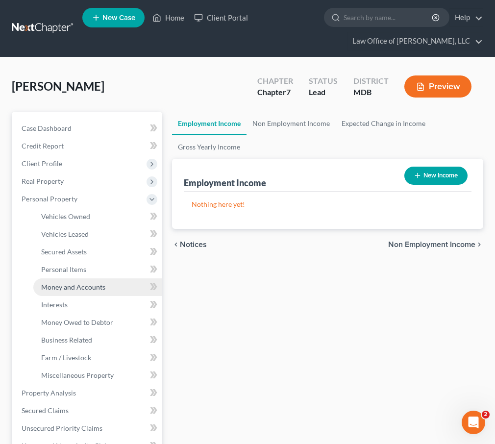
click at [61, 285] on span "Money and Accounts" at bounding box center [73, 287] width 64 height 8
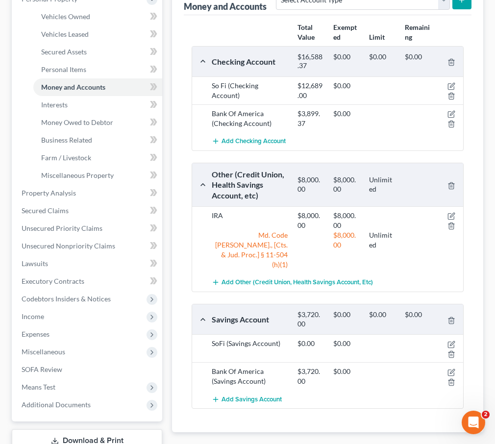
scroll to position [238, 0]
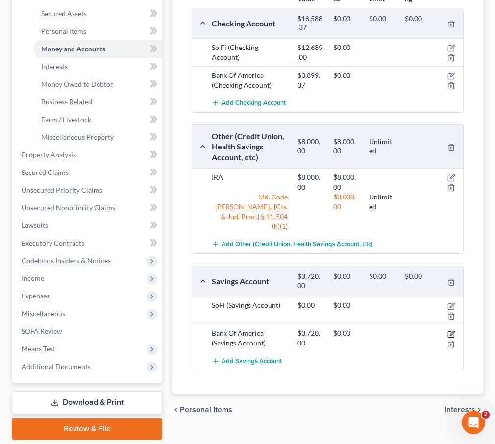
click at [449, 330] on icon "button" at bounding box center [451, 334] width 8 height 8
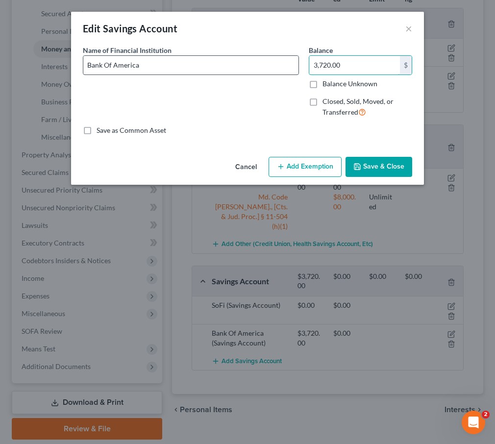
drag, startPoint x: 365, startPoint y: 66, endPoint x: 248, endPoint y: 67, distance: 117.1
click at [248, 67] on div "Name of Financial Institution * Bank Of America Balance 3,720.00 $ Balance Unkn…" at bounding box center [247, 85] width 339 height 80
drag, startPoint x: 357, startPoint y: 68, endPoint x: 263, endPoint y: 68, distance: 93.5
click at [263, 68] on div "Name of Financial Institution * Bank Of America Balance 3,720.00 $ Balance Unkn…" at bounding box center [247, 85] width 339 height 80
type input "3,899.37"
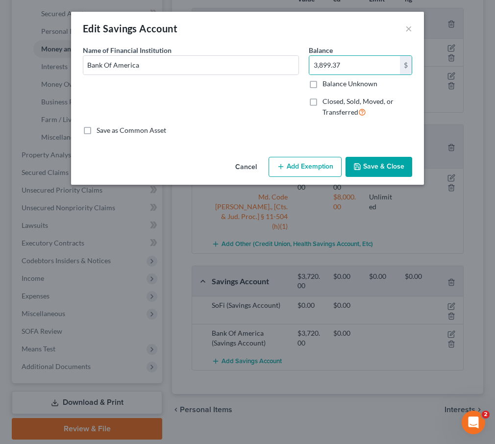
click at [380, 164] on button "Save & Close" at bounding box center [378, 167] width 67 height 21
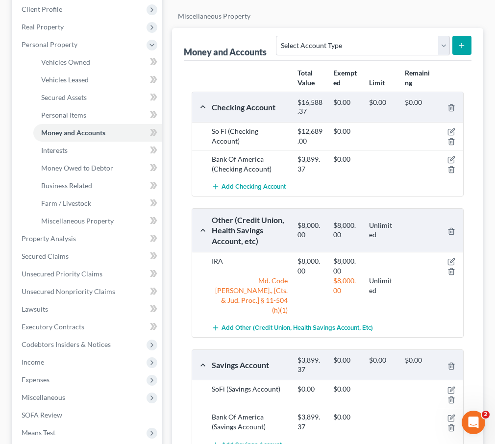
scroll to position [83, 0]
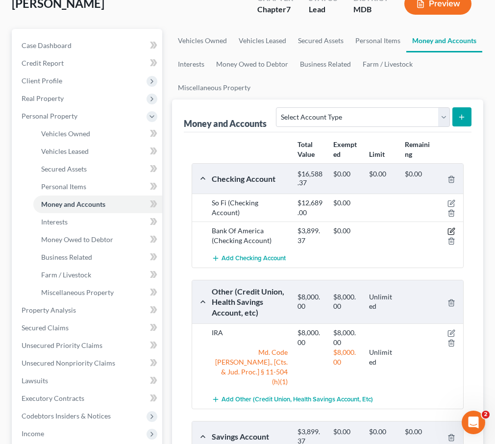
click at [451, 229] on icon "button" at bounding box center [452, 230] width 4 height 4
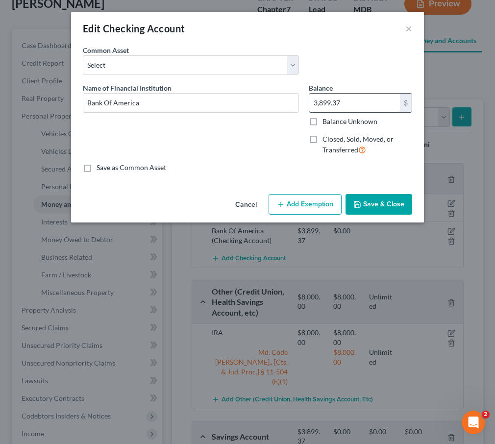
click at [344, 101] on input "3,899.37" at bounding box center [354, 103] width 91 height 19
type input "2,053.82"
click at [294, 203] on button "Add Exemption" at bounding box center [304, 204] width 73 height 21
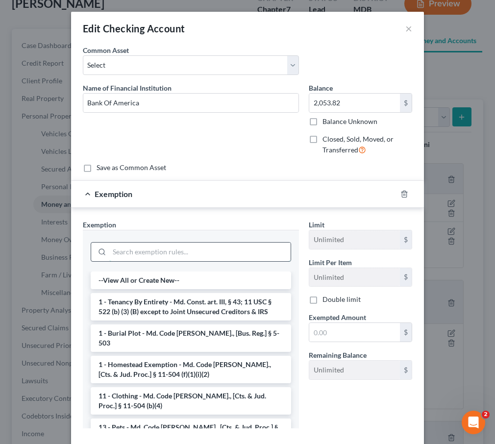
click at [128, 250] on input "search" at bounding box center [199, 251] width 181 height 19
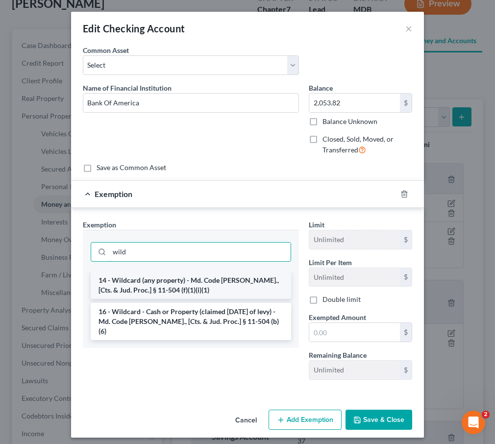
type input "wild"
click at [143, 285] on li "14 - Wildcard (any property) - Md. Code Ann., [Cts. & Jud. Proc.] § 11-504 (f)(…" at bounding box center [191, 284] width 200 height 27
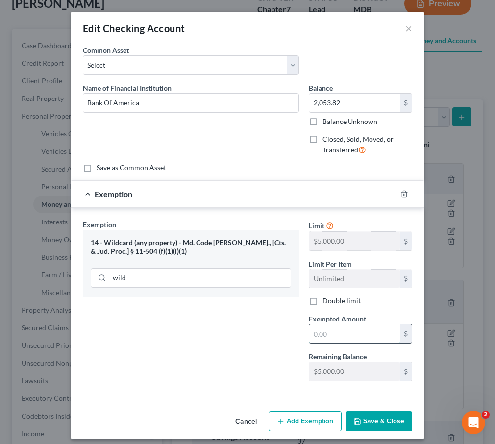
click at [334, 327] on input "text" at bounding box center [354, 333] width 91 height 19
type input "2,053.82"
click at [378, 422] on button "Save & Close" at bounding box center [378, 421] width 67 height 21
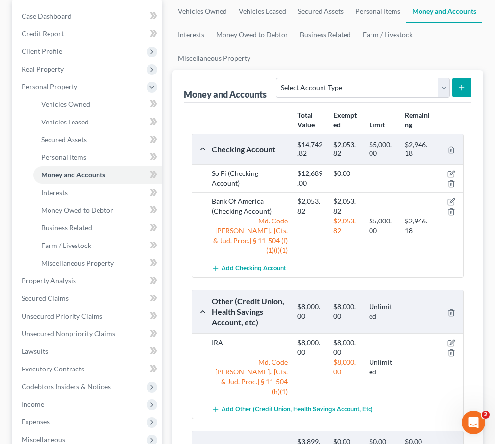
scroll to position [133, 0]
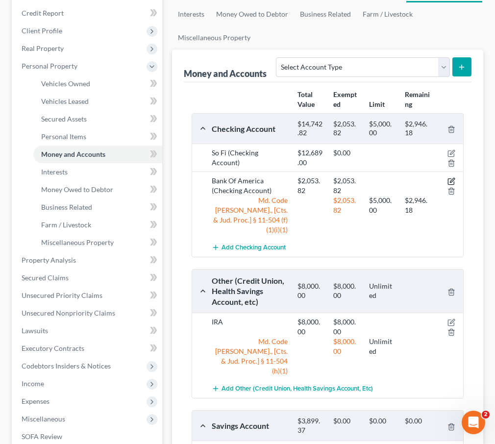
click at [452, 182] on icon "button" at bounding box center [451, 181] width 8 height 8
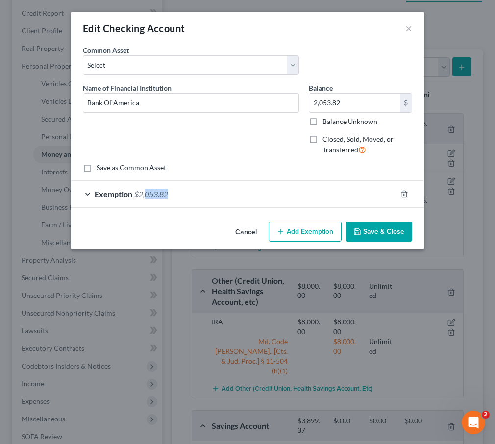
drag, startPoint x: 177, startPoint y: 192, endPoint x: 145, endPoint y: 192, distance: 31.3
click at [145, 192] on div "Exemption $2,053.82" at bounding box center [233, 194] width 325 height 26
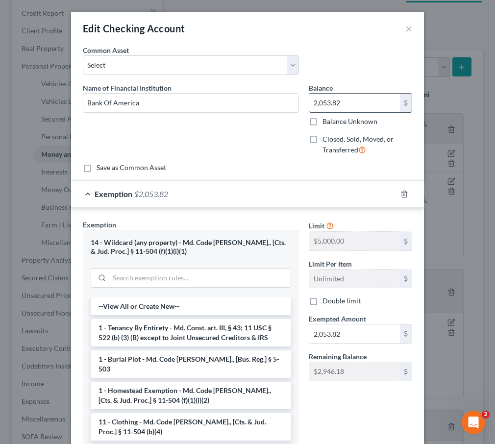
drag, startPoint x: 365, startPoint y: 99, endPoint x: 350, endPoint y: 107, distance: 17.3
click at [350, 107] on input "2,053.82" at bounding box center [354, 103] width 91 height 19
type input "205.00"
click at [357, 335] on input "2,053.82" at bounding box center [354, 333] width 91 height 19
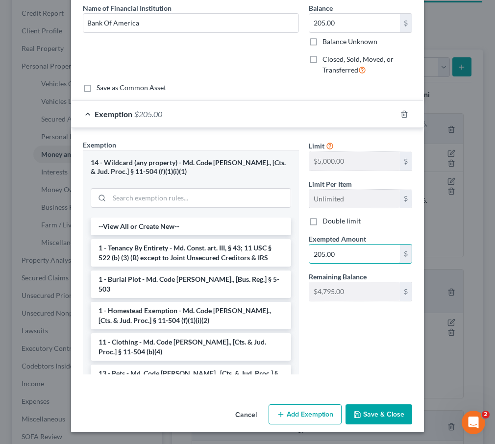
type input "205.00"
click at [376, 411] on button "Save & Close" at bounding box center [378, 414] width 67 height 21
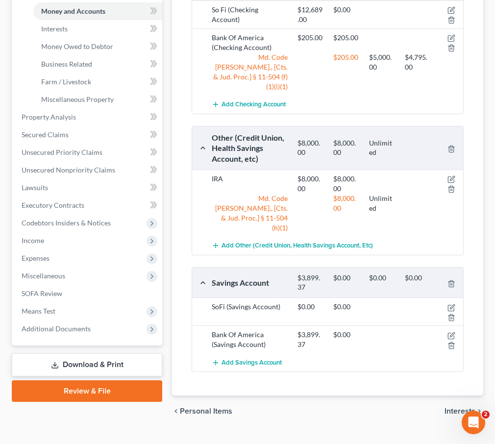
scroll to position [269, 0]
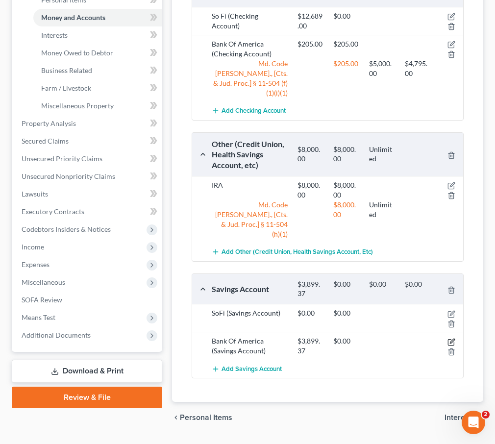
click at [452, 338] on icon "button" at bounding box center [451, 342] width 8 height 8
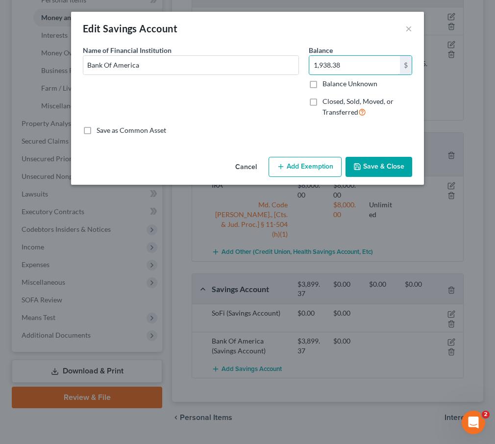
type input "1,938.38"
click at [283, 176] on button "Add Exemption" at bounding box center [304, 167] width 73 height 21
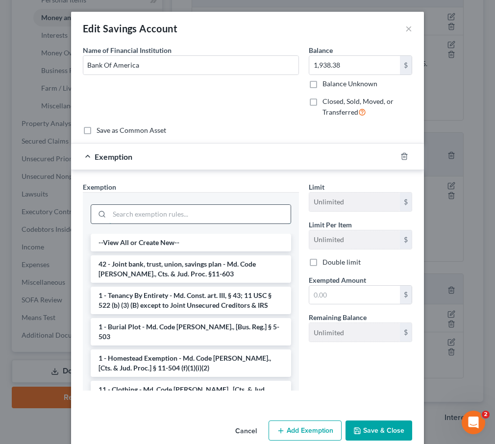
click at [197, 216] on input "search" at bounding box center [199, 214] width 181 height 19
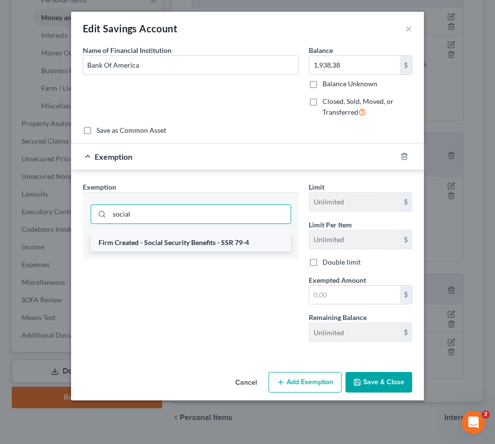
type input "social"
click at [213, 245] on li "Firm Created - Social Security Benefits - SSR 79-4" at bounding box center [191, 243] width 200 height 18
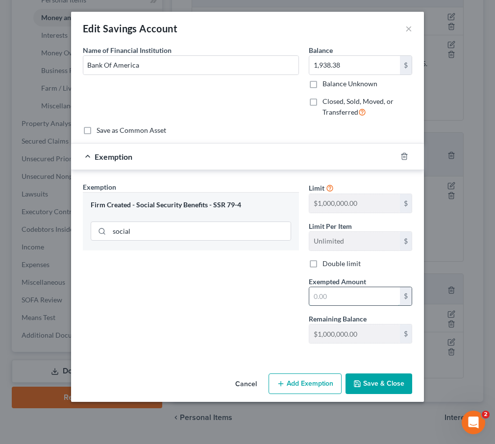
click at [324, 292] on input "text" at bounding box center [354, 296] width 91 height 19
type input "1,938.38"
click at [370, 388] on button "Save & Close" at bounding box center [378, 383] width 67 height 21
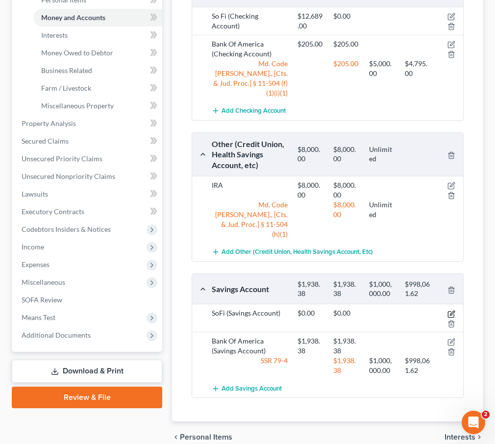
click at [451, 311] on icon "button" at bounding box center [452, 313] width 4 height 4
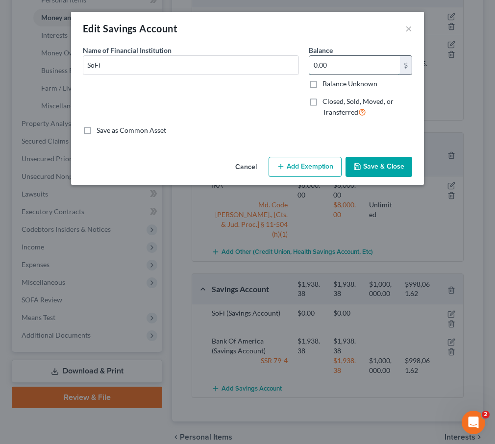
click at [349, 62] on input "0.00" at bounding box center [354, 65] width 91 height 19
type input "3,899.37"
click at [289, 163] on button "Add Exemption" at bounding box center [304, 167] width 73 height 21
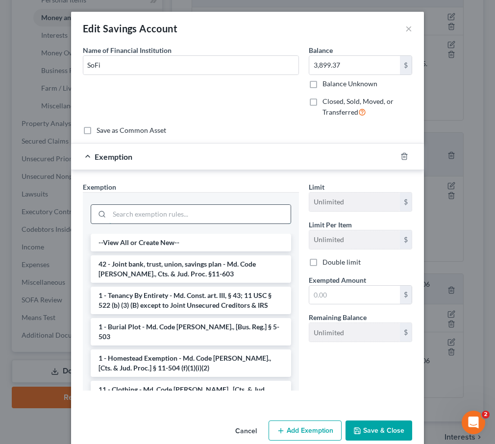
click at [233, 209] on input "search" at bounding box center [199, 214] width 181 height 19
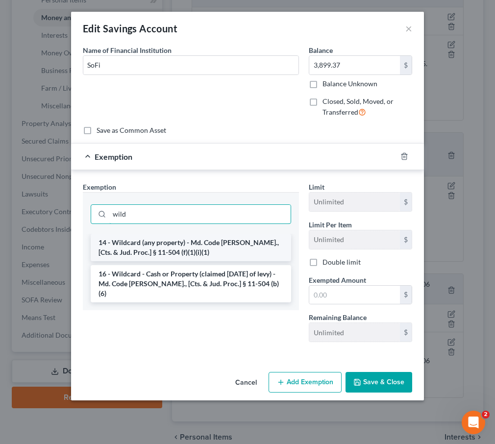
type input "wild"
click at [231, 247] on li "14 - Wildcard (any property) - Md. Code Ann., [Cts. & Jud. Proc.] § 11-504 (f)(…" at bounding box center [191, 247] width 200 height 27
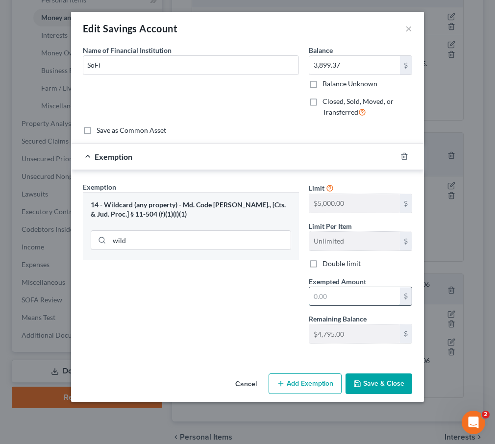
click at [321, 296] on input "text" at bounding box center [354, 296] width 91 height 19
type input "3,899.37"
click at [377, 383] on button "Save & Close" at bounding box center [378, 383] width 67 height 21
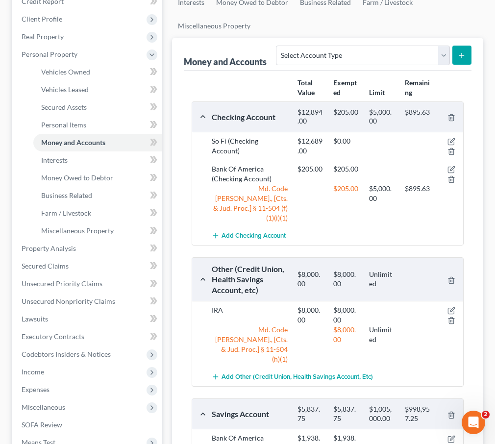
scroll to position [142, 0]
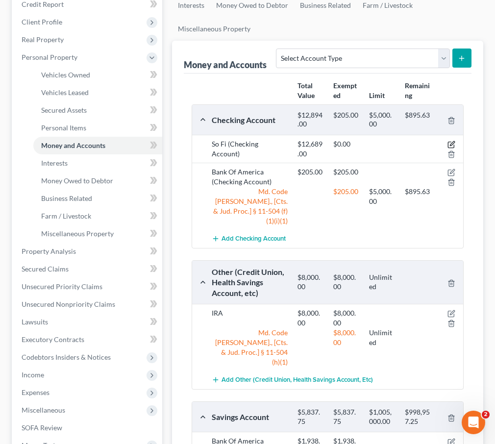
click at [453, 143] on icon "button" at bounding box center [452, 144] width 4 height 4
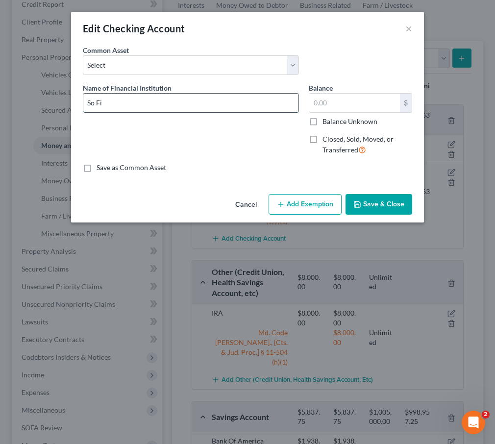
click at [96, 102] on input "So Fi" at bounding box center [190, 103] width 215 height 19
type input "SoFi"
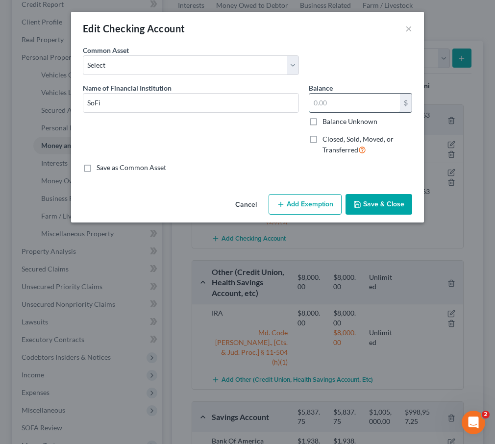
click at [342, 107] on input "text" at bounding box center [354, 103] width 91 height 19
type input "2,053.82"
click at [279, 202] on icon "button" at bounding box center [281, 204] width 8 height 8
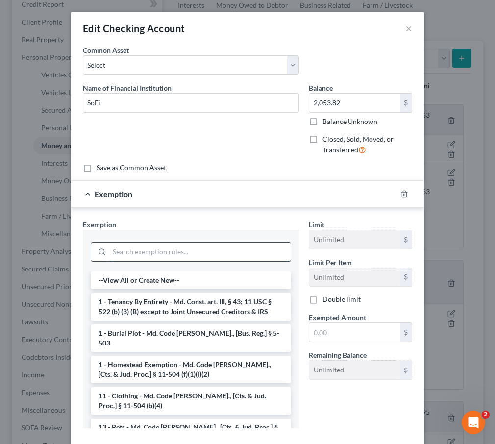
click at [189, 248] on input "search" at bounding box center [199, 251] width 181 height 19
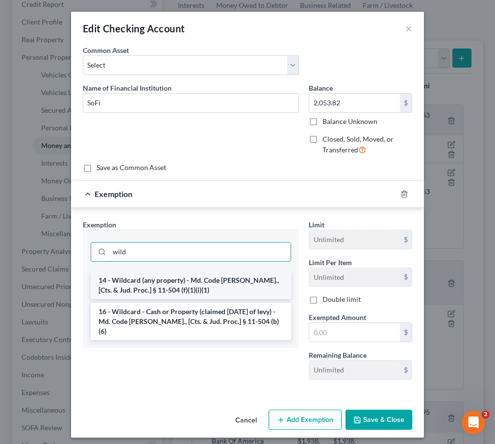
type input "wild"
click at [194, 280] on li "14 - Wildcard (any property) - Md. Code Ann., [Cts. & Jud. Proc.] § 11-504 (f)(…" at bounding box center [191, 284] width 200 height 27
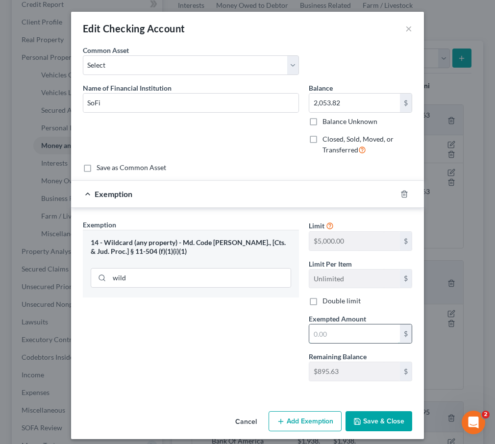
click at [327, 331] on input "text" at bounding box center [354, 333] width 91 height 19
type input "895.63"
click at [308, 420] on button "Add Exemption" at bounding box center [304, 421] width 73 height 21
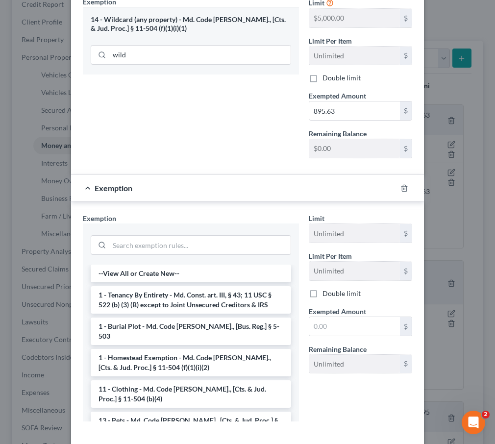
scroll to position [270, 0]
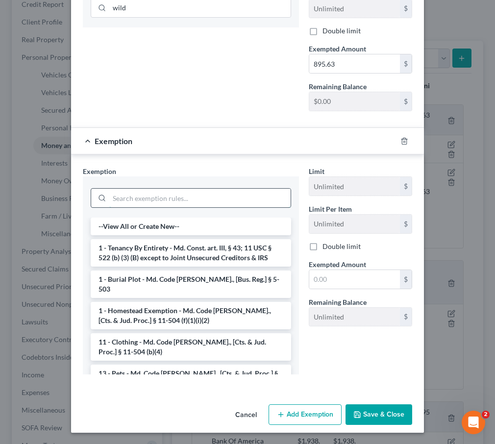
click at [132, 201] on input "search" at bounding box center [199, 198] width 181 height 19
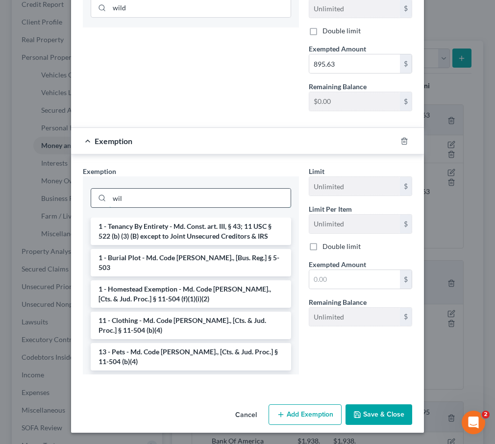
scroll to position [222, 0]
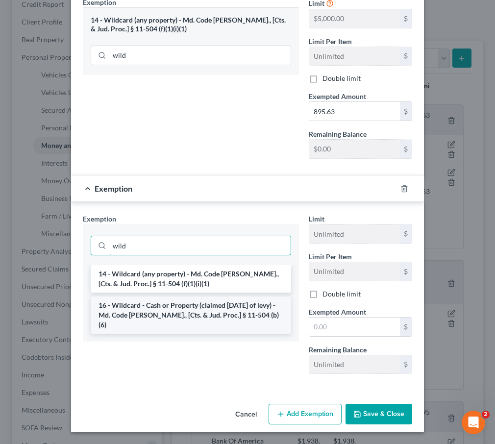
type input "wild"
click at [152, 310] on li "16 - Wildcard - Cash or Property (claimed within Thirty Days of levy) - Md. Cod…" at bounding box center [191, 314] width 200 height 37
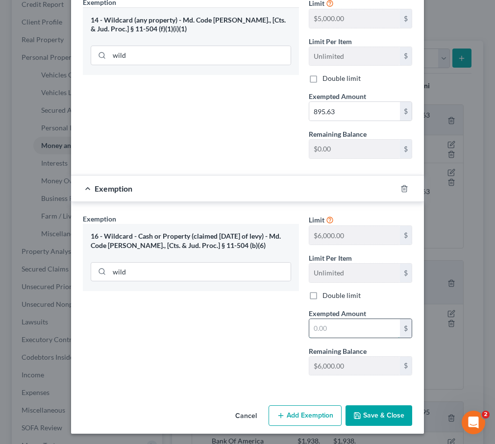
click at [357, 328] on input "text" at bounding box center [354, 328] width 91 height 19
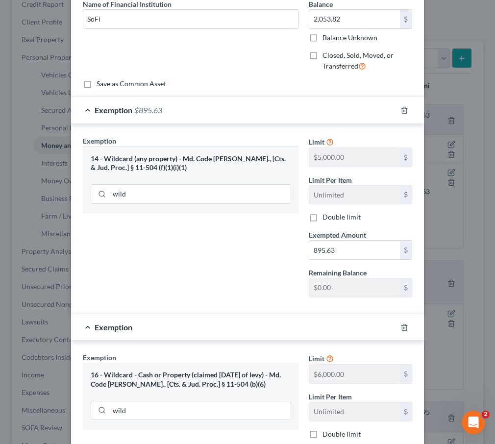
scroll to position [224, 0]
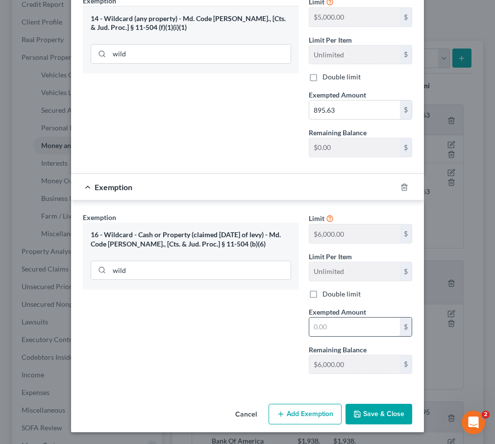
click at [315, 325] on input "text" at bounding box center [354, 326] width 91 height 19
type input "1,158.19"
click at [367, 420] on button "Save & Close" at bounding box center [378, 414] width 67 height 21
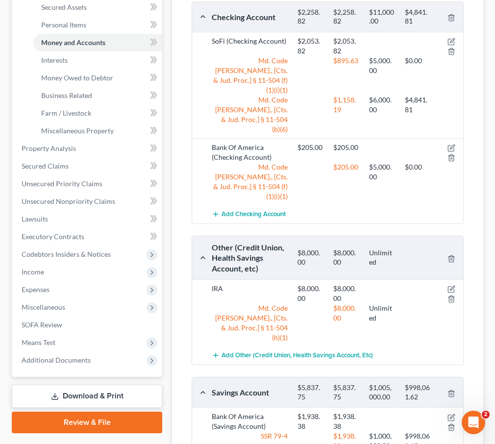
scroll to position [255, 0]
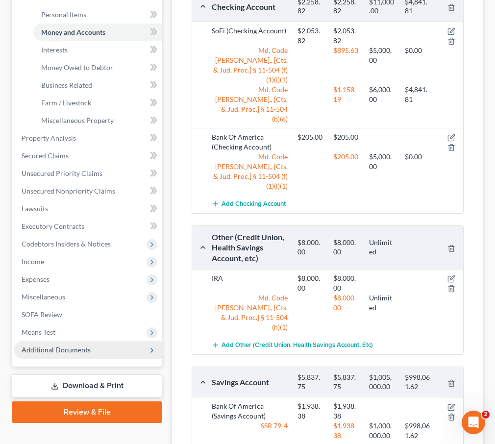
click at [39, 347] on span "Additional Documents" at bounding box center [56, 349] width 69 height 8
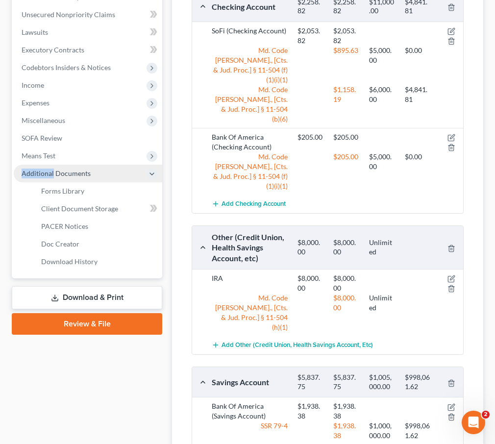
click at [39, 270] on li "Additional Documents Forms Library Client Document Storage PACER Notices Doc Fo…" at bounding box center [88, 218] width 148 height 106
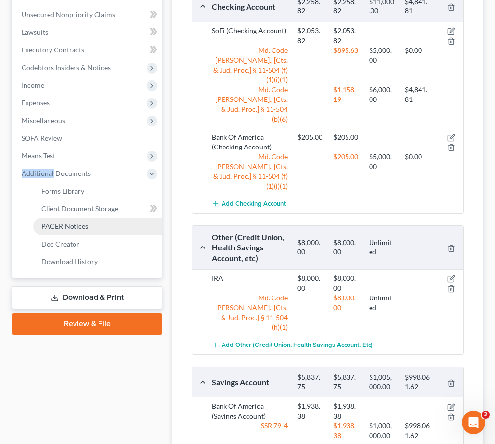
click at [53, 224] on span "PACER Notices" at bounding box center [64, 226] width 47 height 8
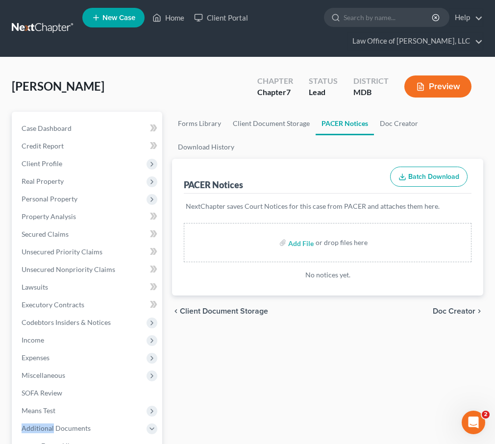
click at [210, 311] on span "Client Document Storage" at bounding box center [224, 311] width 88 height 8
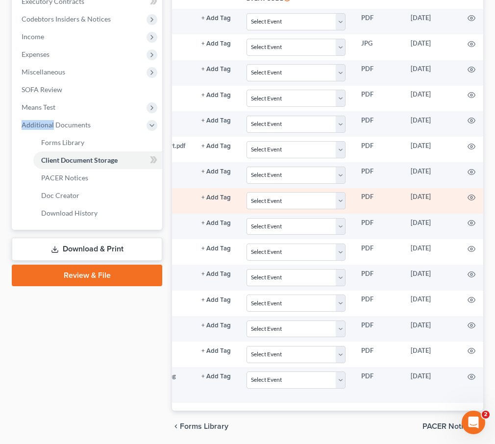
scroll to position [0, 198]
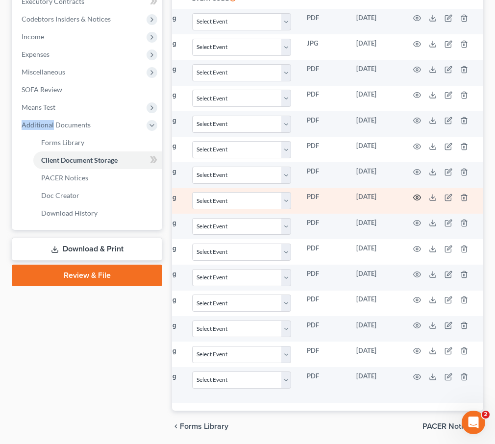
click at [414, 197] on icon "button" at bounding box center [417, 197] width 8 height 8
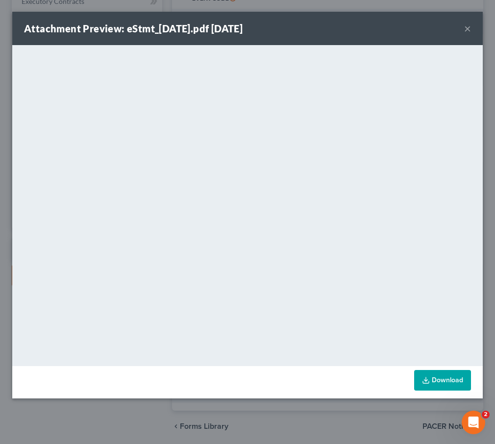
click at [465, 28] on button "×" at bounding box center [467, 29] width 7 height 12
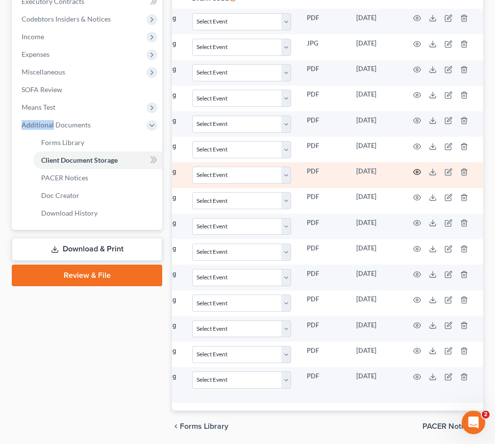
click at [417, 171] on icon "button" at bounding box center [417, 172] width 8 height 8
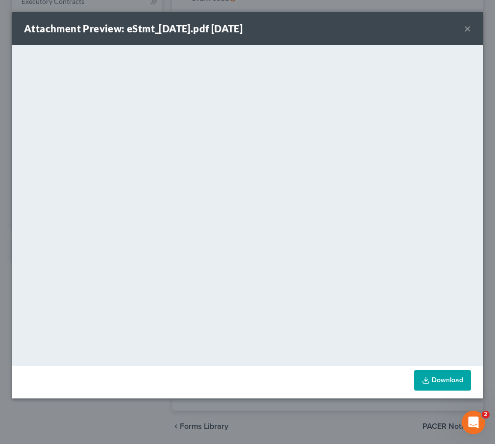
click at [468, 25] on button "×" at bounding box center [467, 29] width 7 height 12
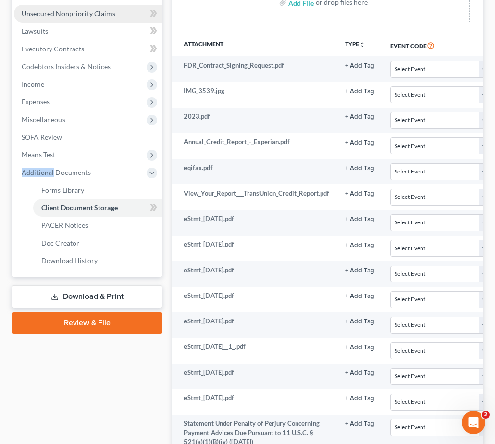
scroll to position [331, 0]
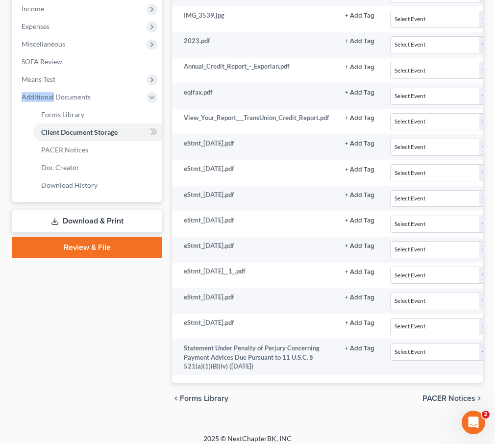
click at [68, 220] on link "Download & Print" at bounding box center [87, 221] width 150 height 23
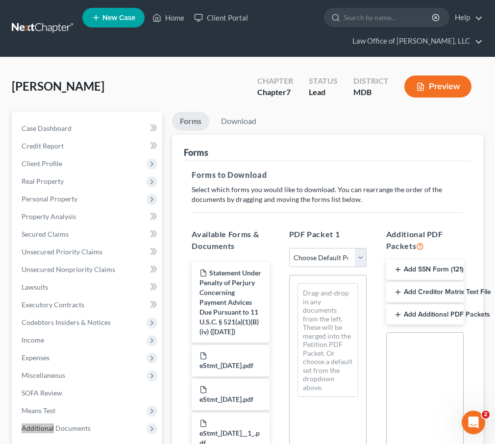
scroll to position [199, 0]
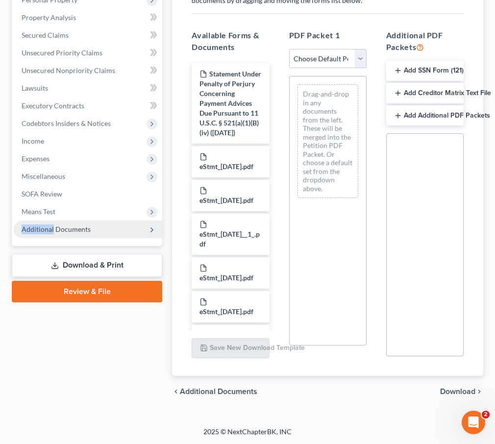
click at [57, 229] on span "Additional Documents" at bounding box center [56, 229] width 69 height 8
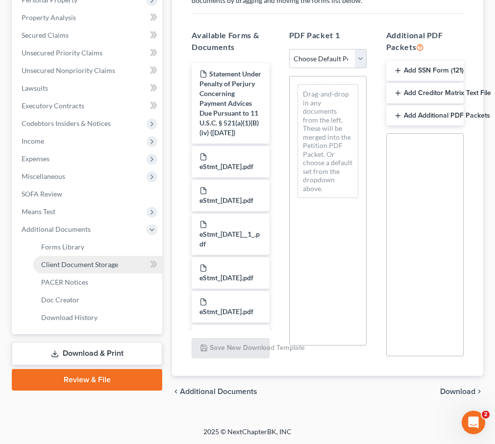
click at [55, 264] on span "Client Document Storage" at bounding box center [79, 264] width 77 height 8
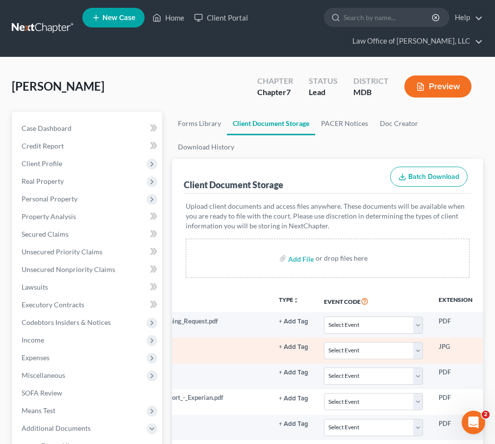
scroll to position [0, 198]
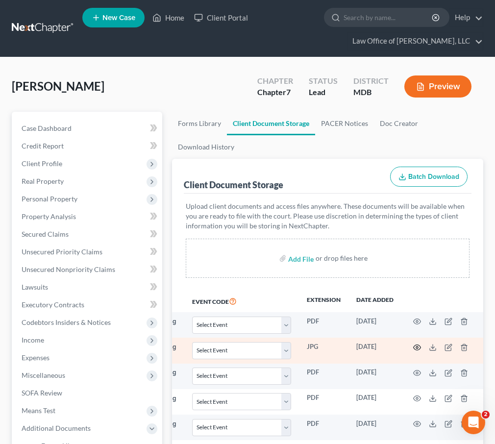
click at [415, 345] on icon "button" at bounding box center [417, 347] width 8 height 8
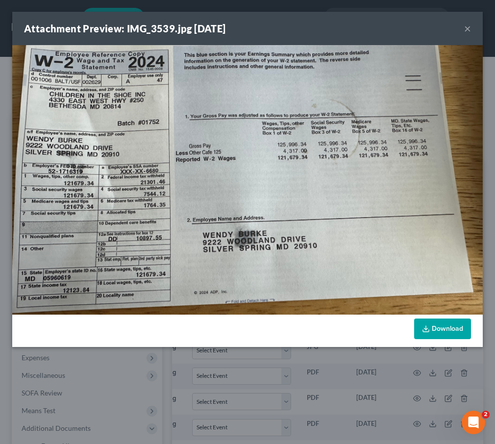
click at [467, 30] on button "×" at bounding box center [467, 29] width 7 height 12
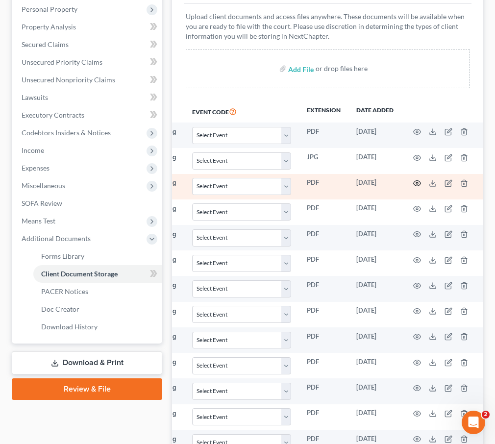
click at [416, 182] on icon "button" at bounding box center [417, 183] width 8 height 8
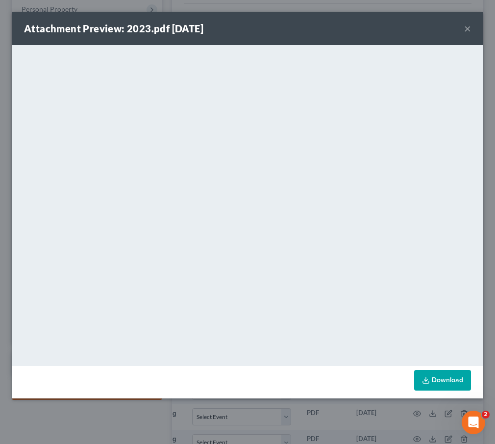
click at [466, 28] on button "×" at bounding box center [467, 29] width 7 height 12
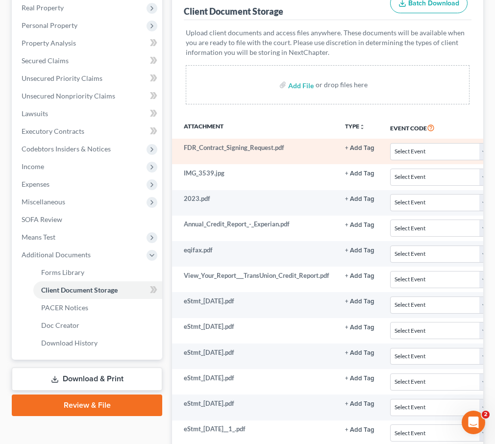
scroll to position [0, 0]
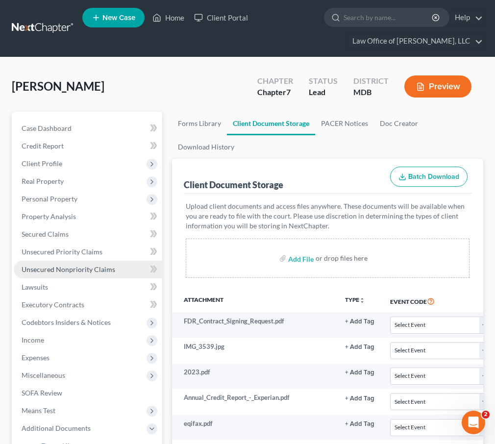
click at [72, 267] on span "Unsecured Nonpriority Claims" at bounding box center [69, 269] width 94 height 8
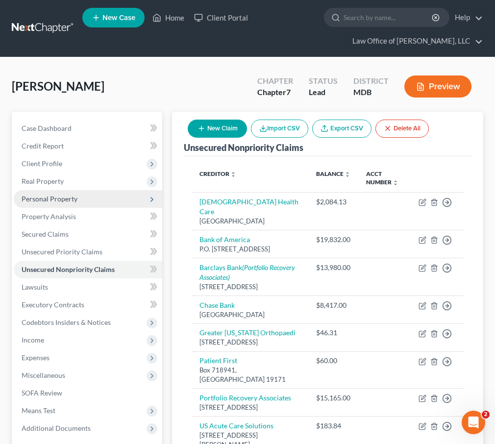
click at [47, 197] on span "Personal Property" at bounding box center [50, 198] width 56 height 8
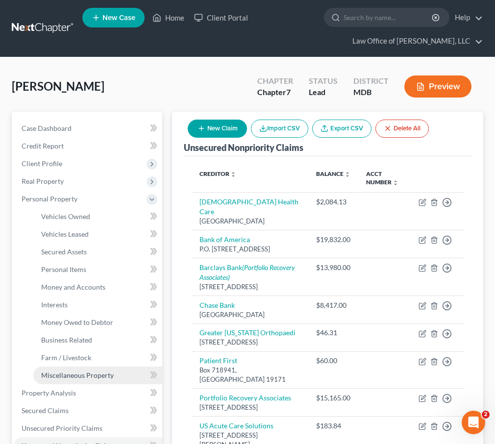
click at [60, 375] on span "Miscellaneous Property" at bounding box center [77, 375] width 72 height 8
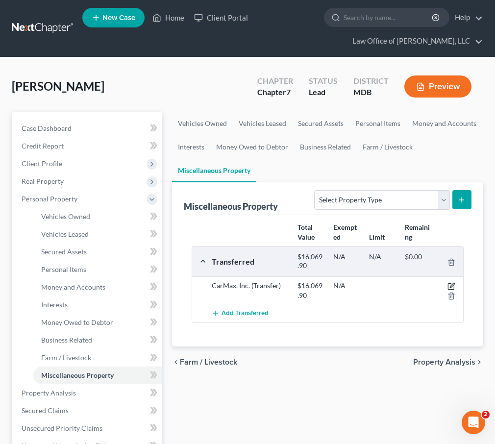
click at [451, 285] on icon "button" at bounding box center [451, 286] width 8 height 8
select select "Ordinary (within 2 years)"
select select "21"
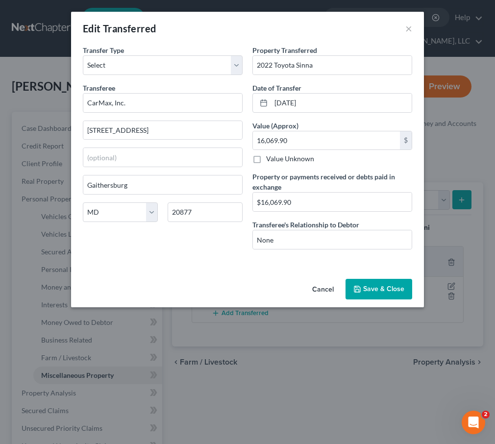
click at [368, 281] on button "Save & Close" at bounding box center [378, 289] width 67 height 21
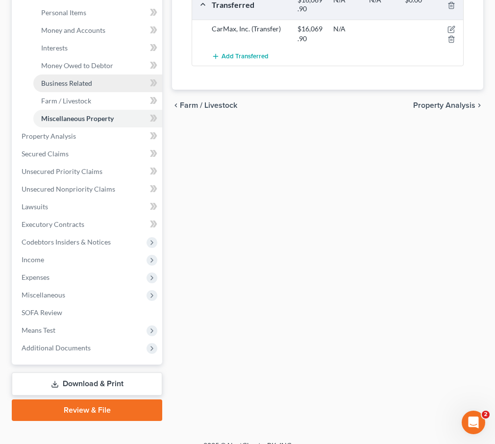
scroll to position [270, 0]
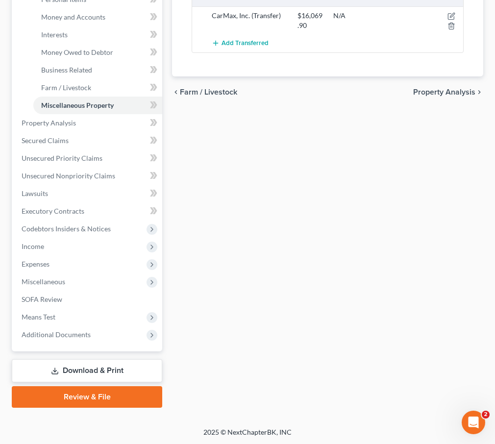
click at [75, 368] on link "Download & Print" at bounding box center [87, 370] width 150 height 23
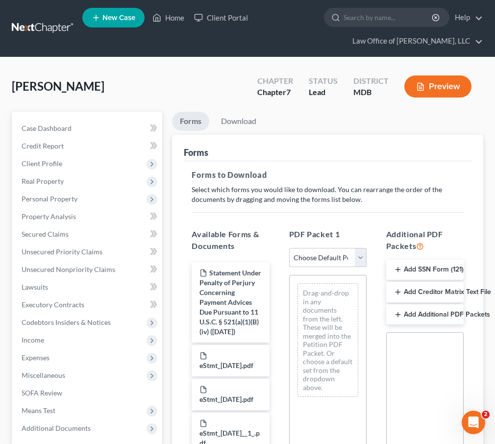
click at [359, 258] on select "Choose Default Petition PDF Packet Complete Bankruptcy Petition (all forms and …" at bounding box center [327, 258] width 77 height 20
select select "0"
click at [289, 248] on select "Choose Default Petition PDF Packet Complete Bankruptcy Petition (all forms and …" at bounding box center [327, 258] width 77 height 20
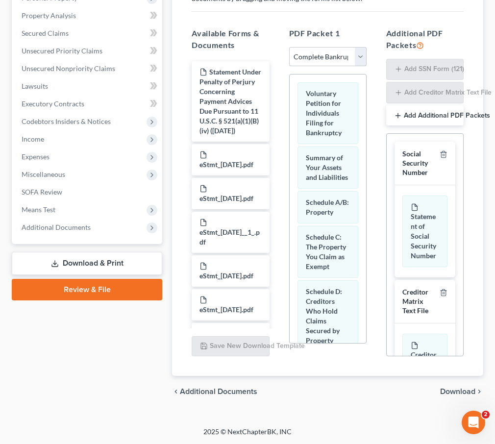
scroll to position [38, 0]
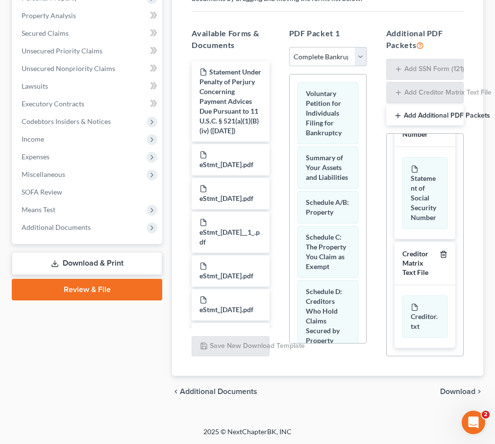
click at [443, 253] on icon "button" at bounding box center [443, 254] width 8 height 8
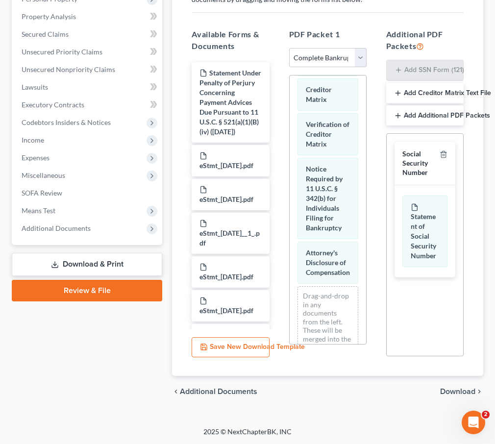
scroll to position [889, 0]
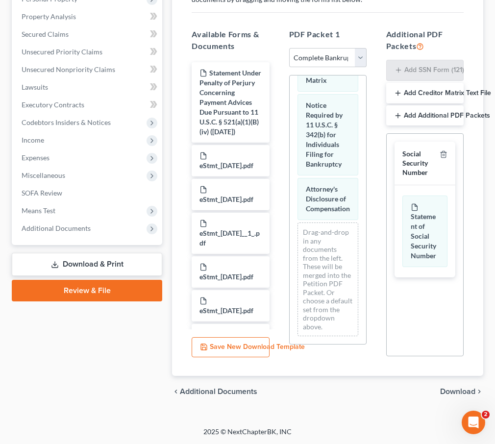
click at [451, 389] on span "Download" at bounding box center [457, 391] width 35 height 8
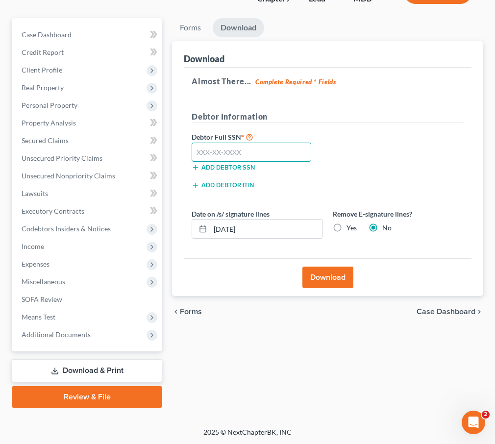
click at [229, 151] on input "text" at bounding box center [251, 153] width 119 height 20
click at [215, 144] on input "text" at bounding box center [251, 153] width 119 height 20
type input "043-54-6680"
click at [333, 275] on button "Download" at bounding box center [327, 277] width 51 height 22
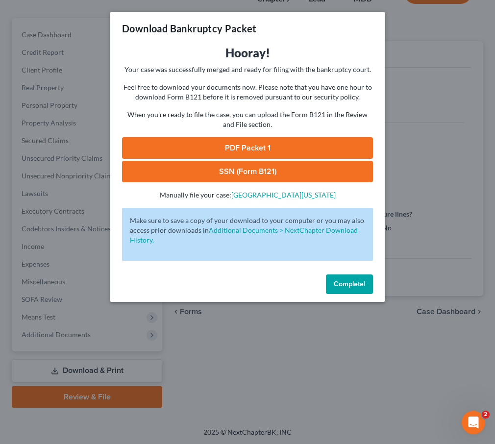
click at [193, 166] on link "SSN (Form B121)" at bounding box center [247, 172] width 251 height 22
click at [210, 145] on link "PDF Packet 1" at bounding box center [247, 148] width 251 height 22
click at [335, 285] on span "Complete!" at bounding box center [349, 284] width 31 height 8
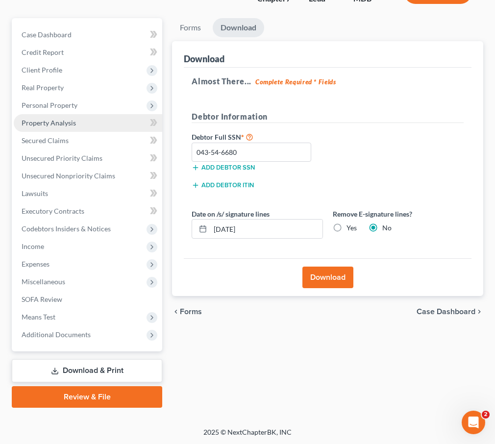
click at [43, 121] on span "Property Analysis" at bounding box center [49, 123] width 54 height 8
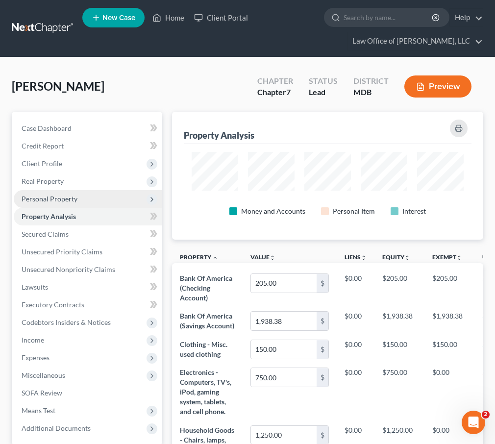
click at [46, 192] on span "Personal Property" at bounding box center [88, 199] width 148 height 18
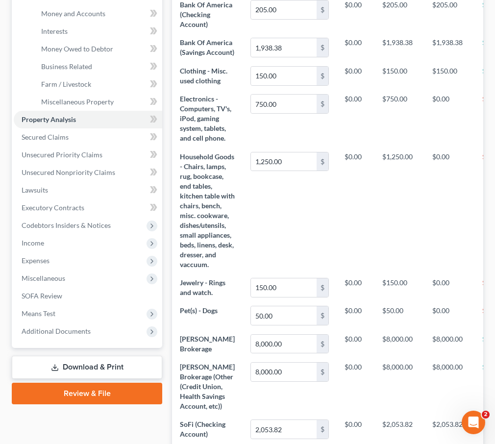
scroll to position [182, 0]
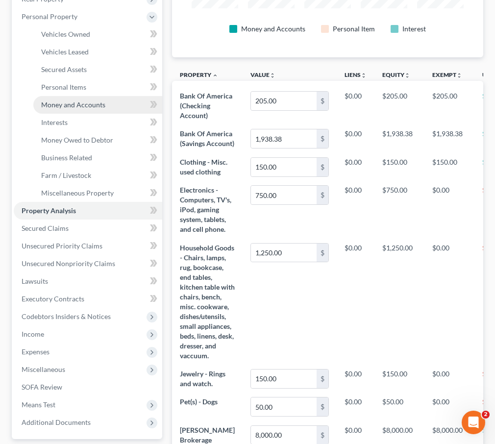
click at [63, 104] on span "Money and Accounts" at bounding box center [73, 104] width 64 height 8
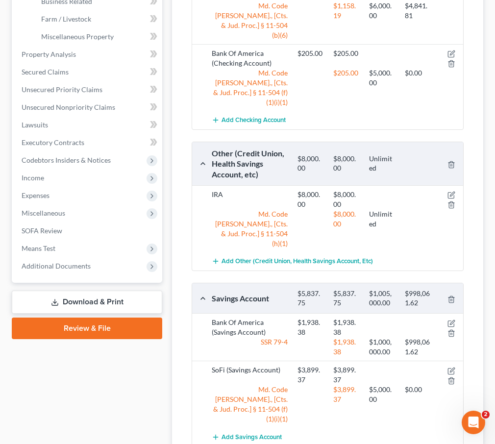
scroll to position [341, 0]
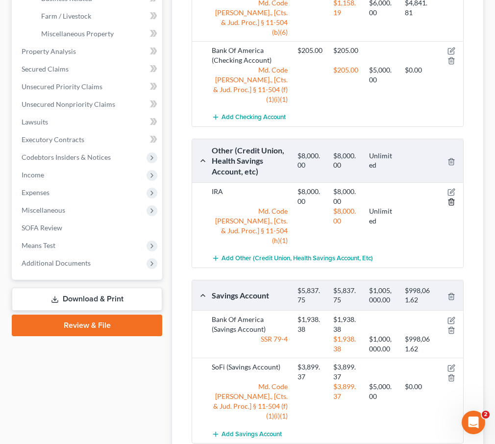
click at [453, 198] on icon "button" at bounding box center [451, 202] width 8 height 8
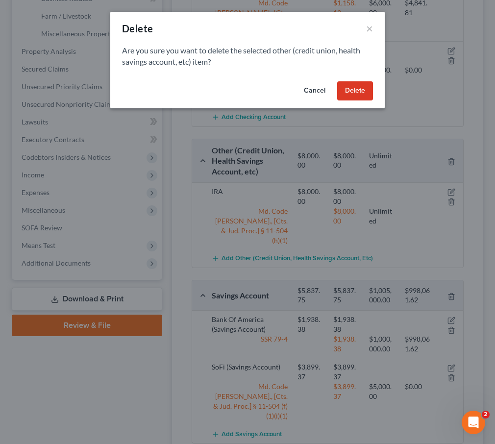
click at [348, 92] on button "Delete" at bounding box center [355, 91] width 36 height 20
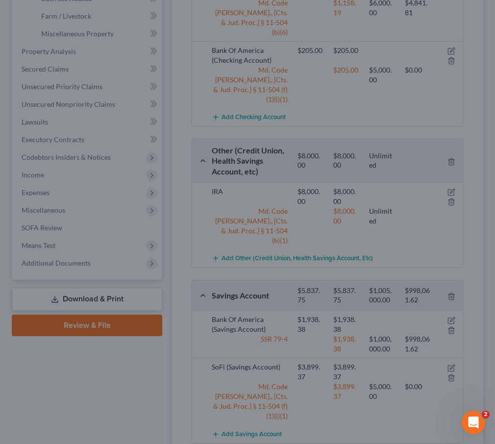
scroll to position [270, 0]
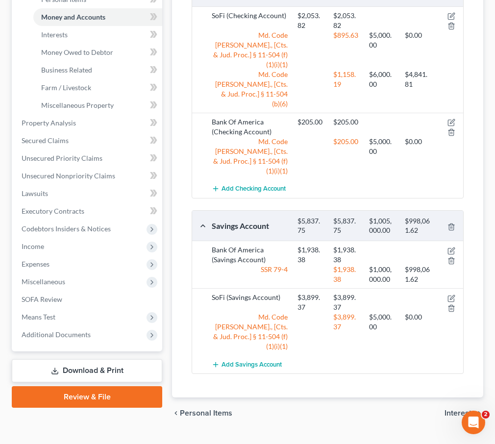
click at [450, 409] on span "Interests" at bounding box center [459, 413] width 31 height 8
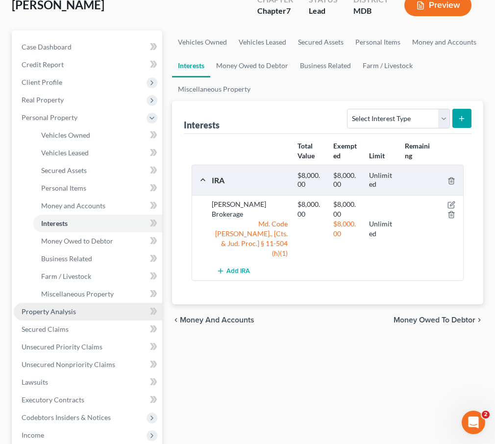
scroll to position [141, 0]
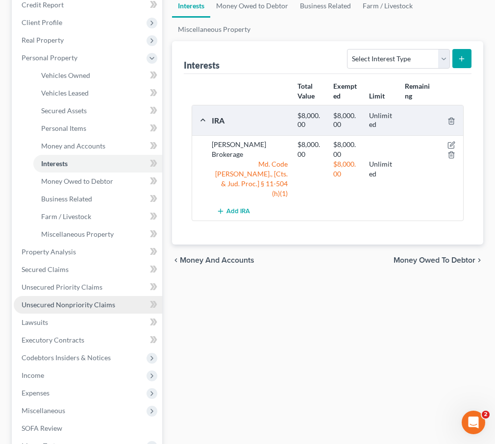
click at [69, 301] on span "Unsecured Nonpriority Claims" at bounding box center [69, 304] width 94 height 8
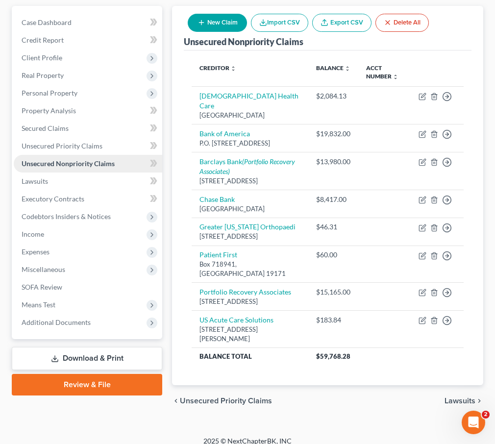
scroll to position [143, 0]
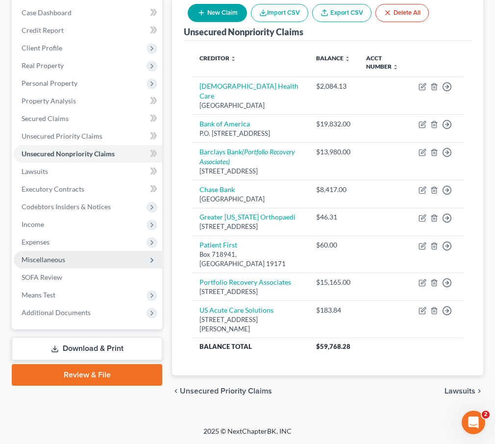
click at [57, 255] on span "Miscellaneous" at bounding box center [44, 259] width 44 height 8
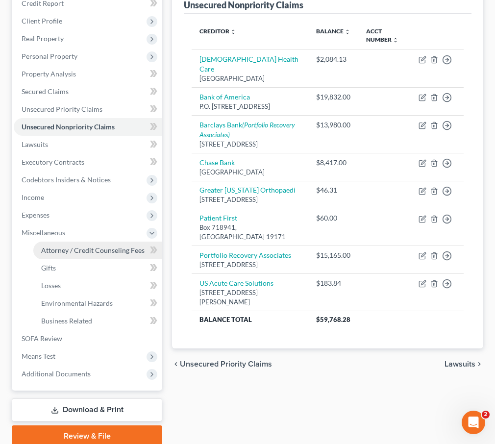
click at [62, 249] on span "Attorney / Credit Counseling Fees" at bounding box center [92, 250] width 103 height 8
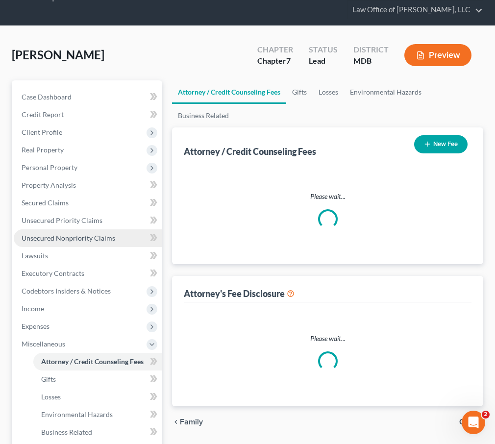
select select "4"
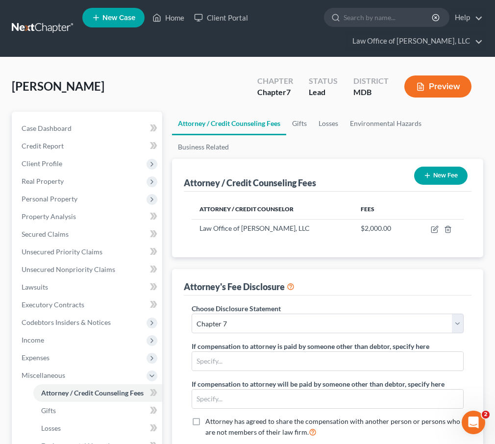
click at [433, 168] on button "New Fee" at bounding box center [440, 176] width 53 height 18
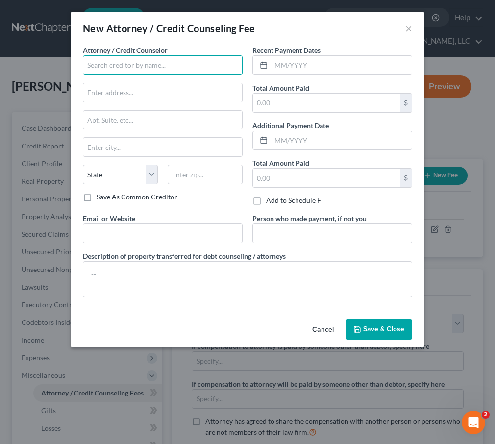
click at [168, 62] on input "text" at bounding box center [163, 65] width 160 height 20
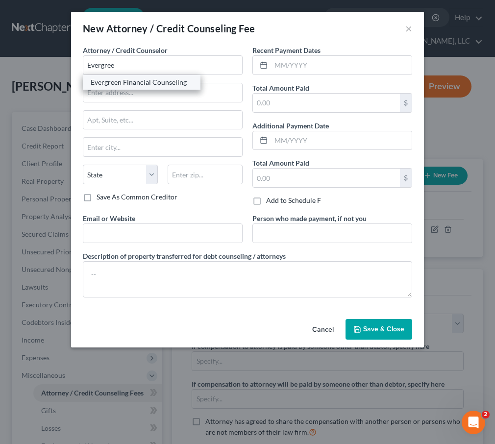
click at [125, 83] on div "Evergreen Financial Counseling" at bounding box center [142, 82] width 102 height 10
type input "Evergreen Financial Counseling"
type input "7137 E. Rancho Vista Dr., Ste. B21"
type input "Scottsdale"
select select "3"
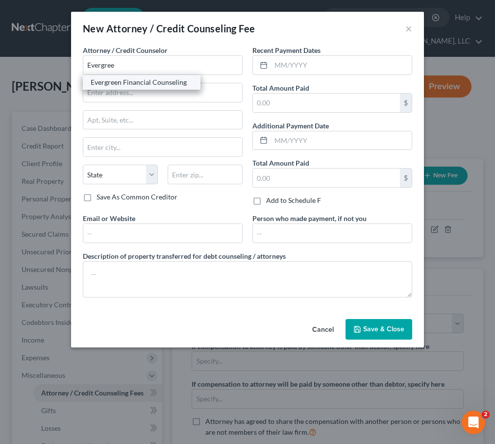
type input "85251"
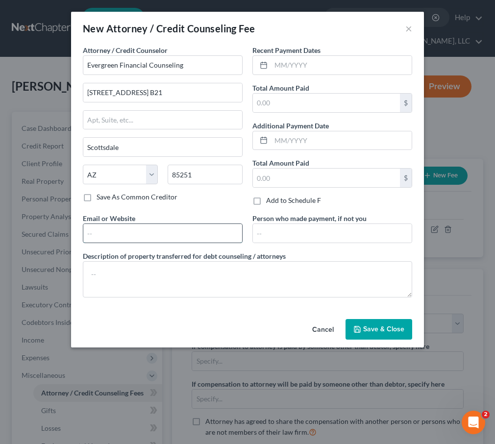
click at [111, 229] on input "text" at bounding box center [162, 233] width 159 height 19
type input "www.evergreenclass.com"
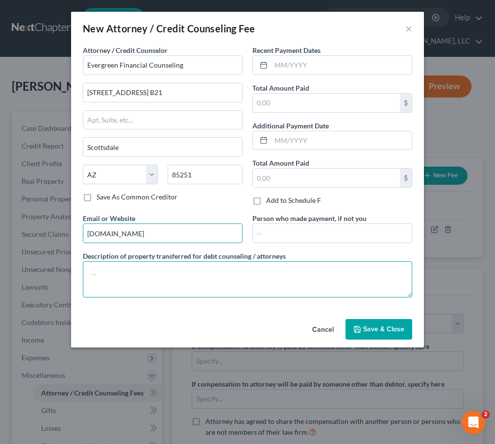
click at [154, 282] on textarea at bounding box center [247, 279] width 329 height 36
type textarea "F"
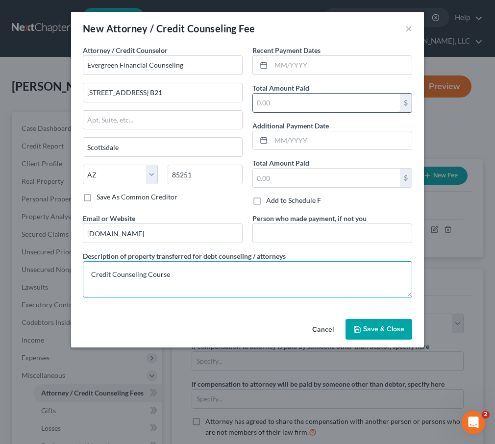
type textarea "Credit Counseling Course"
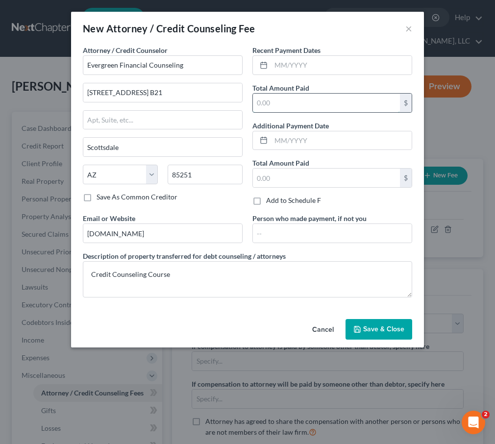
click at [263, 107] on input "text" at bounding box center [326, 103] width 147 height 19
type input "19.99"
click at [374, 327] on span "Save & Close" at bounding box center [383, 329] width 41 height 8
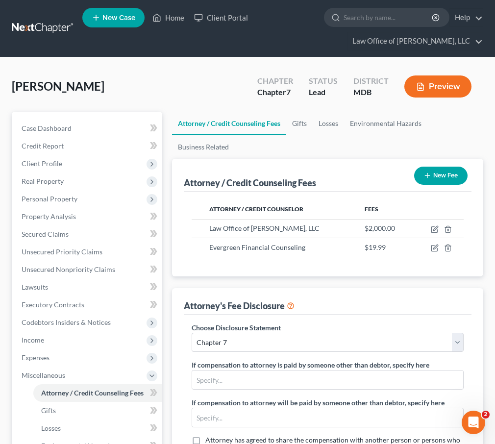
click at [168, 68] on div "Burke, Wendy Upgraded Chapter Chapter 7 Status Lead District MDB Preview Petiti…" at bounding box center [247, 355] width 495 height 596
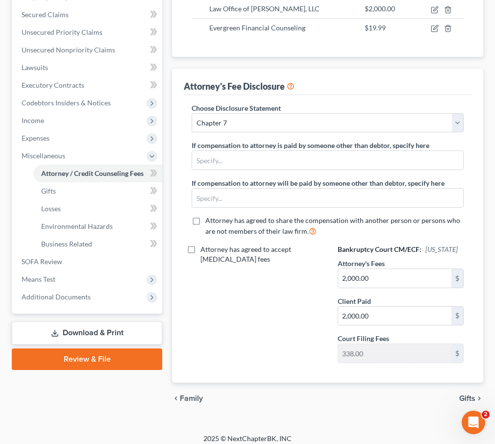
scroll to position [226, 0]
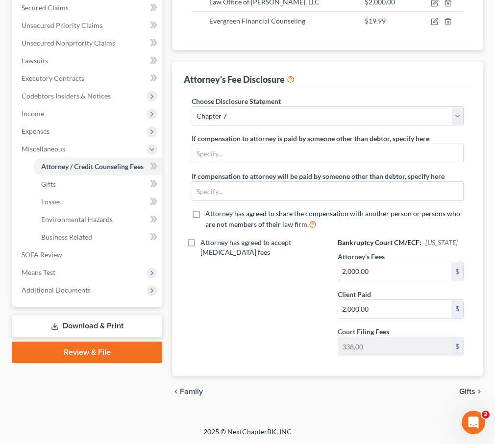
click at [87, 324] on link "Download & Print" at bounding box center [87, 325] width 150 height 23
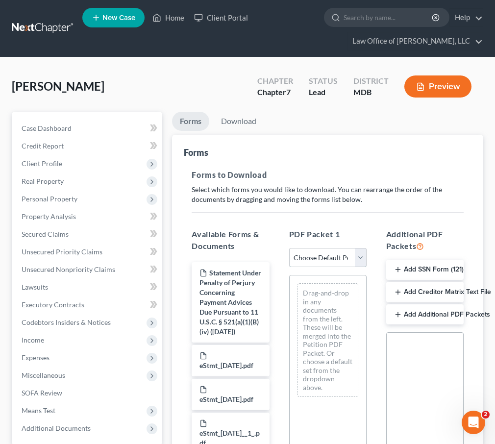
click at [357, 261] on select "Choose Default Petition PDF Packet Complete Bankruptcy Petition (all forms and …" at bounding box center [327, 258] width 77 height 20
select select "0"
click at [289, 248] on select "Choose Default Petition PDF Packet Complete Bankruptcy Petition (all forms and …" at bounding box center [327, 258] width 77 height 20
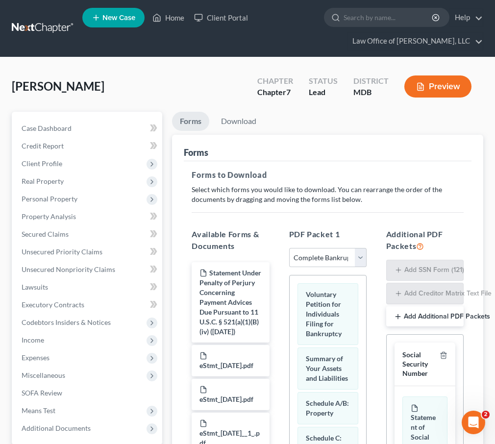
click at [446, 350] on div at bounding box center [441, 363] width 12 height 27
click at [440, 353] on polyline "button" at bounding box center [443, 353] width 6 height 0
click at [440, 353] on icon "button" at bounding box center [443, 354] width 8 height 8
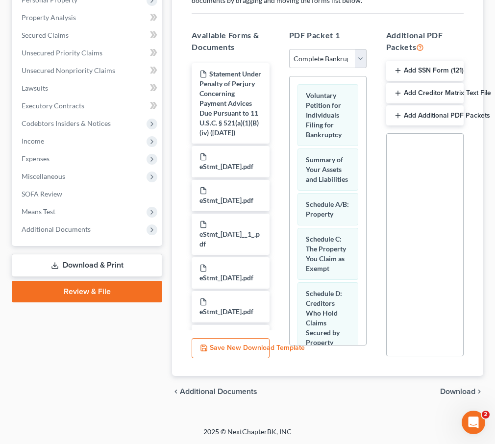
click at [440, 389] on span "Download" at bounding box center [457, 391] width 35 height 8
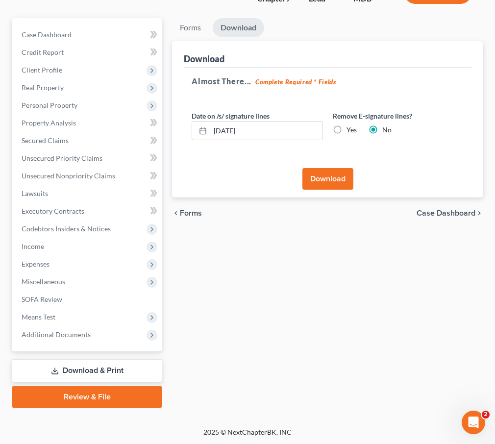
click at [313, 174] on button "Download" at bounding box center [327, 179] width 51 height 22
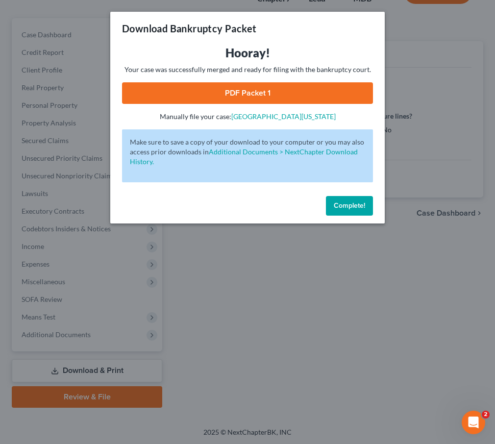
click at [245, 96] on link "PDF Packet 1" at bounding box center [247, 93] width 251 height 22
click at [335, 212] on button "Complete!" at bounding box center [349, 206] width 47 height 20
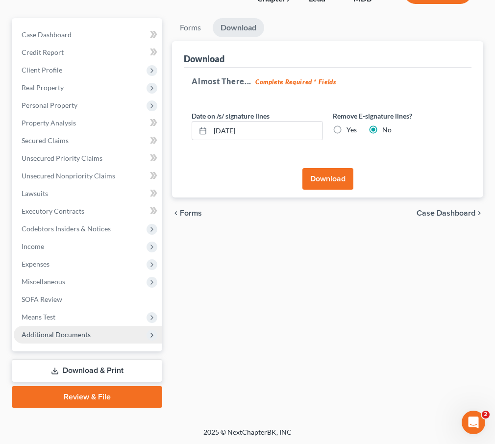
click at [52, 331] on span "Additional Documents" at bounding box center [56, 334] width 69 height 8
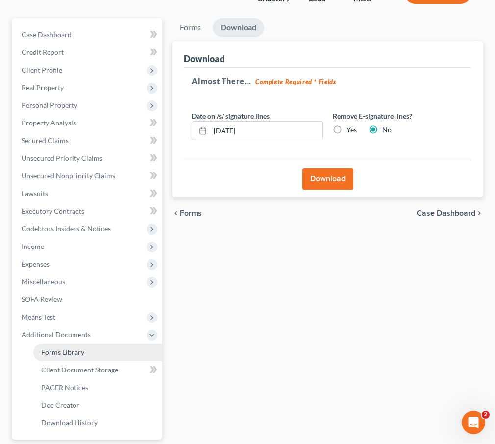
click at [54, 351] on span "Forms Library" at bounding box center [62, 352] width 43 height 8
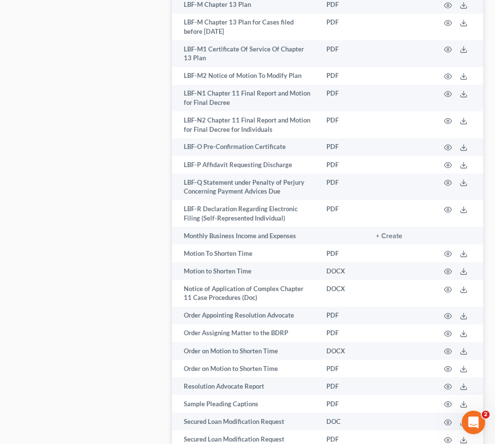
scroll to position [1456, 0]
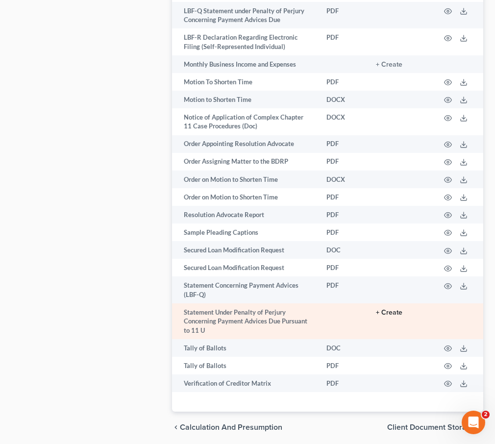
click at [386, 309] on button "+ Create" at bounding box center [389, 312] width 26 height 7
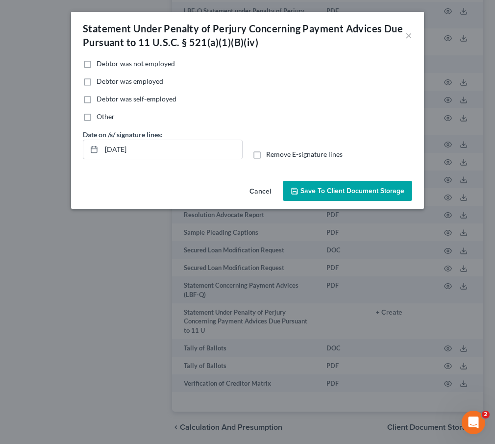
click at [96, 117] on label "Other" at bounding box center [105, 117] width 18 height 10
click at [100, 117] on input "Other" at bounding box center [103, 115] width 6 height 6
checkbox input "true"
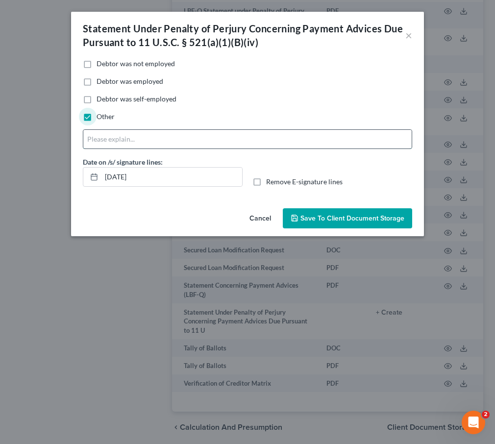
click at [132, 136] on input "text" at bounding box center [247, 139] width 328 height 19
type input "Debtor Receives Social Security Benefits"
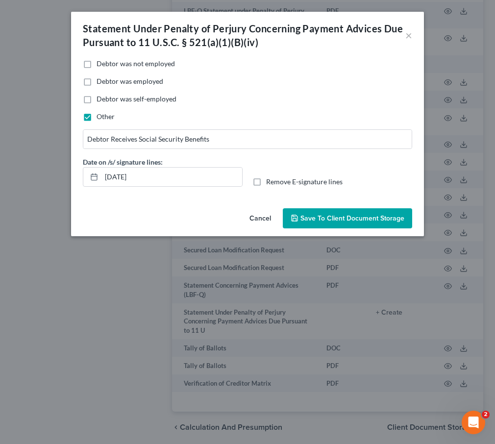
click at [311, 217] on span "Save to Client Document Storage" at bounding box center [352, 218] width 104 height 8
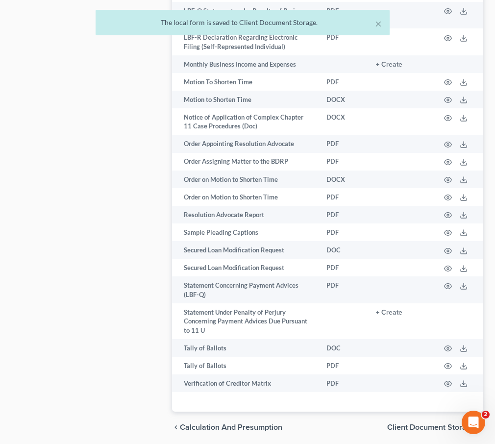
click at [397, 423] on span "Client Document Storage" at bounding box center [431, 427] width 88 height 8
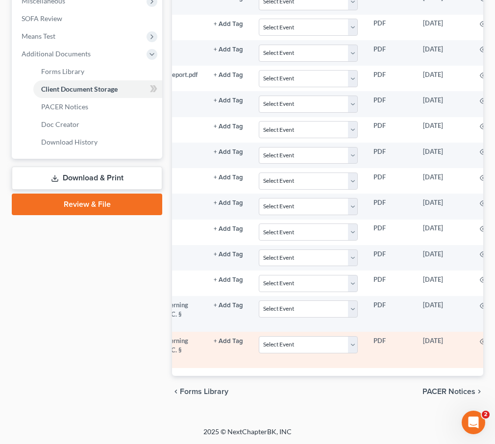
scroll to position [0, 198]
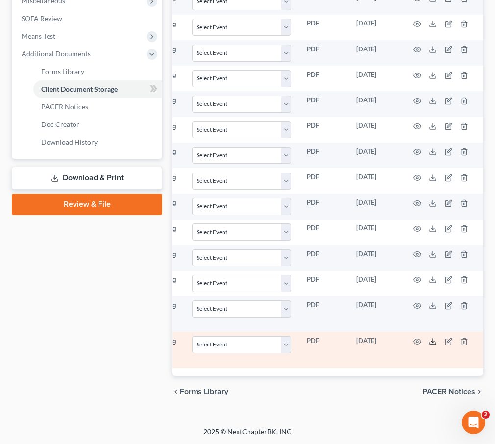
click at [431, 343] on icon at bounding box center [433, 341] width 8 height 8
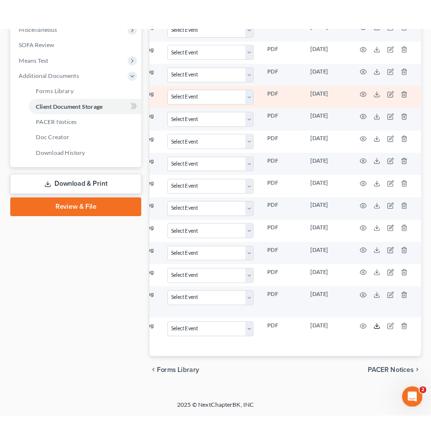
scroll to position [0, 0]
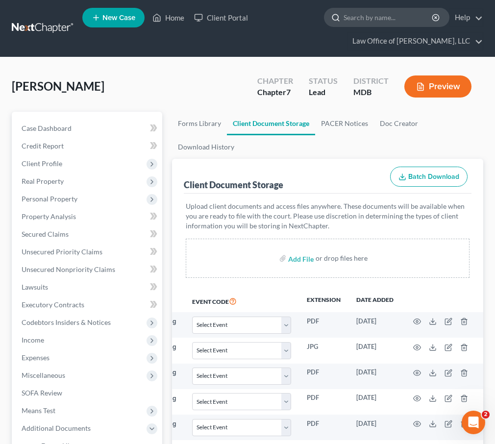
click at [371, 15] on input "search" at bounding box center [388, 17] width 90 height 18
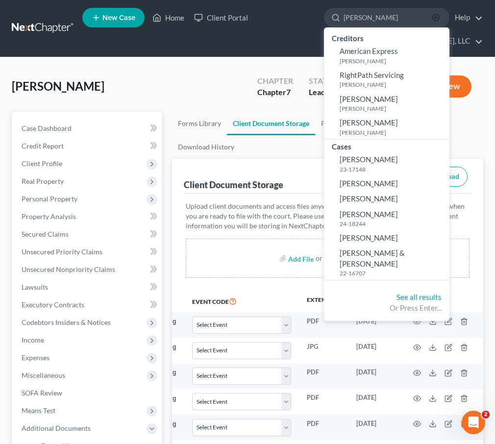
type input "benjamin"
click at [432, 16] on icon "button" at bounding box center [435, 18] width 8 height 8
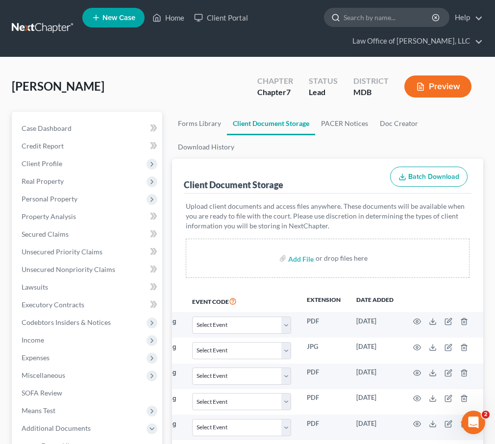
click at [368, 16] on input "search" at bounding box center [388, 17] width 90 height 18
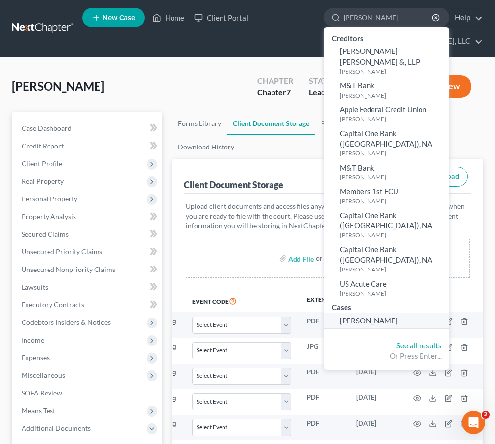
type input "wiles, benjamin"
click at [345, 316] on span "[PERSON_NAME]" at bounding box center [368, 320] width 58 height 9
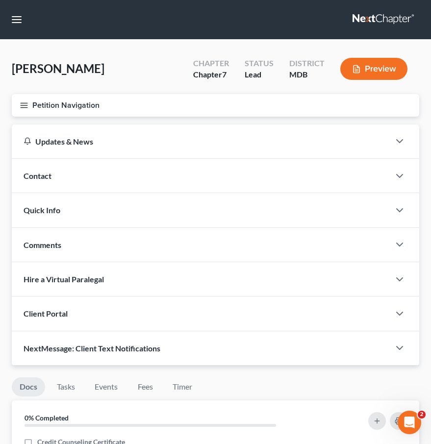
click at [24, 104] on icon "button" at bounding box center [24, 105] width 9 height 9
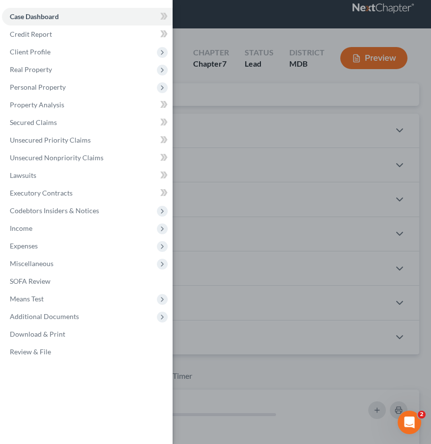
scroll to position [10, 0]
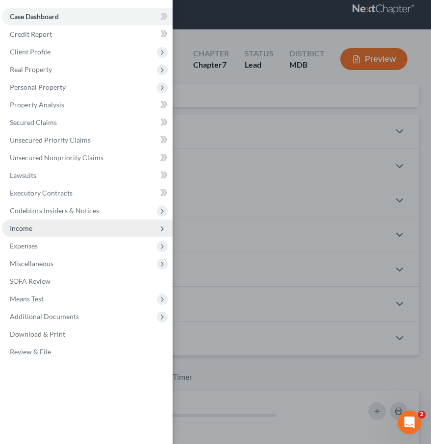
click at [28, 231] on span "Income" at bounding box center [21, 228] width 23 height 8
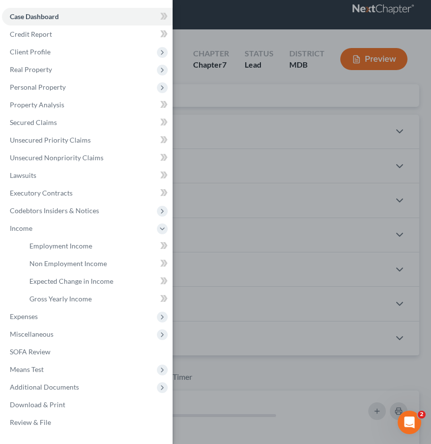
click at [193, 118] on div "Case Dashboard Payments Invoices Payments Payments Credit Report Client Profile" at bounding box center [215, 222] width 431 height 444
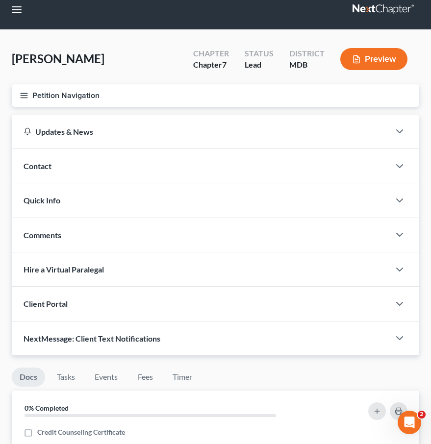
click at [25, 94] on icon "button" at bounding box center [24, 95] width 9 height 9
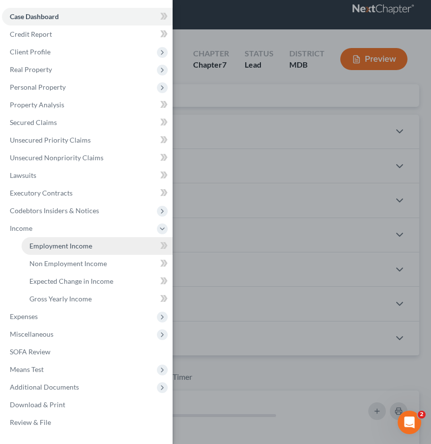
click at [37, 240] on link "Employment Income" at bounding box center [97, 246] width 151 height 18
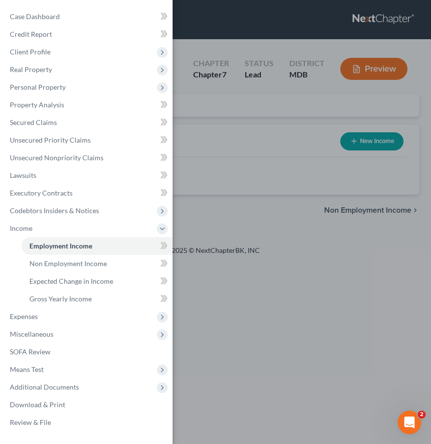
click at [215, 131] on div "Case Dashboard Payments Invoices Payments Payments Credit Report Client Profile" at bounding box center [215, 222] width 431 height 444
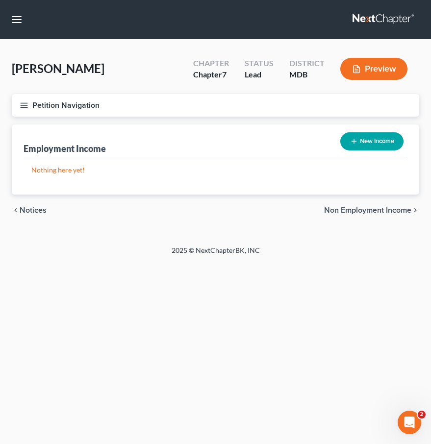
click at [372, 141] on button "New Income" at bounding box center [371, 141] width 63 height 18
select select "0"
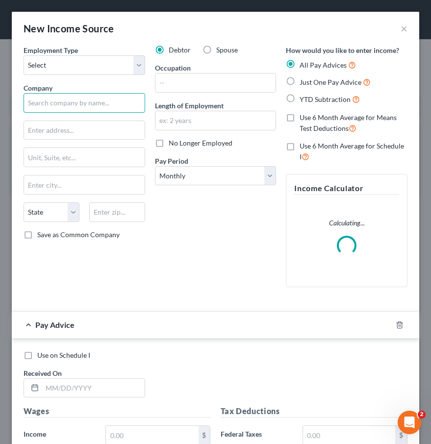
click at [61, 107] on input "text" at bounding box center [84, 103] width 121 height 20
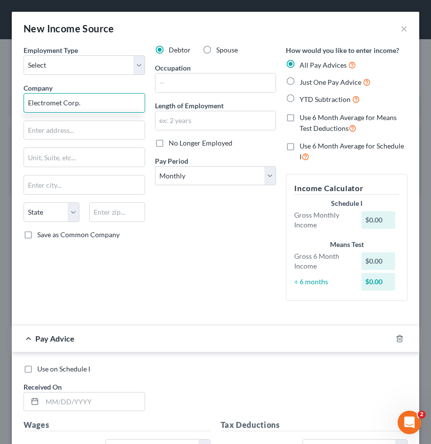
type input "Electromet Corp."
type input "250 Commerce Suite 100"
type input "92602"
type input "Irvine"
select select "4"
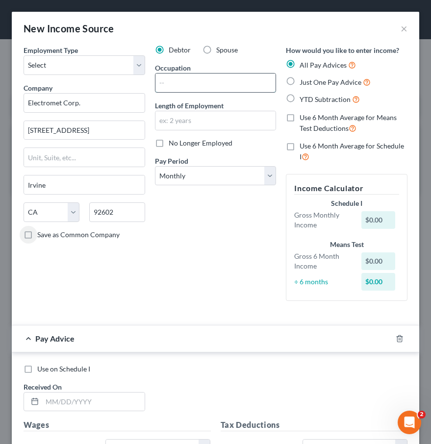
click at [165, 77] on input "text" at bounding box center [215, 82] width 120 height 19
type input "Water Jet Operator"
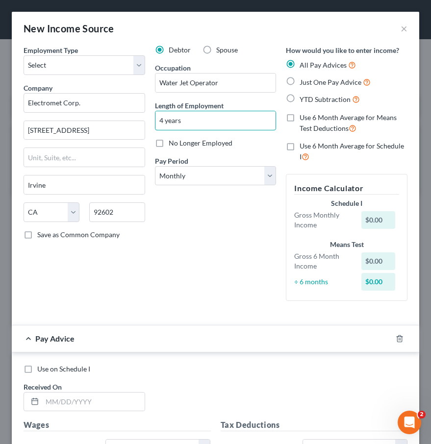
type input "4 years"
click at [299, 97] on label "YTD Subtraction" at bounding box center [329, 99] width 60 height 11
click at [303, 97] on input "YTD Subtraction" at bounding box center [306, 97] width 6 height 6
radio input "true"
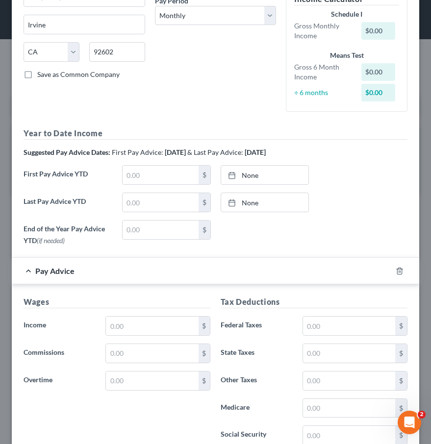
scroll to position [220, 0]
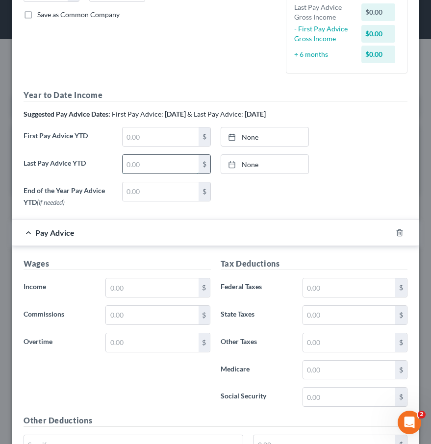
click at [142, 165] on input "text" at bounding box center [160, 164] width 76 height 19
click at [144, 167] on input "text" at bounding box center [160, 164] width 76 height 19
type input "40,818.66"
click at [256, 164] on link "10/9/2025" at bounding box center [265, 164] width 88 height 19
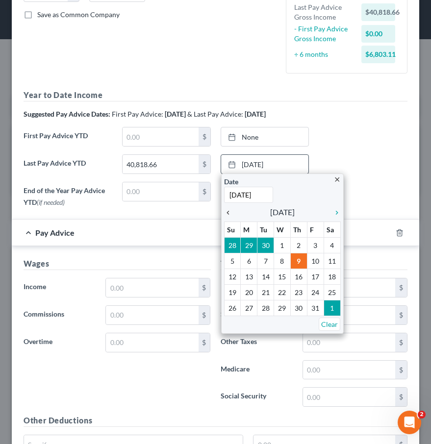
click at [230, 214] on icon "chevron_left" at bounding box center [230, 213] width 13 height 8
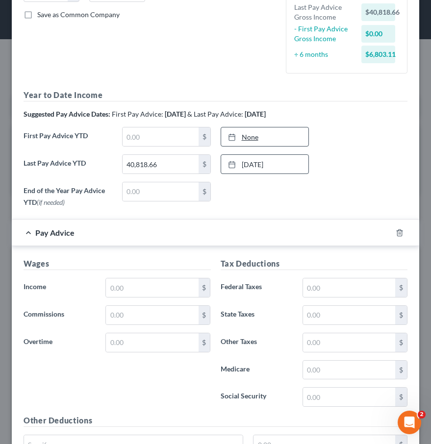
click at [248, 137] on link "None" at bounding box center [265, 136] width 88 height 19
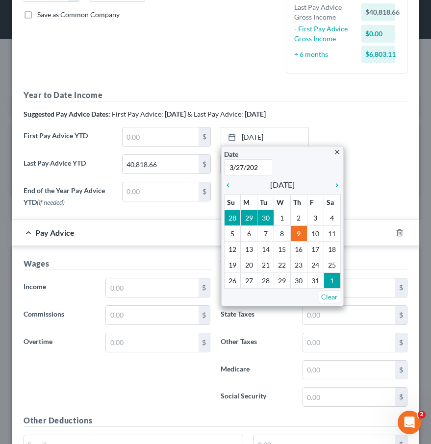
type input "3/27/2025"
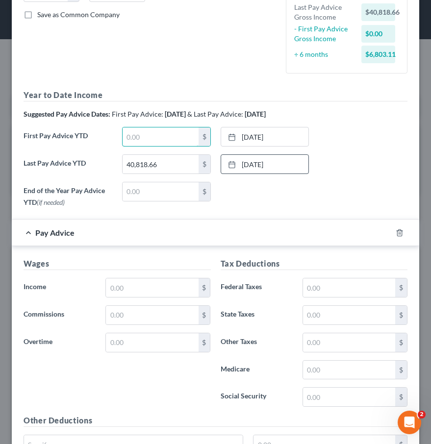
drag, startPoint x: 159, startPoint y: 136, endPoint x: 53, endPoint y: 135, distance: 105.8
click at [53, 135] on div "First Pay Advice YTD $ 3/27/2025 close Date 3/27/2025 Time 12:00 AM chevron_lef…" at bounding box center [215, 140] width 393 height 27
click at [146, 133] on input "text" at bounding box center [160, 136] width 76 height 19
click at [137, 144] on input "text" at bounding box center [160, 136] width 76 height 19
type input "14,037.57"
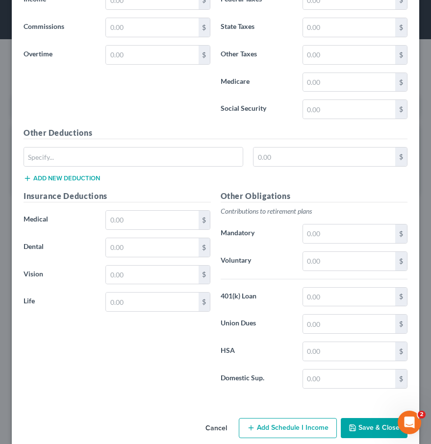
scroll to position [521, 0]
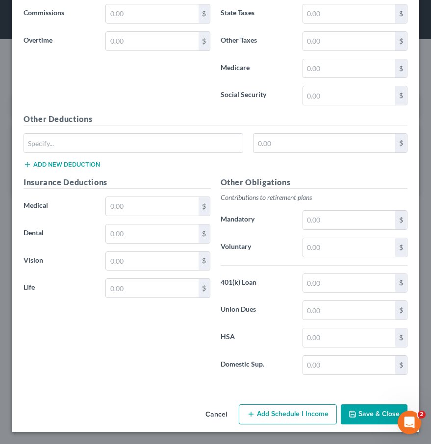
click at [359, 416] on button "Save & Close" at bounding box center [373, 414] width 67 height 21
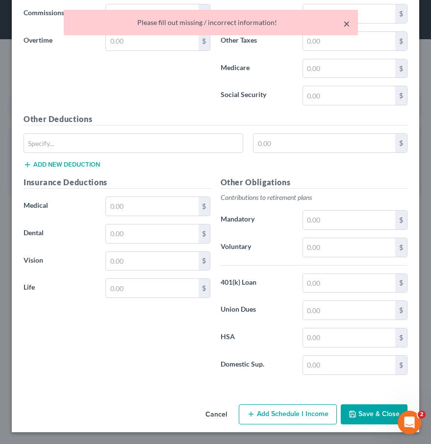
click at [344, 25] on button "×" at bounding box center [346, 24] width 7 height 12
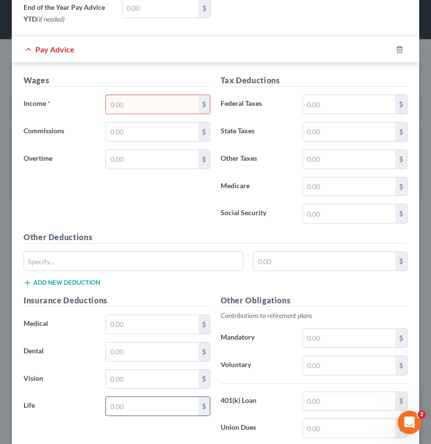
scroll to position [337, 0]
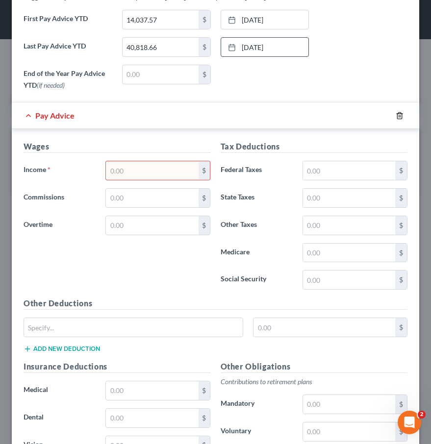
click at [399, 116] on icon "button" at bounding box center [399, 116] width 8 height 8
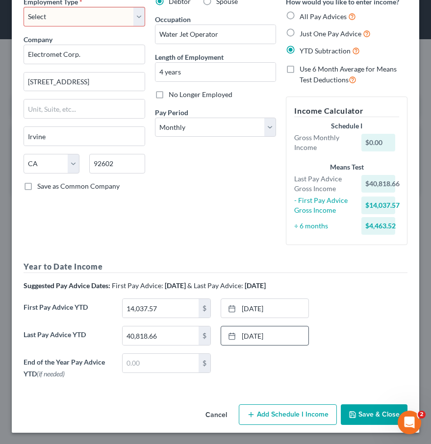
click at [43, 17] on select "Select Full or Part Time Employment Self Employment" at bounding box center [84, 17] width 121 height 20
select select "0"
click at [24, 7] on select "Select Full or Part Time Employment Self Employment" at bounding box center [84, 17] width 121 height 20
click at [366, 411] on button "Save & Close" at bounding box center [373, 414] width 67 height 21
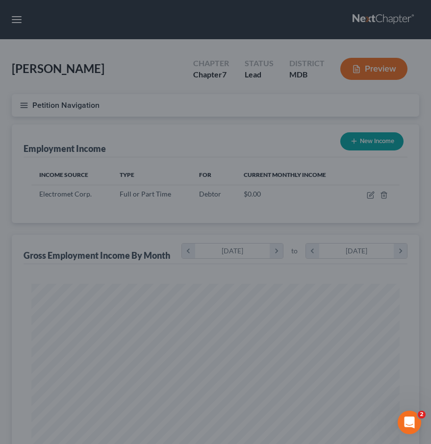
scroll to position [184, 387]
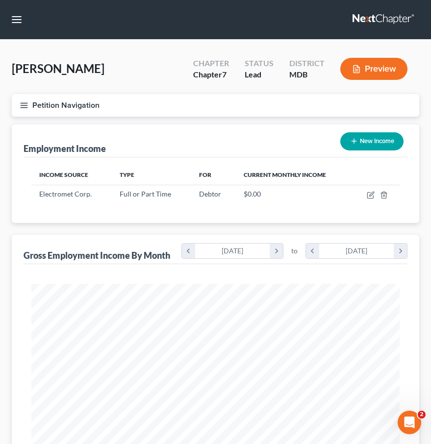
click at [367, 69] on button "Preview" at bounding box center [373, 69] width 67 height 22
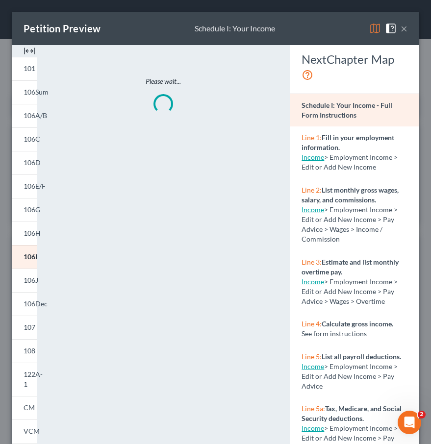
click at [404, 28] on button "×" at bounding box center [403, 29] width 7 height 12
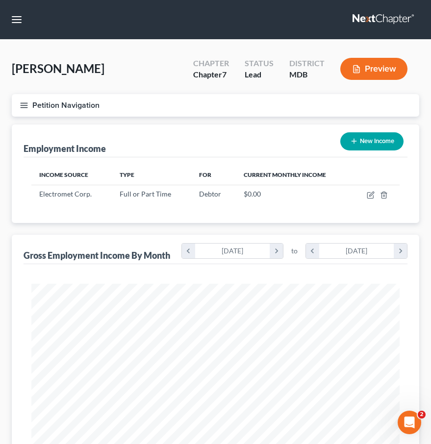
click at [19, 103] on button "Petition Navigation" at bounding box center [215, 105] width 407 height 23
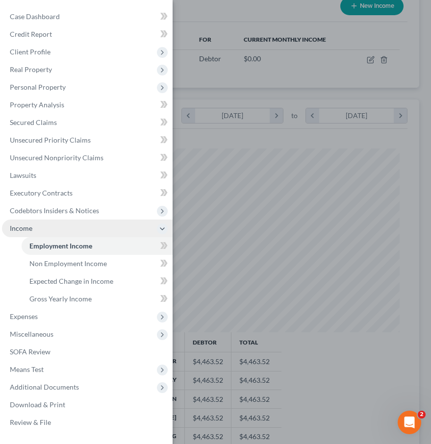
scroll to position [159, 0]
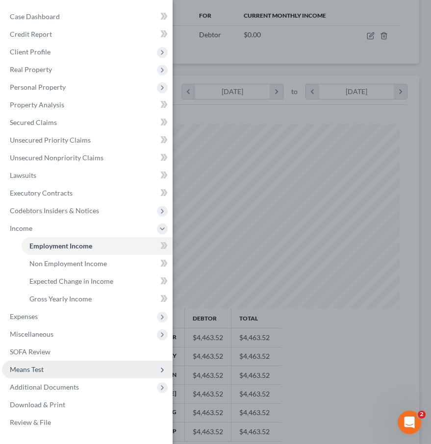
click at [22, 368] on span "Means Test" at bounding box center [27, 369] width 34 height 8
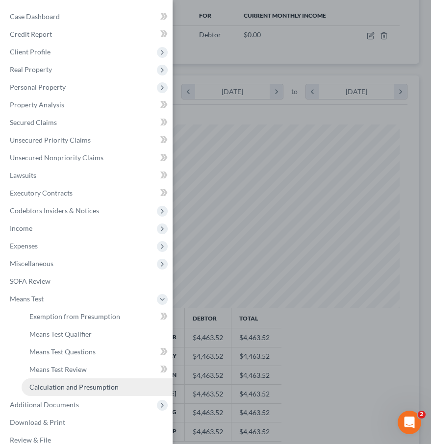
click at [41, 387] on span "Calculation and Presumption" at bounding box center [73, 387] width 89 height 8
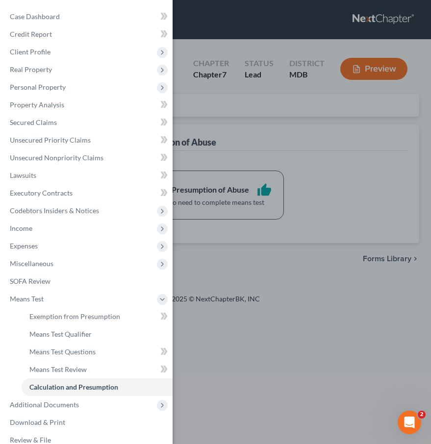
click at [263, 126] on div "Case Dashboard Payments Invoices Payments Payments Credit Report Client Profile" at bounding box center [215, 222] width 431 height 444
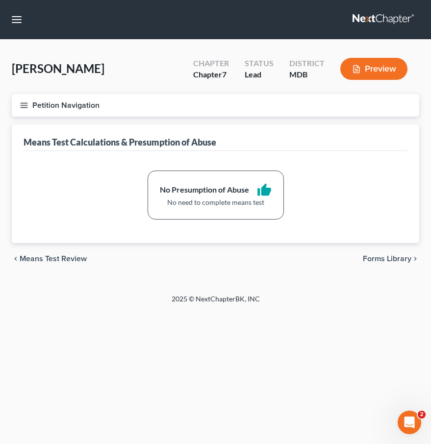
click at [371, 61] on button "Preview" at bounding box center [373, 69] width 67 height 22
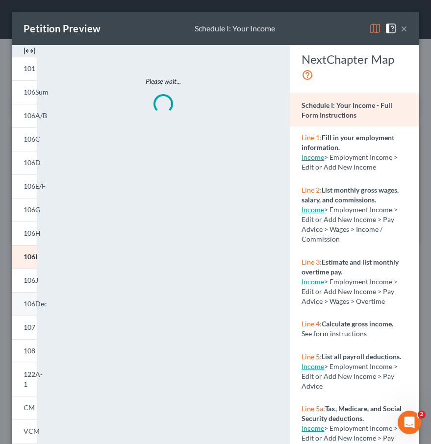
scroll to position [99, 0]
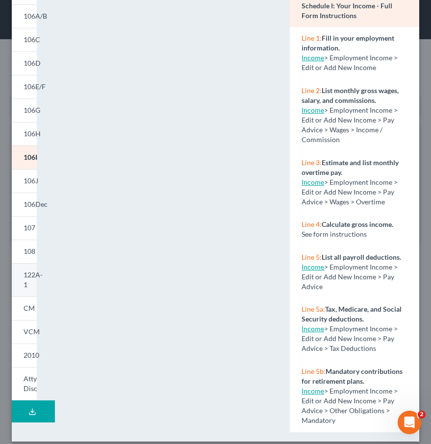
click at [27, 277] on span "122A-1" at bounding box center [33, 279] width 19 height 18
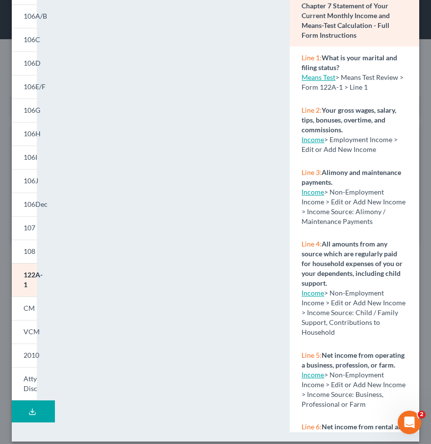
scroll to position [0, 0]
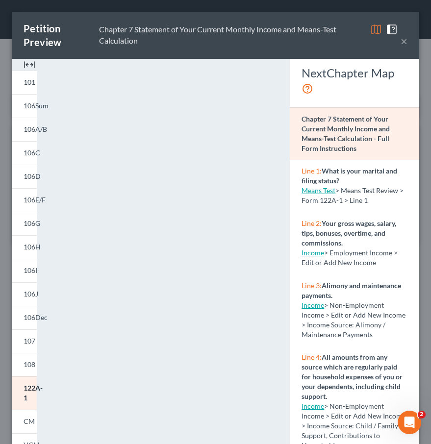
click at [404, 39] on button "×" at bounding box center [403, 41] width 7 height 12
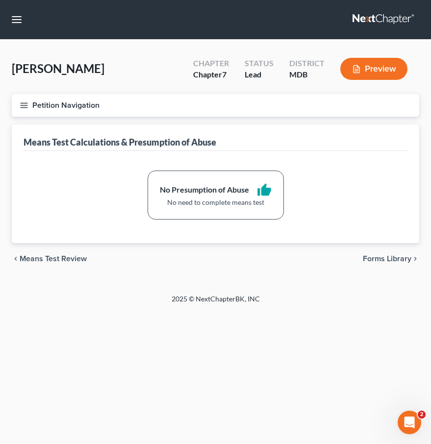
click at [26, 108] on icon "button" at bounding box center [24, 105] width 9 height 9
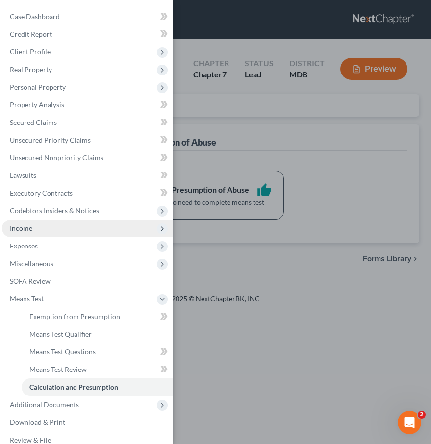
click at [20, 228] on span "Income" at bounding box center [21, 228] width 23 height 8
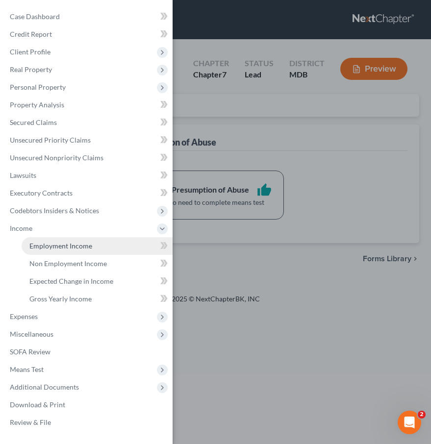
click at [41, 241] on span "Employment Income" at bounding box center [60, 245] width 63 height 8
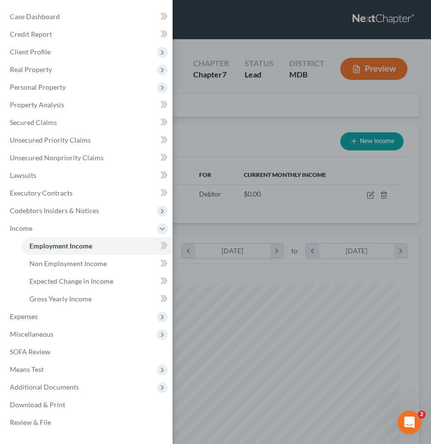
scroll to position [184, 387]
click at [243, 136] on div "Case Dashboard Payments Invoices Payments Payments Credit Report Client Profile" at bounding box center [215, 222] width 431 height 444
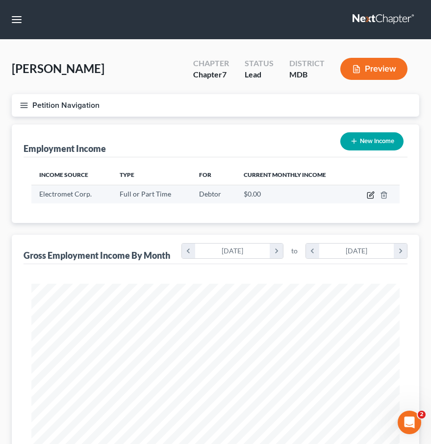
click at [370, 193] on icon "button" at bounding box center [371, 194] width 4 height 4
select select "0"
select select "4"
select select "0"
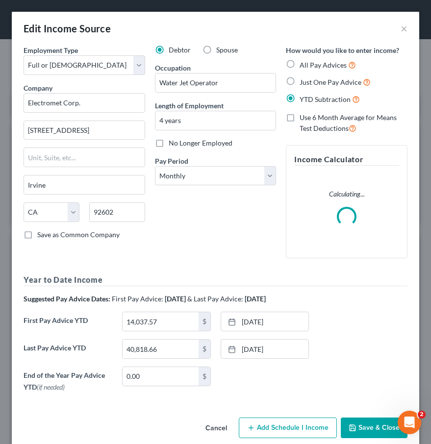
scroll to position [13, 0]
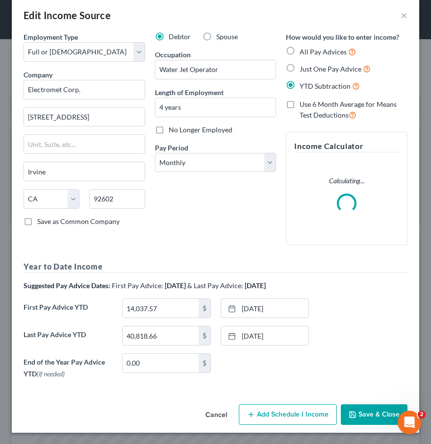
click at [298, 415] on button "Add Schedule I Income" at bounding box center [288, 414] width 98 height 21
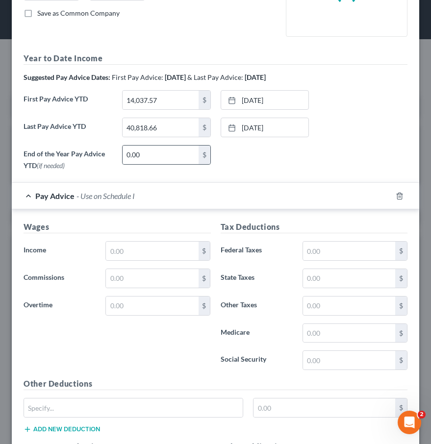
scroll to position [298, 0]
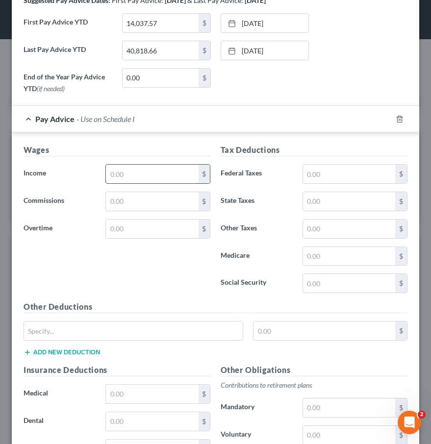
click at [128, 171] on input "text" at bounding box center [152, 174] width 92 height 19
type input "1,040"
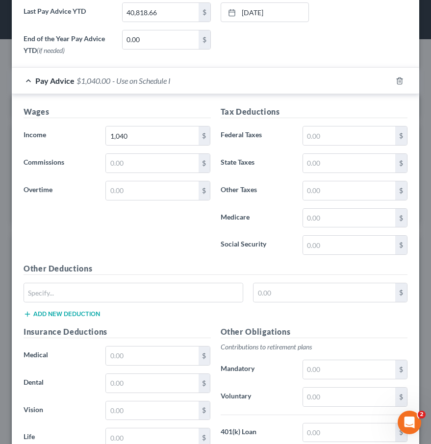
scroll to position [372, 0]
click at [316, 134] on input "text" at bounding box center [349, 135] width 92 height 19
type input "82.18"
type input "44.99"
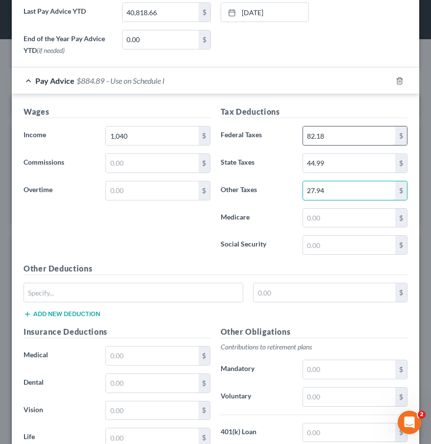
type input "27.94"
type input "14.67"
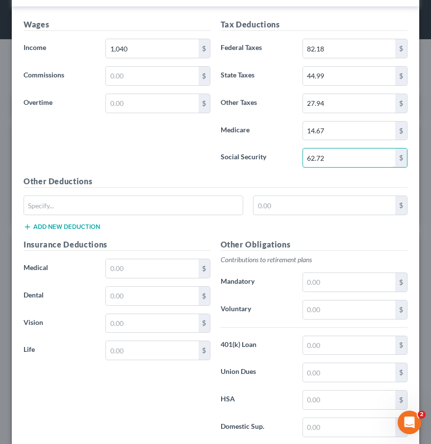
scroll to position [480, 0]
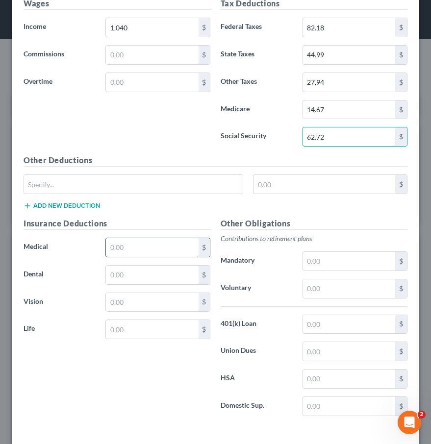
type input "62.72"
click at [117, 247] on input "text" at bounding box center [152, 247] width 92 height 19
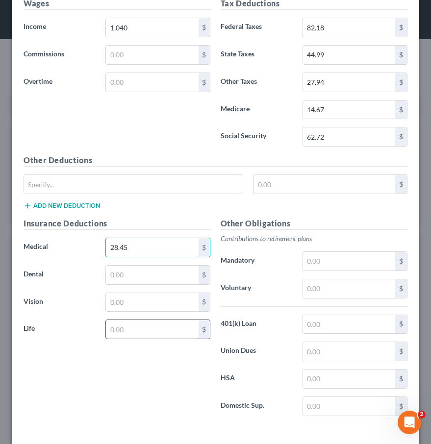
type input "28.45"
click at [145, 324] on input "text" at bounding box center [152, 329] width 92 height 19
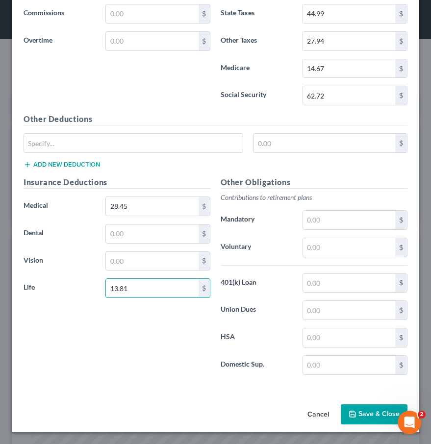
type input "13.81"
click at [357, 416] on button "Save & Close" at bounding box center [373, 414] width 67 height 21
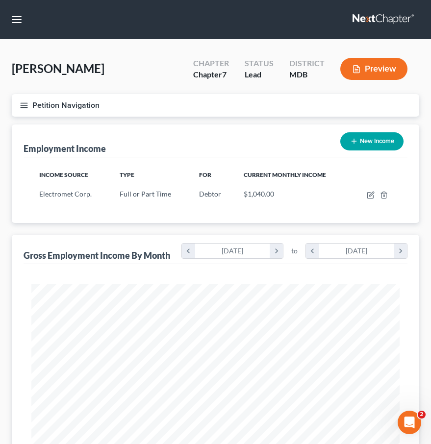
click at [24, 107] on line "button" at bounding box center [24, 107] width 7 height 0
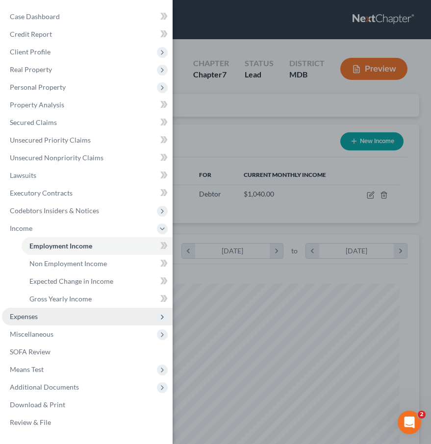
click at [25, 315] on span "Expenses" at bounding box center [24, 316] width 28 height 8
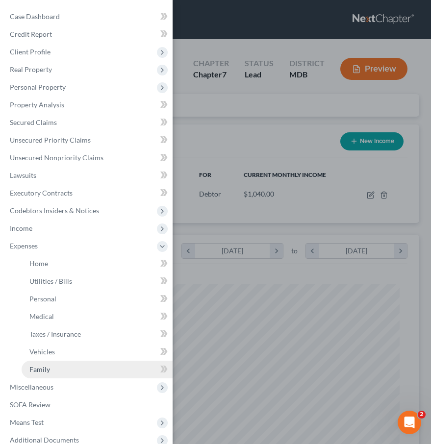
click at [38, 367] on span "Family" at bounding box center [39, 369] width 21 height 8
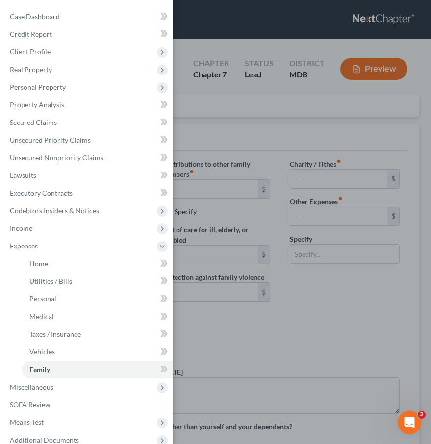
type input "0.00"
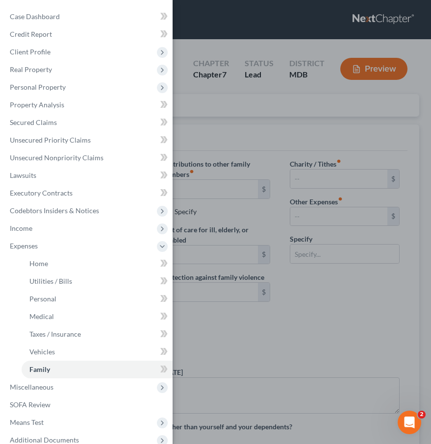
type input "0.00"
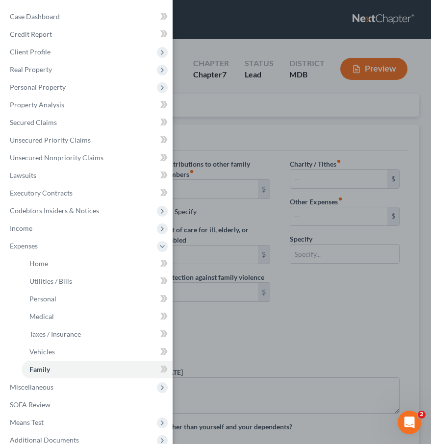
radio input "true"
click at [205, 111] on div "Case Dashboard Payments Invoices Payments Payments Credit Report Client Profile" at bounding box center [215, 222] width 431 height 444
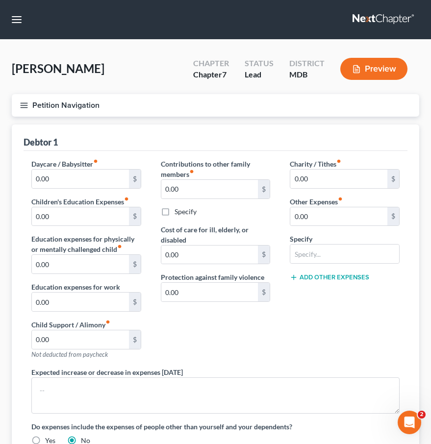
click at [21, 105] on line "button" at bounding box center [24, 105] width 7 height 0
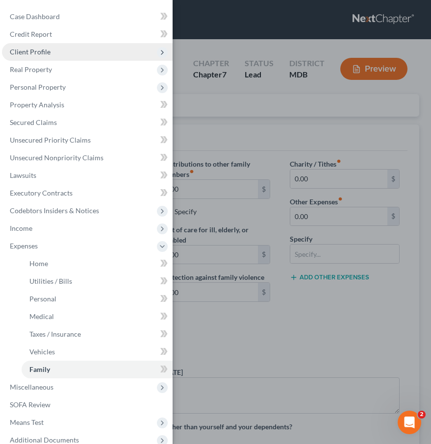
click at [30, 48] on span "Client Profile" at bounding box center [30, 52] width 41 height 8
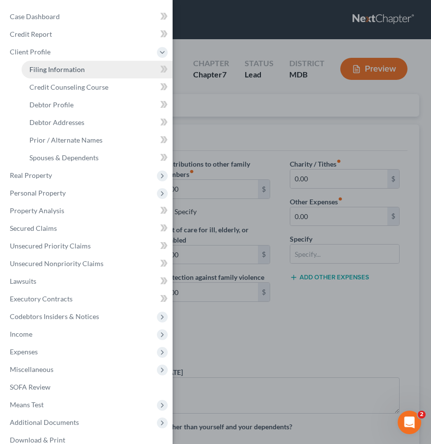
click at [39, 67] on span "Filing Information" at bounding box center [56, 69] width 55 height 8
select select "1"
select select "0"
select select "38"
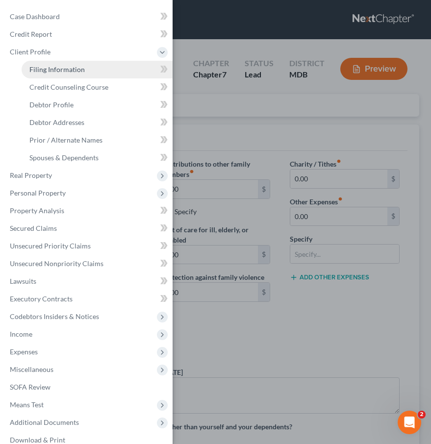
select select "21"
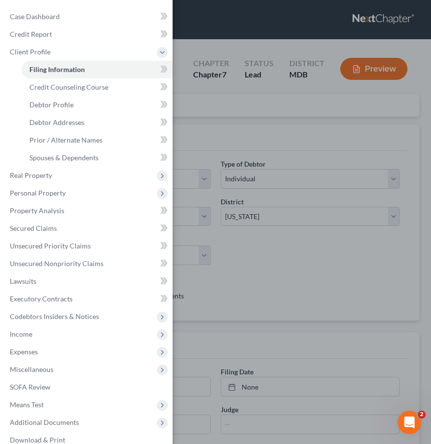
click at [263, 169] on div "Case Dashboard Payments Invoices Payments Payments Credit Report Client Profile" at bounding box center [215, 222] width 431 height 444
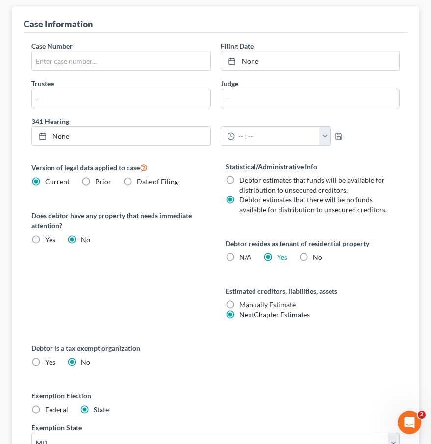
scroll to position [426, 0]
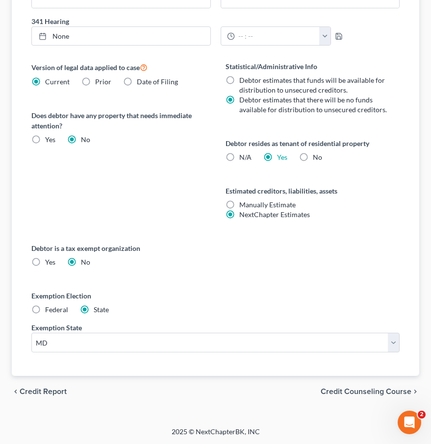
click at [312, 156] on label "No" at bounding box center [316, 157] width 9 height 10
click at [316, 156] on input "No" at bounding box center [319, 155] width 6 height 6
radio input "true"
radio input "false"
click at [333, 392] on span "Credit Counseling Course" at bounding box center [365, 391] width 91 height 8
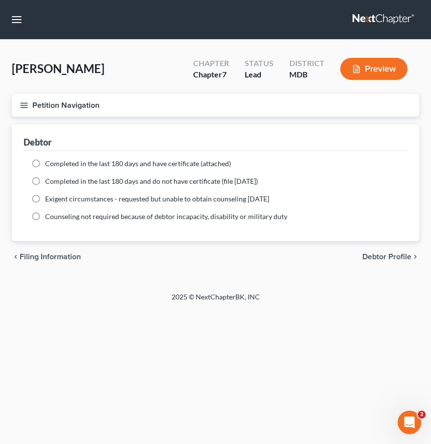
click at [26, 103] on icon "button" at bounding box center [24, 105] width 9 height 9
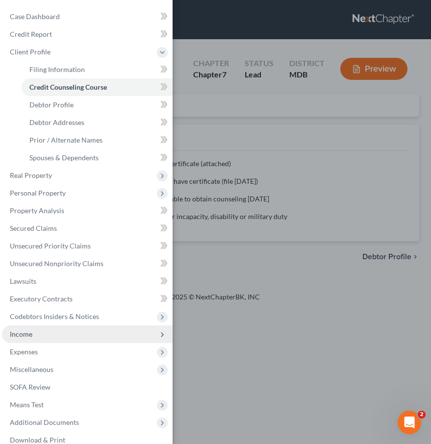
click at [26, 338] on span "Income" at bounding box center [87, 334] width 170 height 18
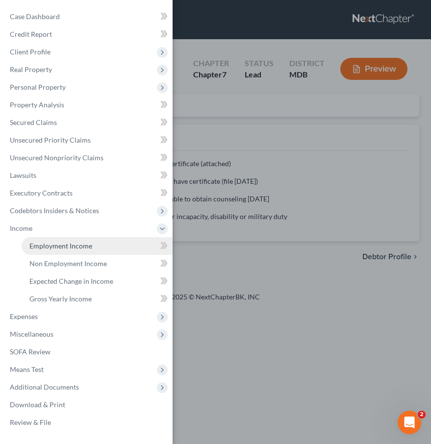
click at [50, 241] on span "Employment Income" at bounding box center [60, 245] width 63 height 8
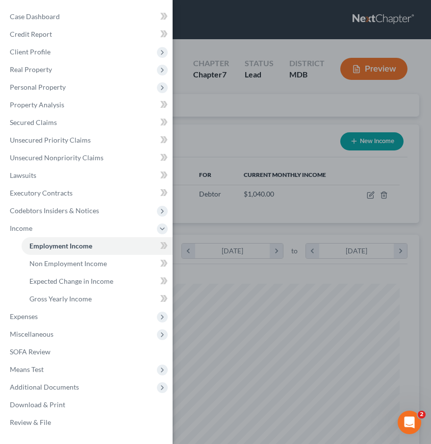
scroll to position [184, 387]
click at [55, 295] on span "Gross Yearly Income" at bounding box center [60, 298] width 62 height 8
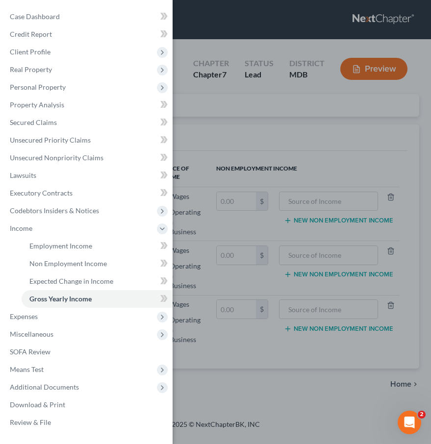
click at [203, 132] on div "Case Dashboard Payments Invoices Payments Payments Credit Report Client Profile" at bounding box center [215, 222] width 431 height 444
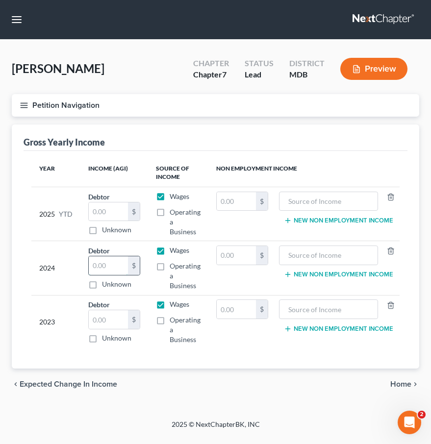
click at [117, 266] on input "text" at bounding box center [108, 265] width 39 height 19
paste input "$41253"
type input "41,253.00"
click at [96, 319] on input "text" at bounding box center [108, 319] width 39 height 19
paste input "$47343"
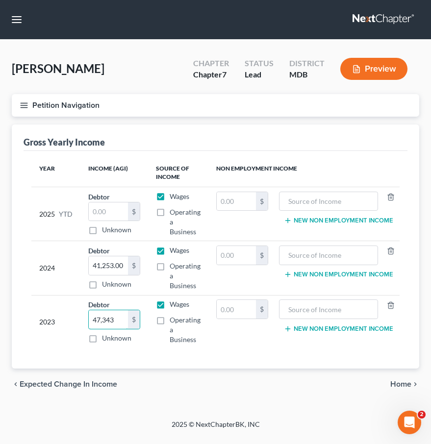
type input "47,343"
click at [20, 101] on icon "button" at bounding box center [24, 105] width 9 height 9
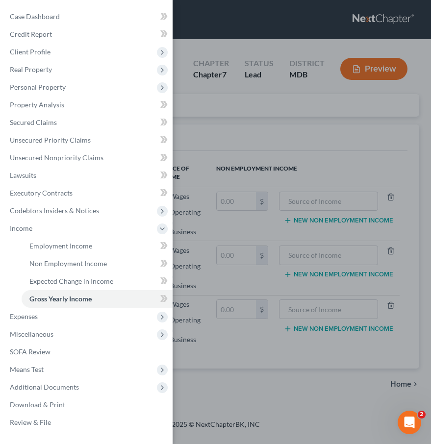
click at [206, 131] on div "Case Dashboard Payments Invoices Payments Payments Credit Report Client Profile" at bounding box center [215, 222] width 431 height 444
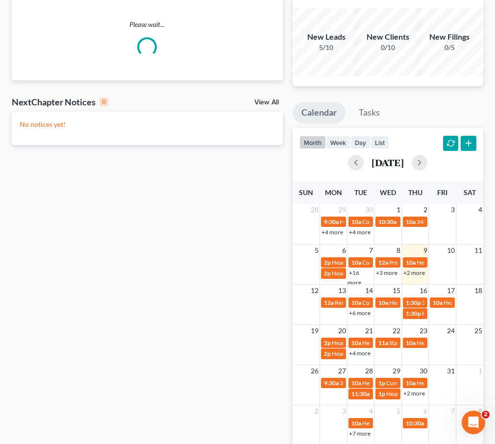
scroll to position [113, 0]
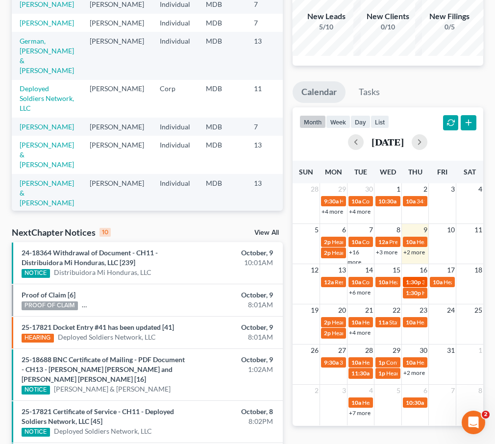
click at [410, 282] on span "1:30p" at bounding box center [413, 281] width 15 height 7
select select "Days"
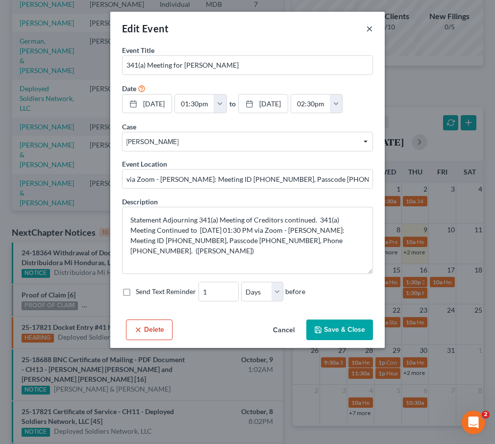
click at [371, 26] on button "×" at bounding box center [369, 29] width 7 height 12
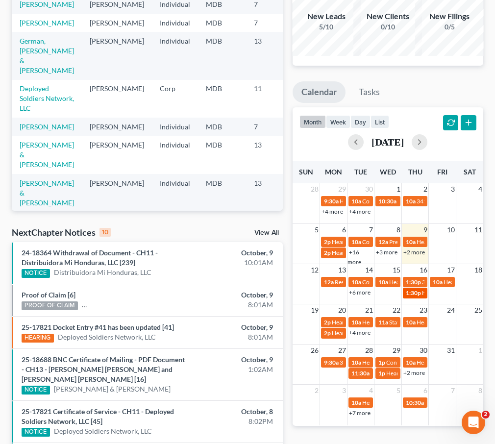
click at [413, 293] on span "1:30p" at bounding box center [413, 292] width 15 height 7
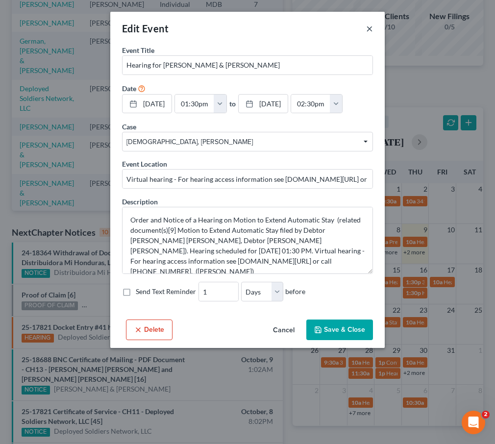
click at [370, 27] on button "×" at bounding box center [369, 29] width 7 height 12
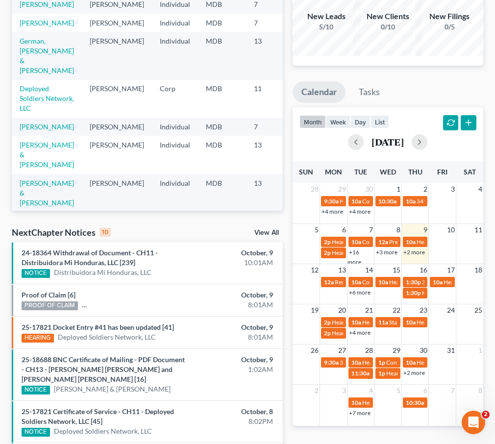
click at [360, 290] on link "+6 more" at bounding box center [360, 291] width 22 height 7
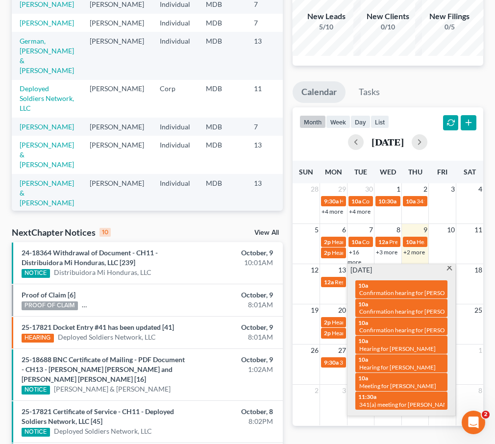
click at [451, 266] on span at bounding box center [448, 269] width 7 height 6
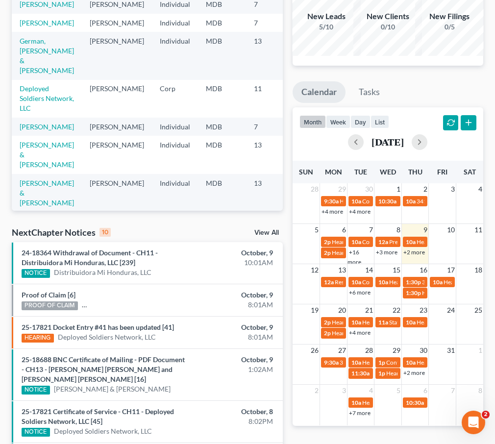
click at [359, 332] on link "+4 more" at bounding box center [360, 332] width 22 height 7
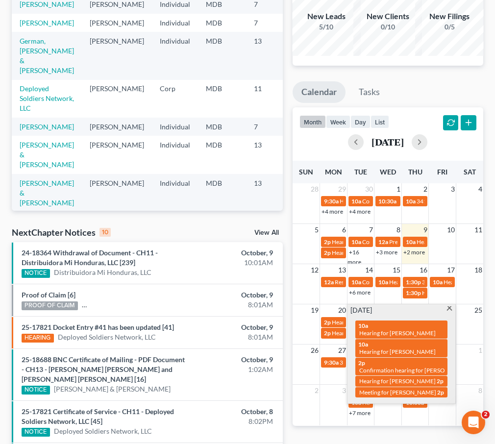
click at [447, 309] on span at bounding box center [448, 309] width 7 height 6
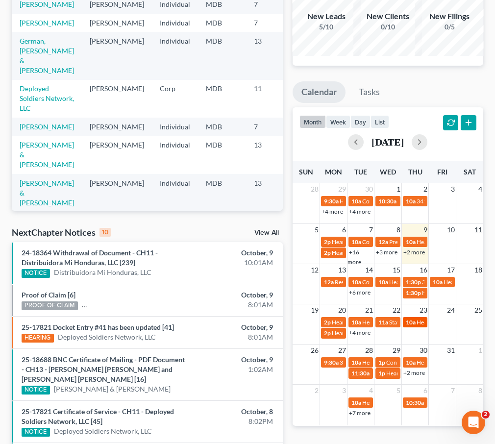
click at [409, 321] on span "10a" at bounding box center [411, 321] width 10 height 7
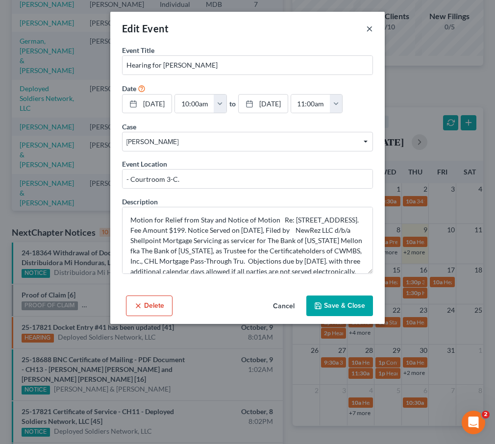
click at [370, 30] on button "×" at bounding box center [369, 29] width 7 height 12
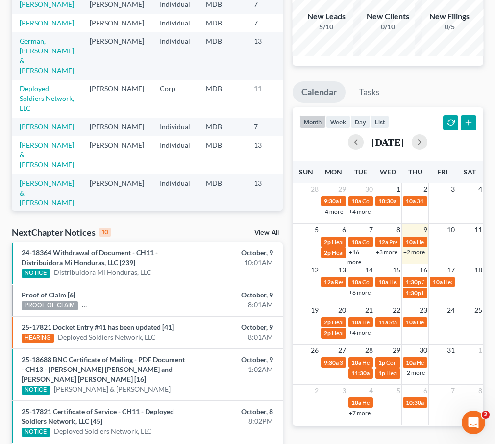
scroll to position [0, 0]
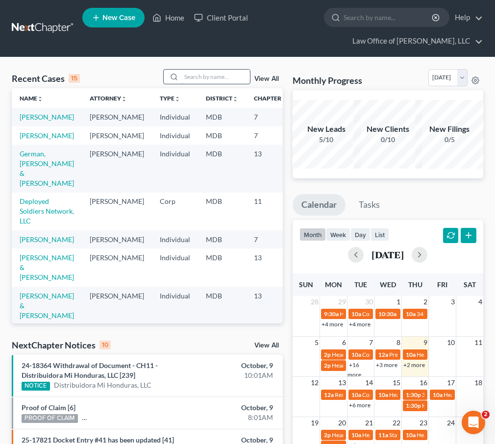
click at [204, 80] on input "search" at bounding box center [215, 77] width 69 height 14
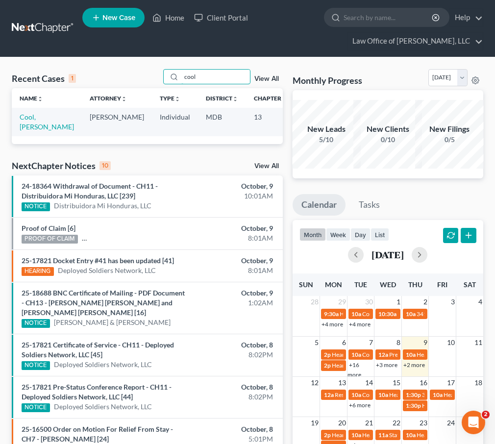
type input "cool"
click at [35, 117] on td "Cool, [PERSON_NAME]" at bounding box center [47, 122] width 70 height 28
click at [32, 117] on link "Cool, [PERSON_NAME]" at bounding box center [47, 122] width 54 height 18
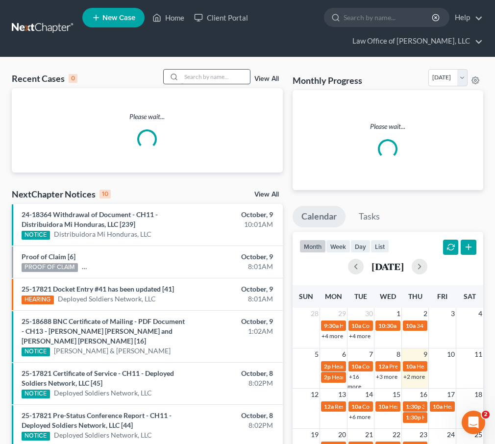
click at [202, 72] on input "search" at bounding box center [215, 77] width 69 height 14
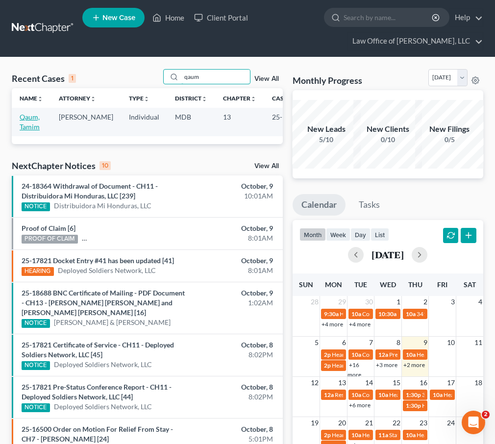
type input "qaum"
click at [31, 116] on link "Qaum, Tamim" at bounding box center [30, 122] width 20 height 18
